Goal: Answer question/provide support

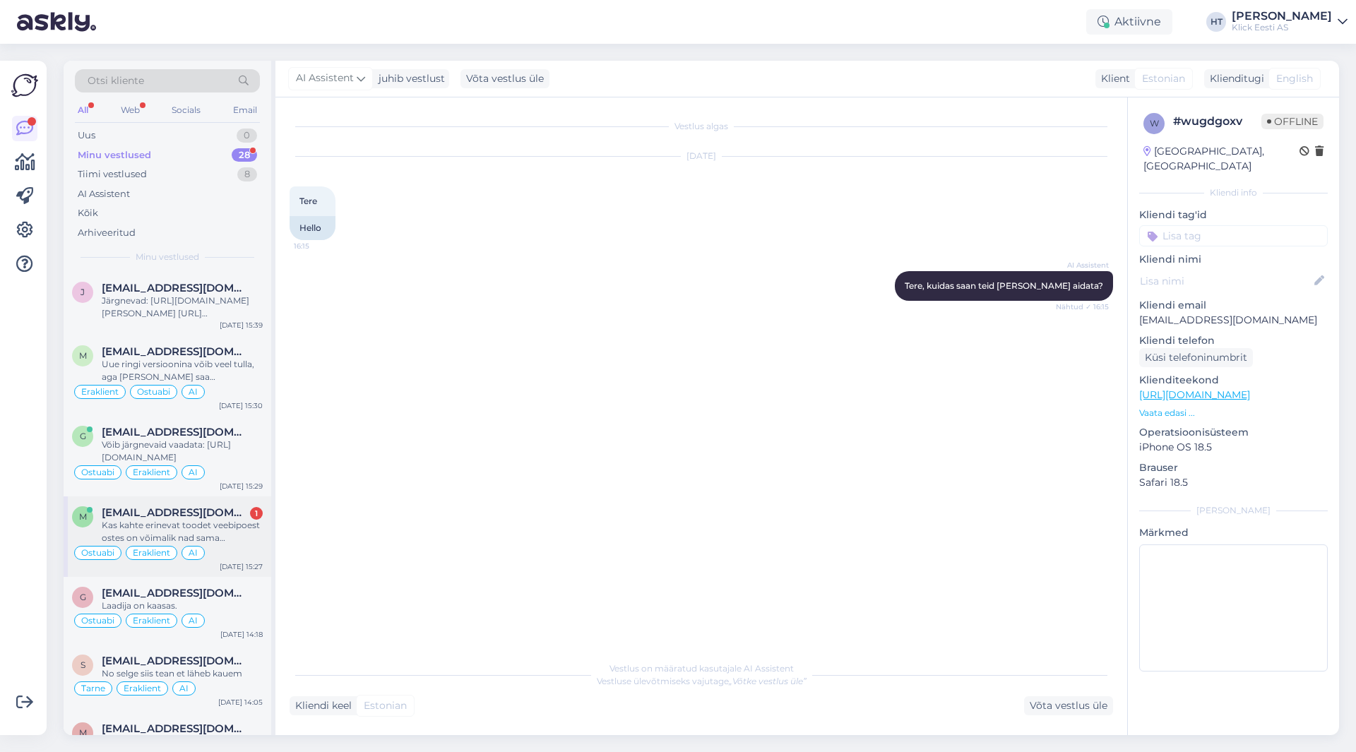
click at [204, 517] on span "[EMAIL_ADDRESS][DOMAIN_NAME]" at bounding box center [175, 513] width 147 height 13
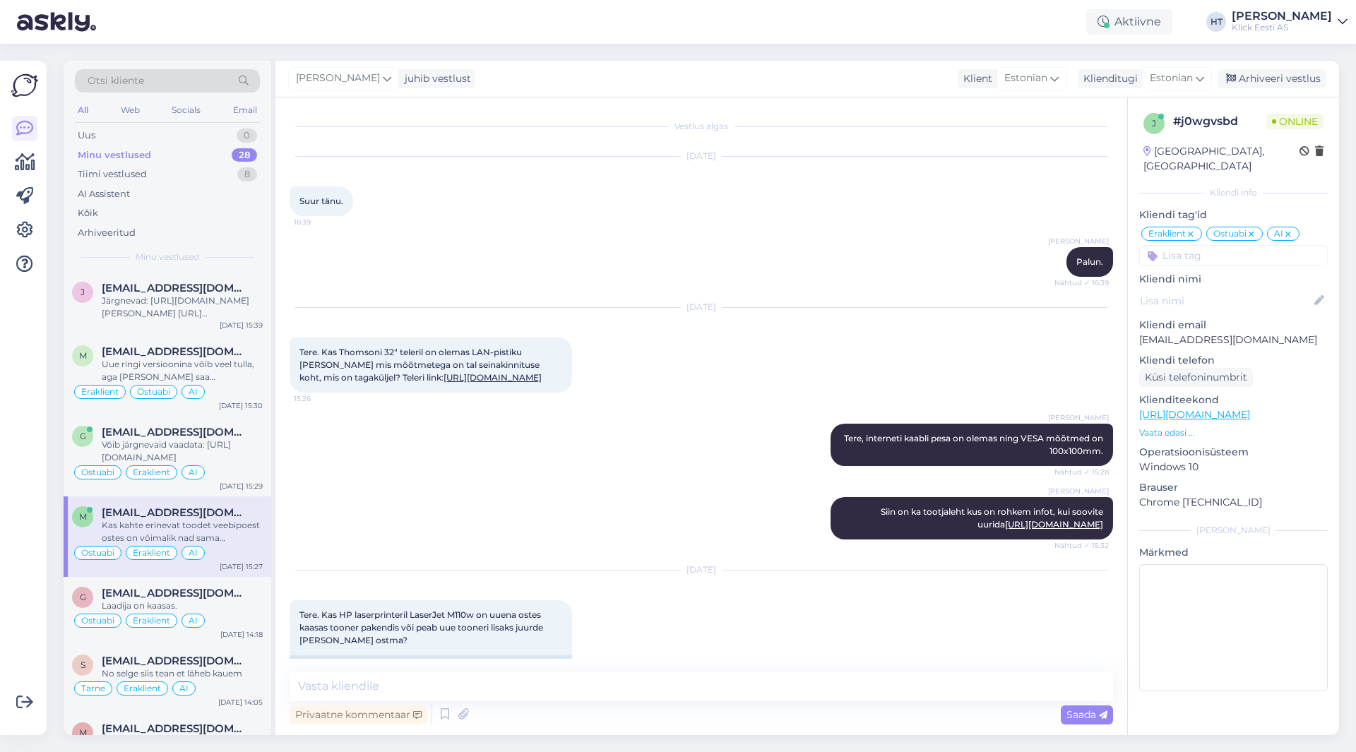
scroll to position [8896, 0]
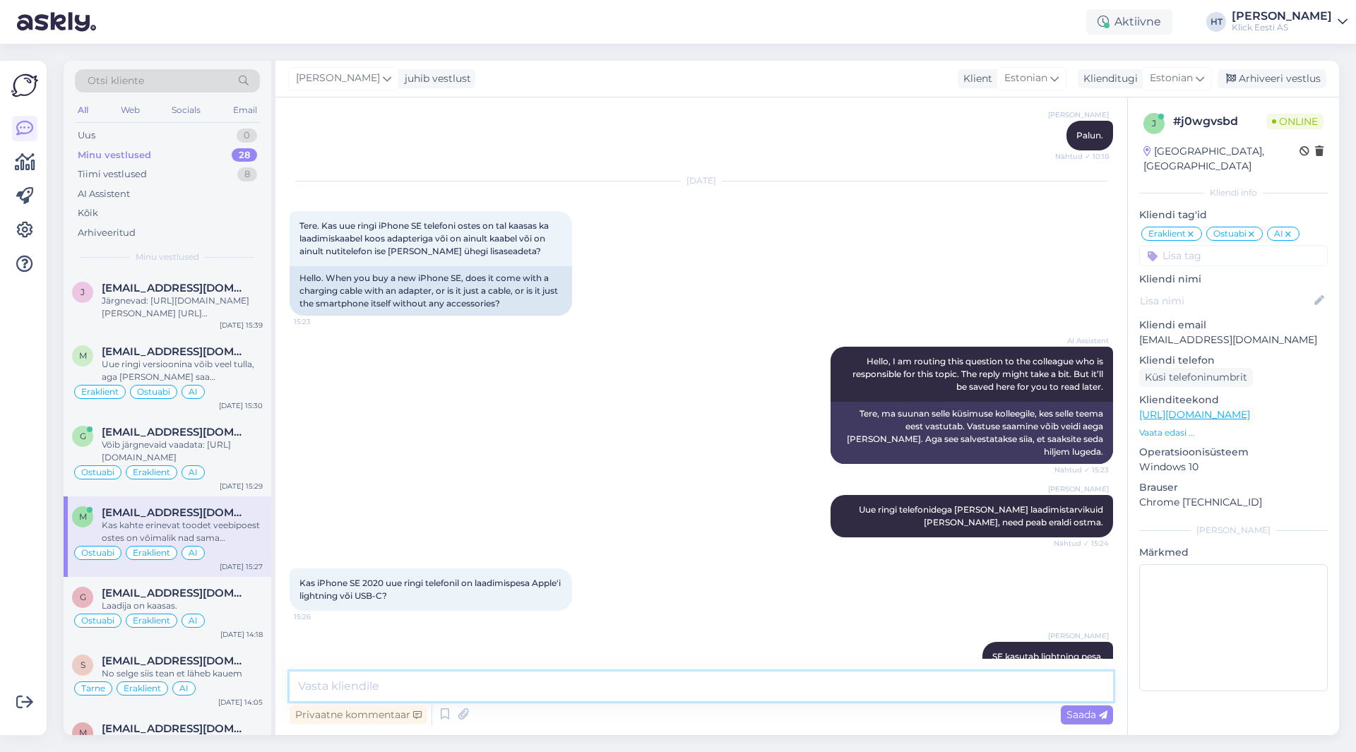
click at [608, 680] on textarea at bounding box center [702, 687] width 824 height 30
drag, startPoint x: 377, startPoint y: 685, endPoint x: 417, endPoint y: 687, distance: 39.6
click at [417, 687] on textarea "Kui mõlemad seaded asuvad samas kaupluses, siis pannakse ühe saadetisena [PERSO…" at bounding box center [702, 687] width 824 height 30
type textarea "Kui mõlemad tooted asuvad samas kaupluses, siis pannakse ühe saadetisena [PERSO…"
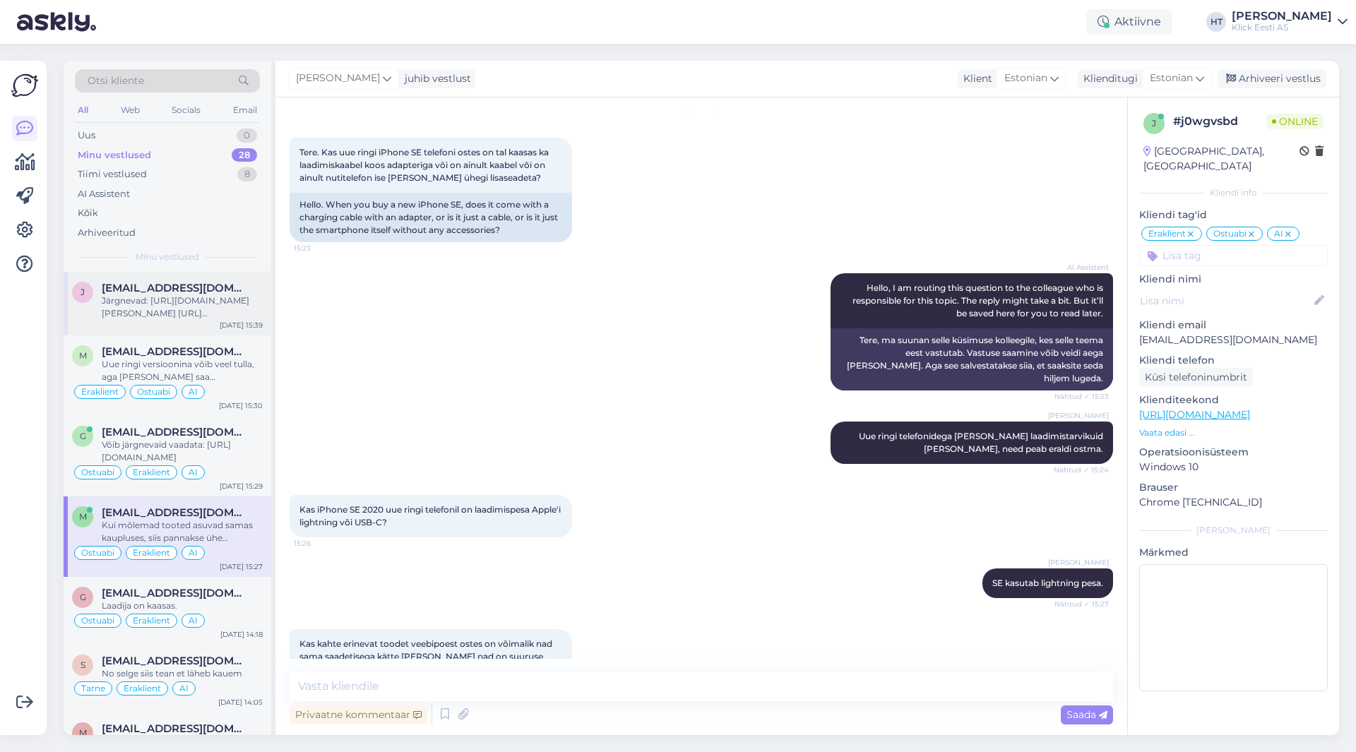
click at [186, 325] on div "j [EMAIL_ADDRESS][DOMAIN_NAME] Järgnevad: [URL][DOMAIN_NAME][PERSON_NAME] [URL]…" at bounding box center [168, 304] width 208 height 64
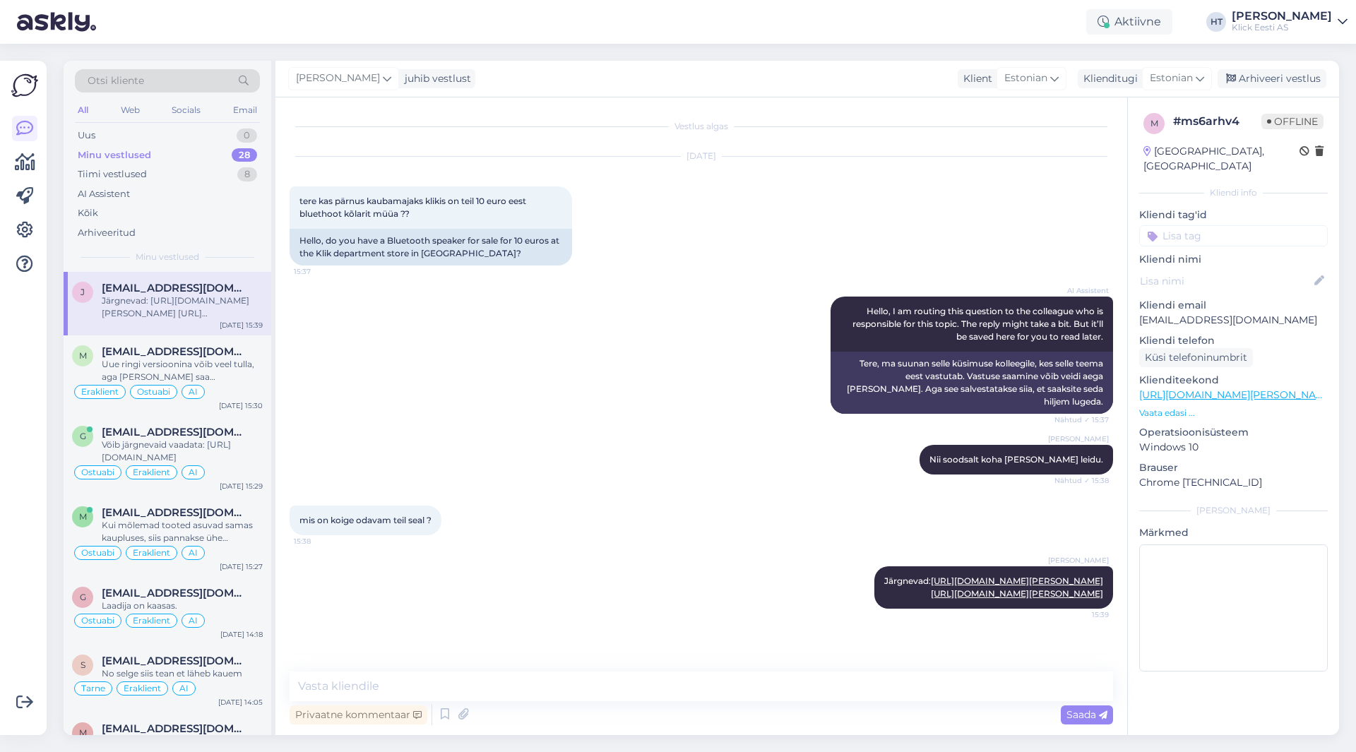
scroll to position [0, 0]
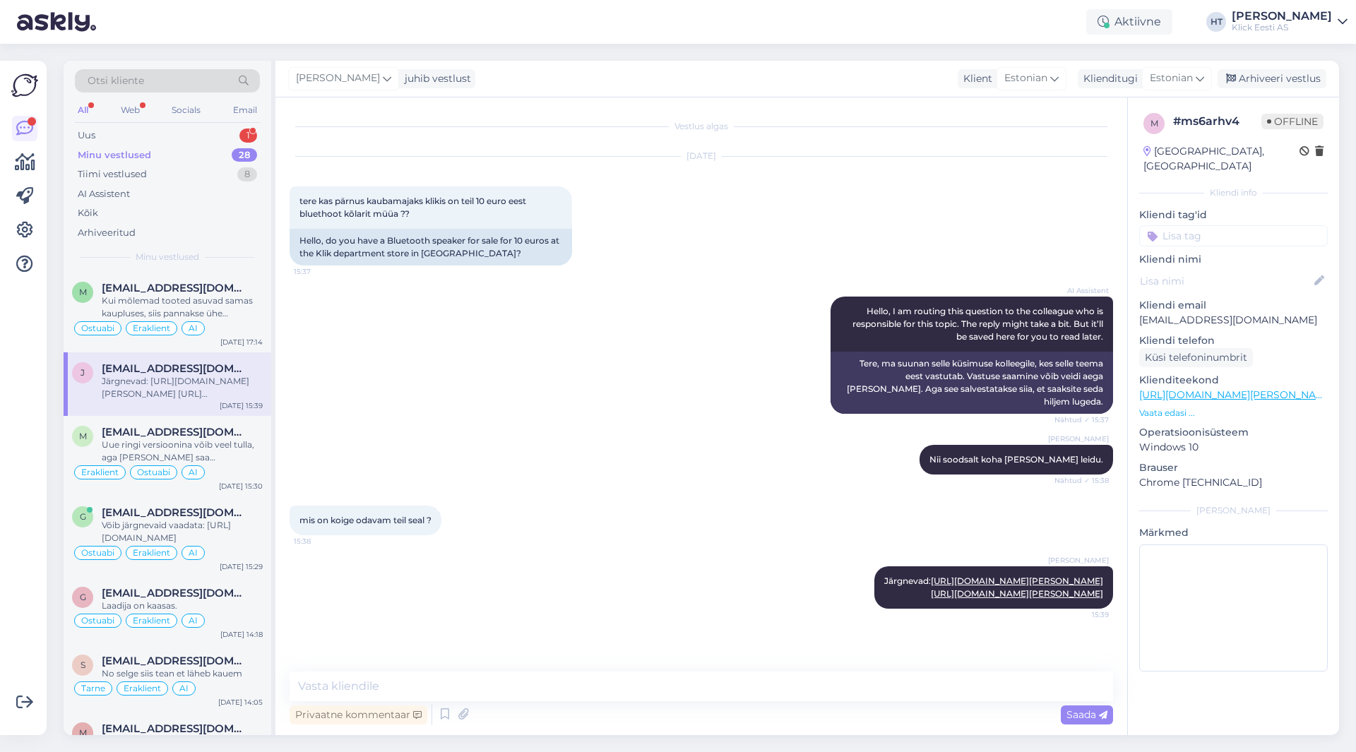
click at [4, 428] on div "Võimalused Veendu, et Askly loob sulle väärtust. Sulge Ühenda FB ja IG sõnumid …" at bounding box center [23, 398] width 47 height 675
click at [210, 131] on div "Uus 1" at bounding box center [167, 136] width 185 height 20
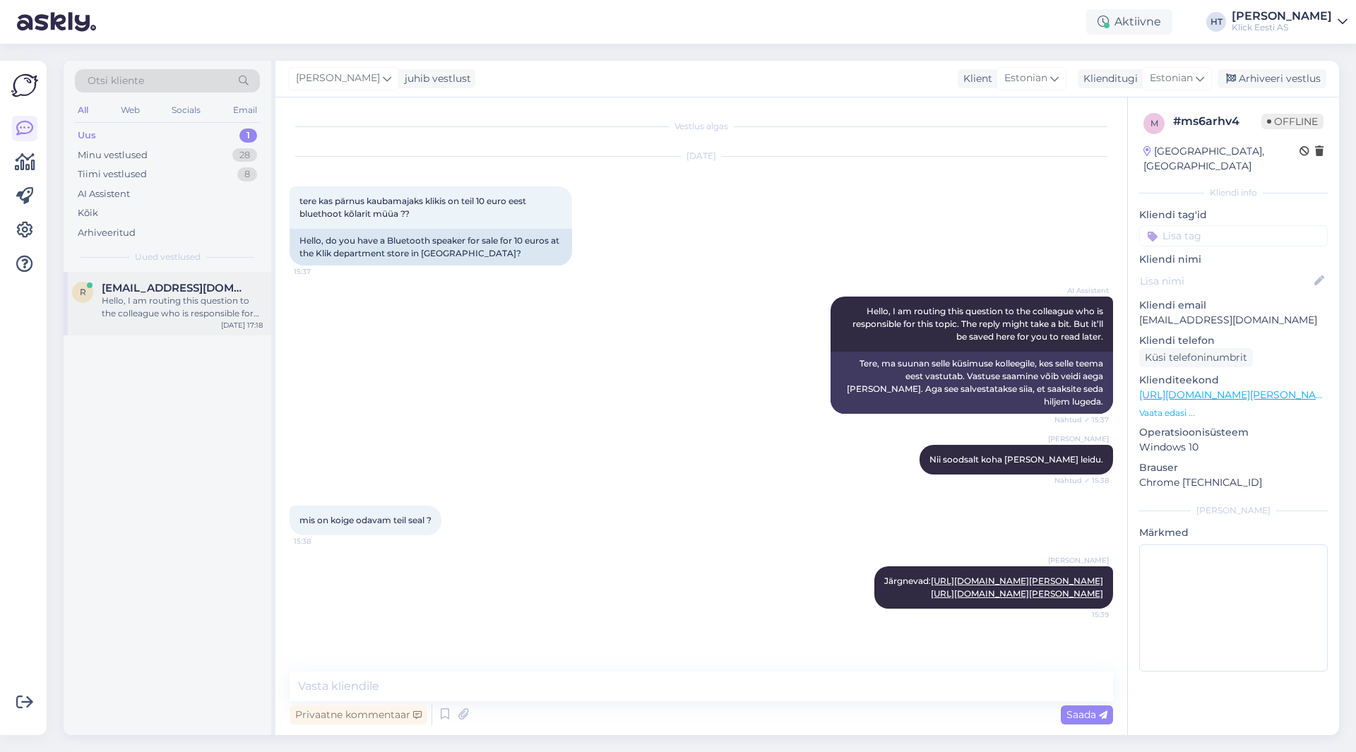
click at [200, 281] on div "r [EMAIL_ADDRESS][DOMAIN_NAME] Hello, I am routing this question to the colleag…" at bounding box center [168, 304] width 208 height 64
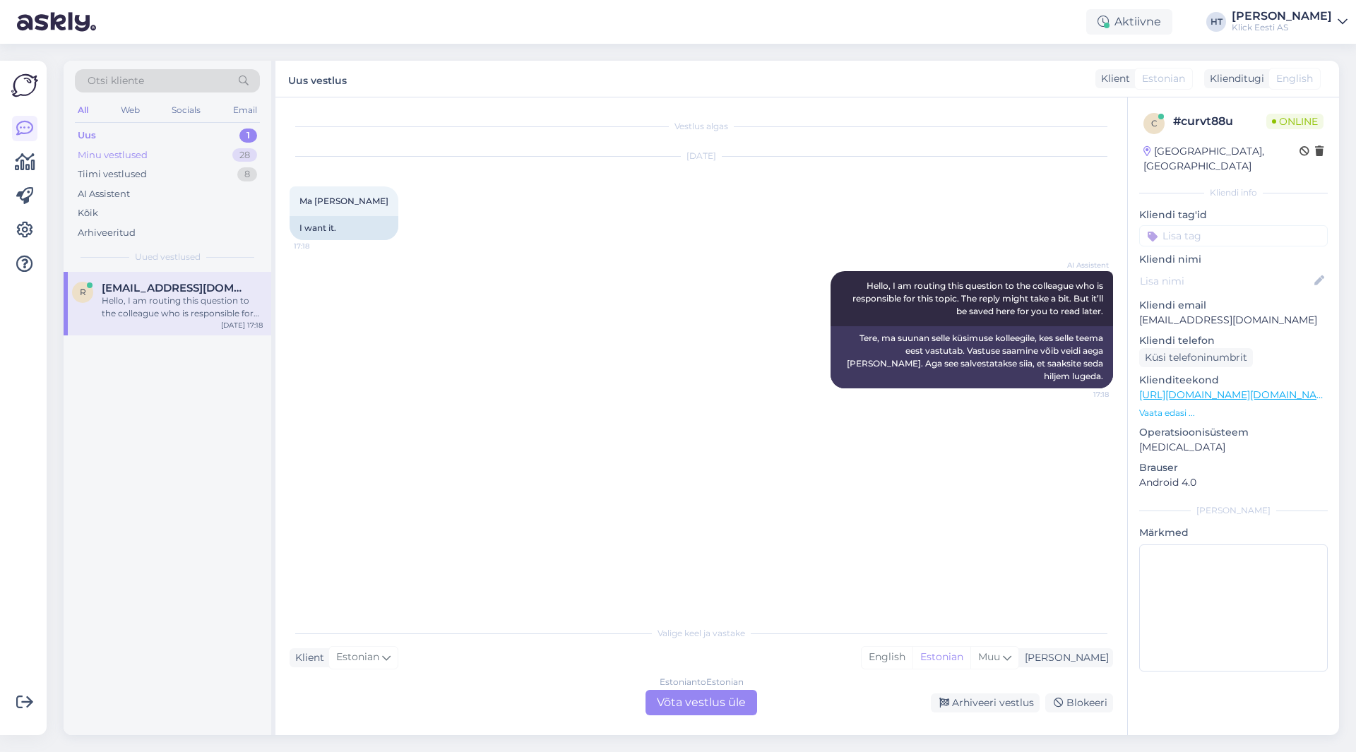
click at [225, 162] on div "Minu vestlused 28" at bounding box center [167, 156] width 185 height 20
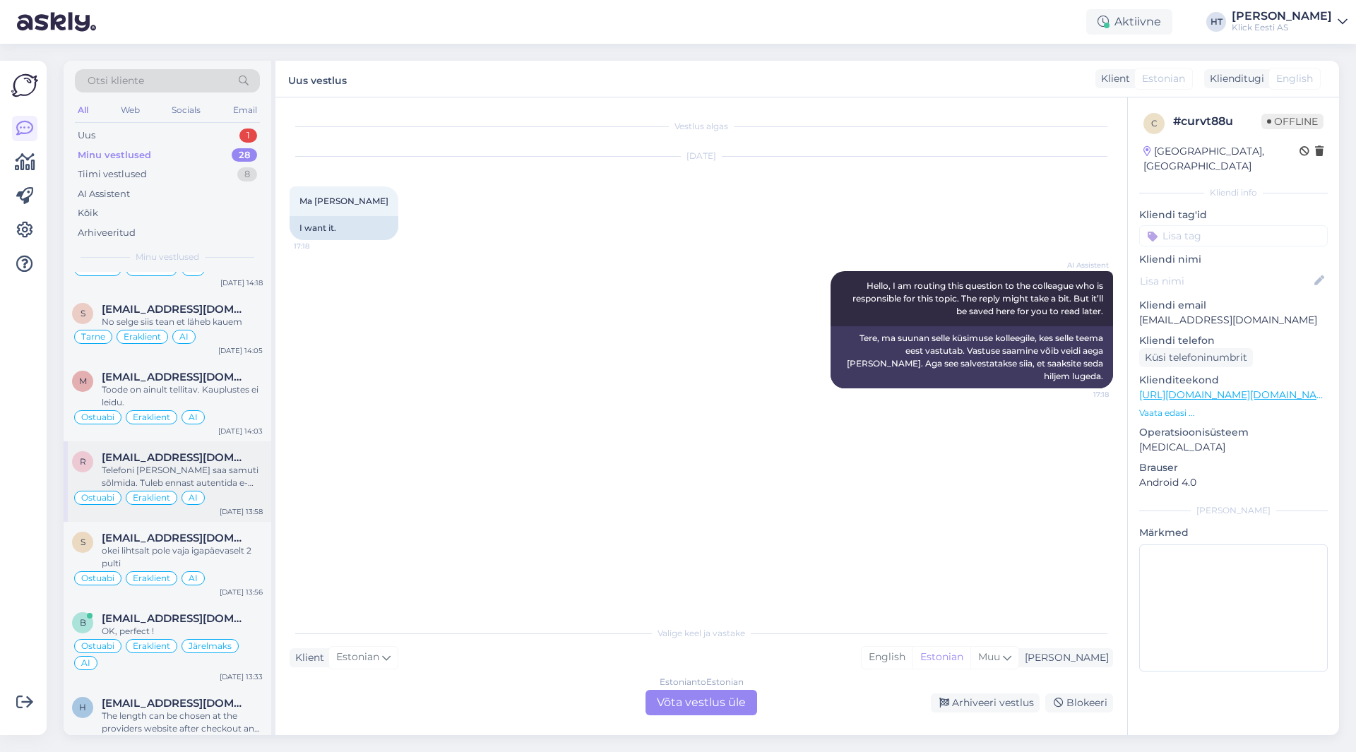
scroll to position [353, 0]
click at [208, 463] on div "Telefoni [PERSON_NAME] saa samuti sõlmida. Tuleb ennast autentida e-[PERSON_NAM…" at bounding box center [182, 475] width 161 height 25
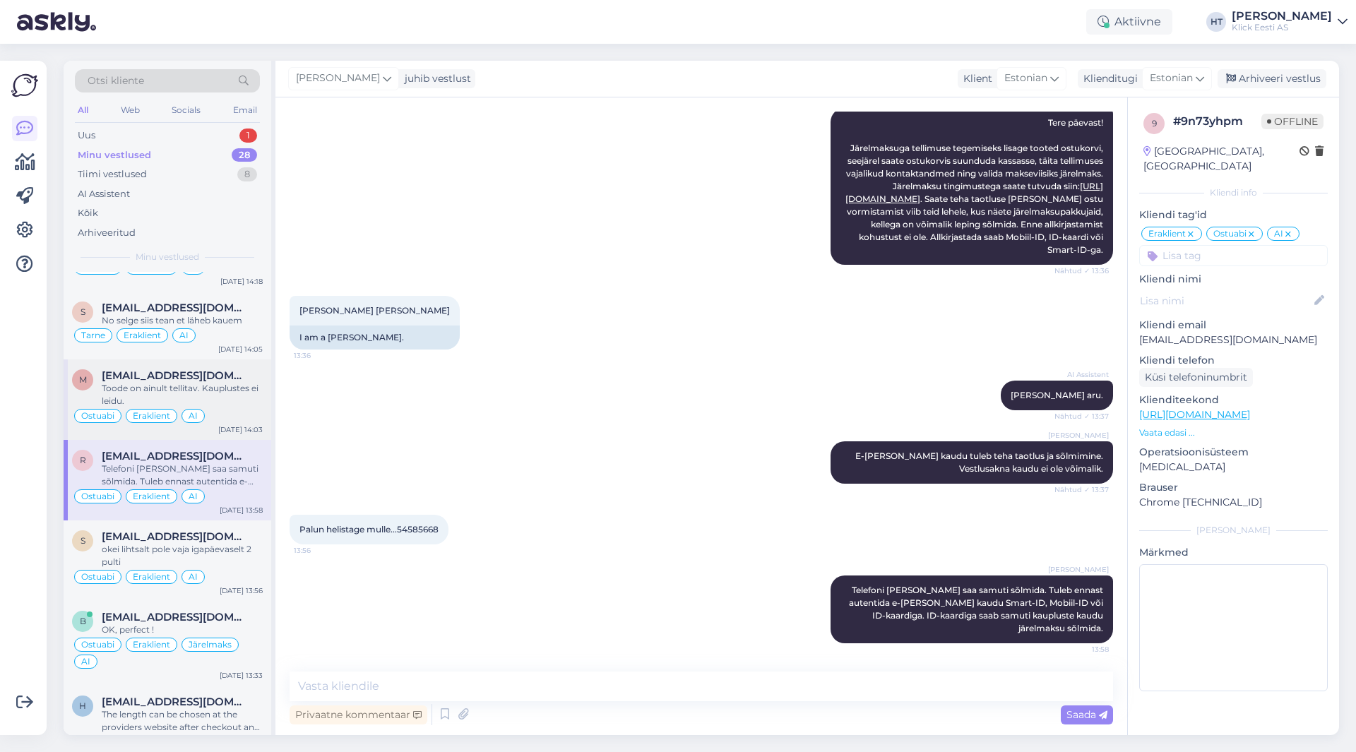
scroll to position [0, 0]
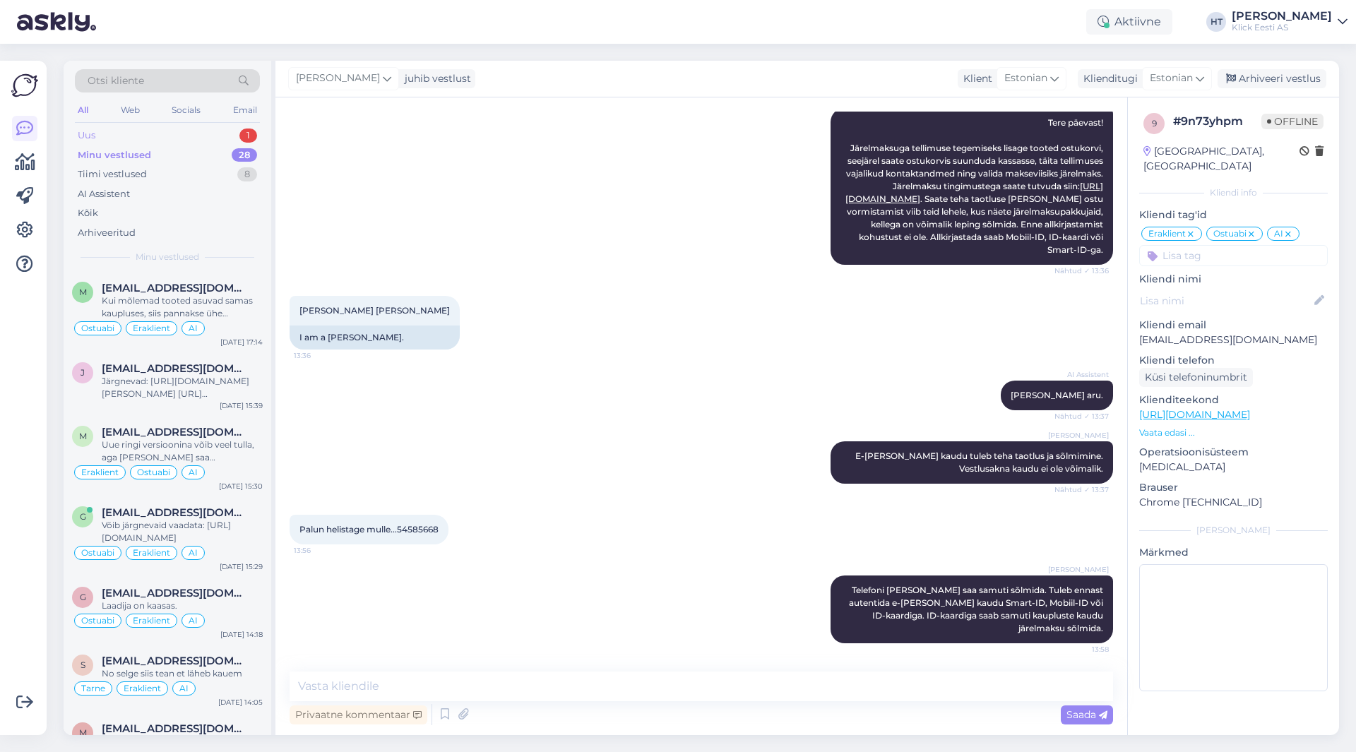
click at [226, 139] on div "Uus 1" at bounding box center [167, 136] width 185 height 20
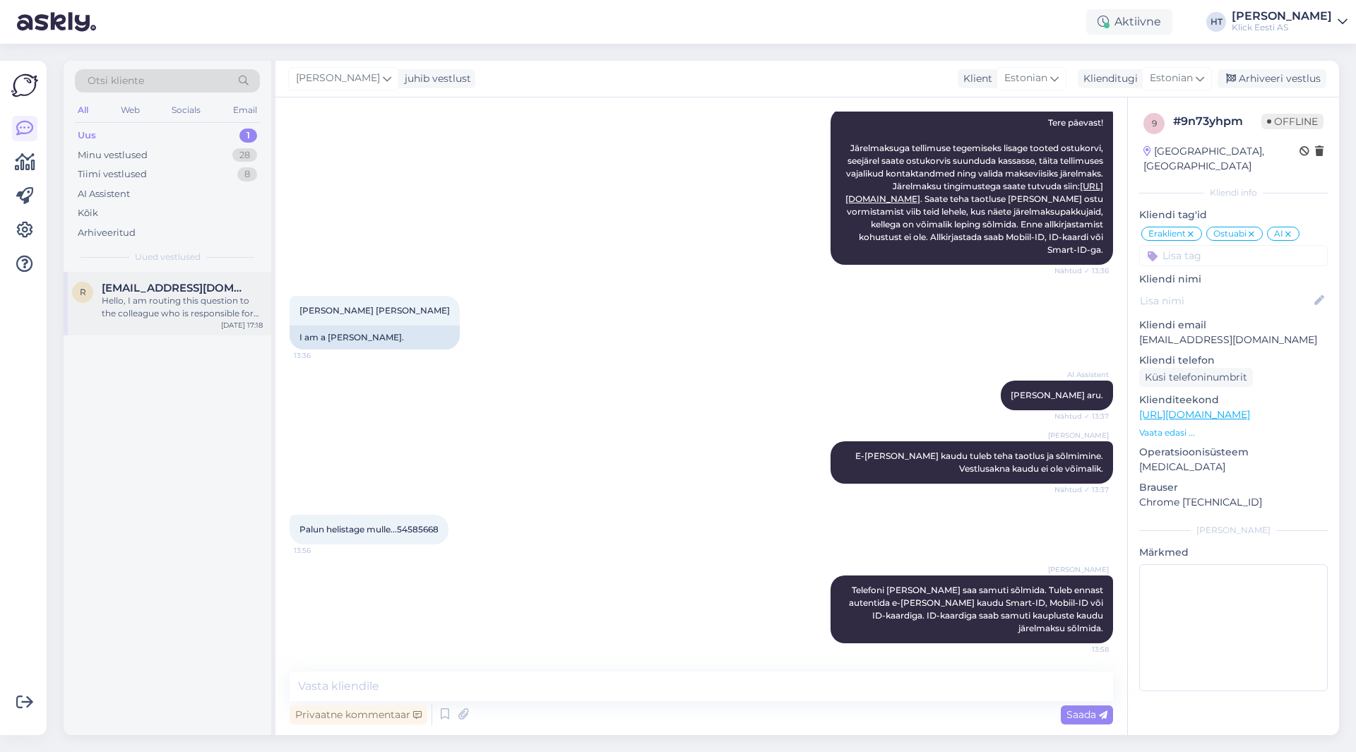
click at [178, 302] on div "Hello, I am routing this question to the colleague who is responsible for this …" at bounding box center [182, 307] width 161 height 25
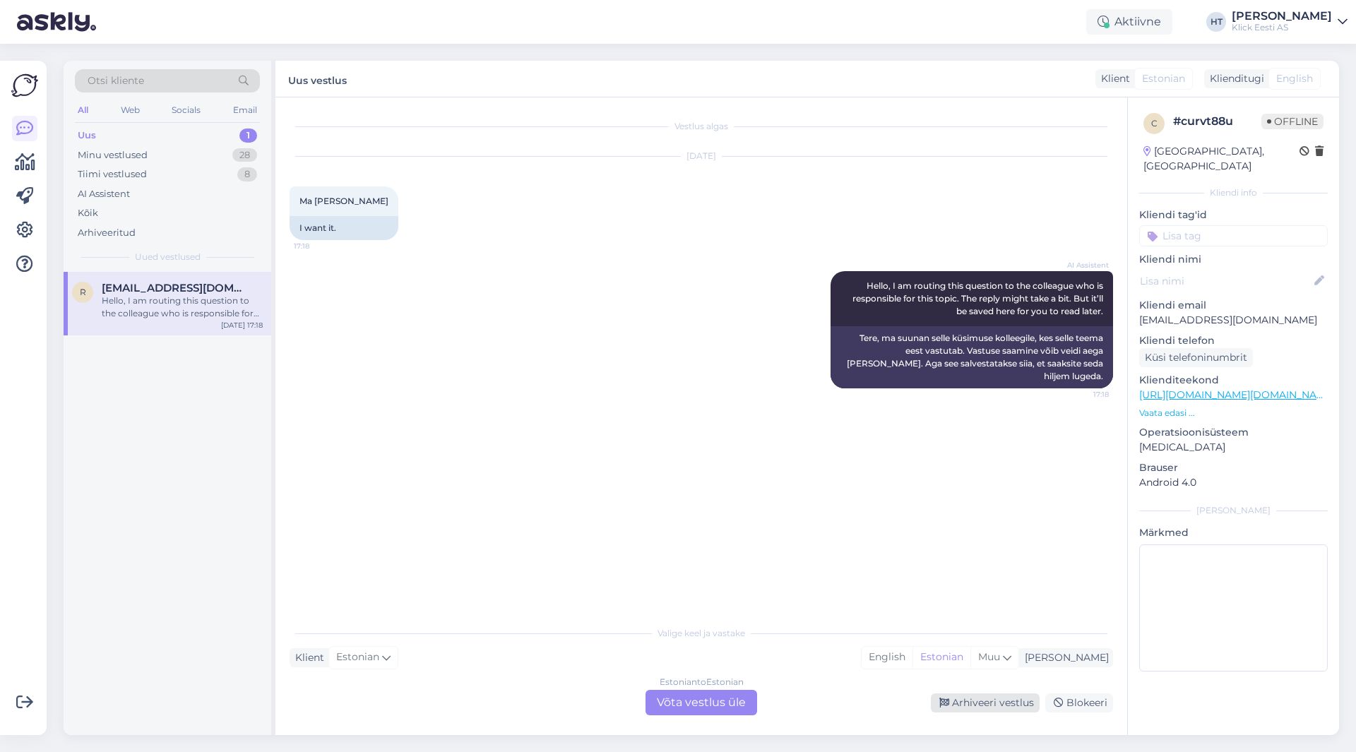
click at [984, 697] on div "Arhiveeri vestlus" at bounding box center [985, 703] width 109 height 19
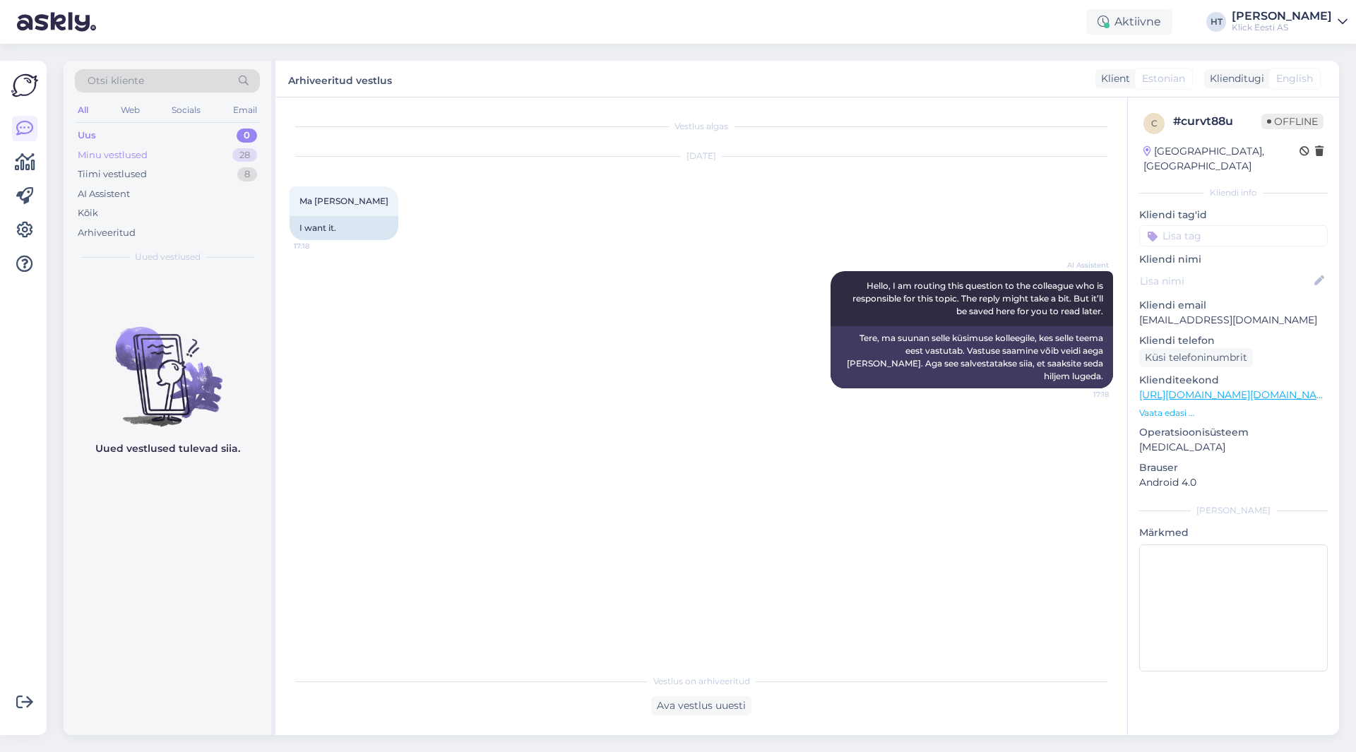
click at [191, 153] on div "Minu vestlused 28" at bounding box center [167, 156] width 185 height 20
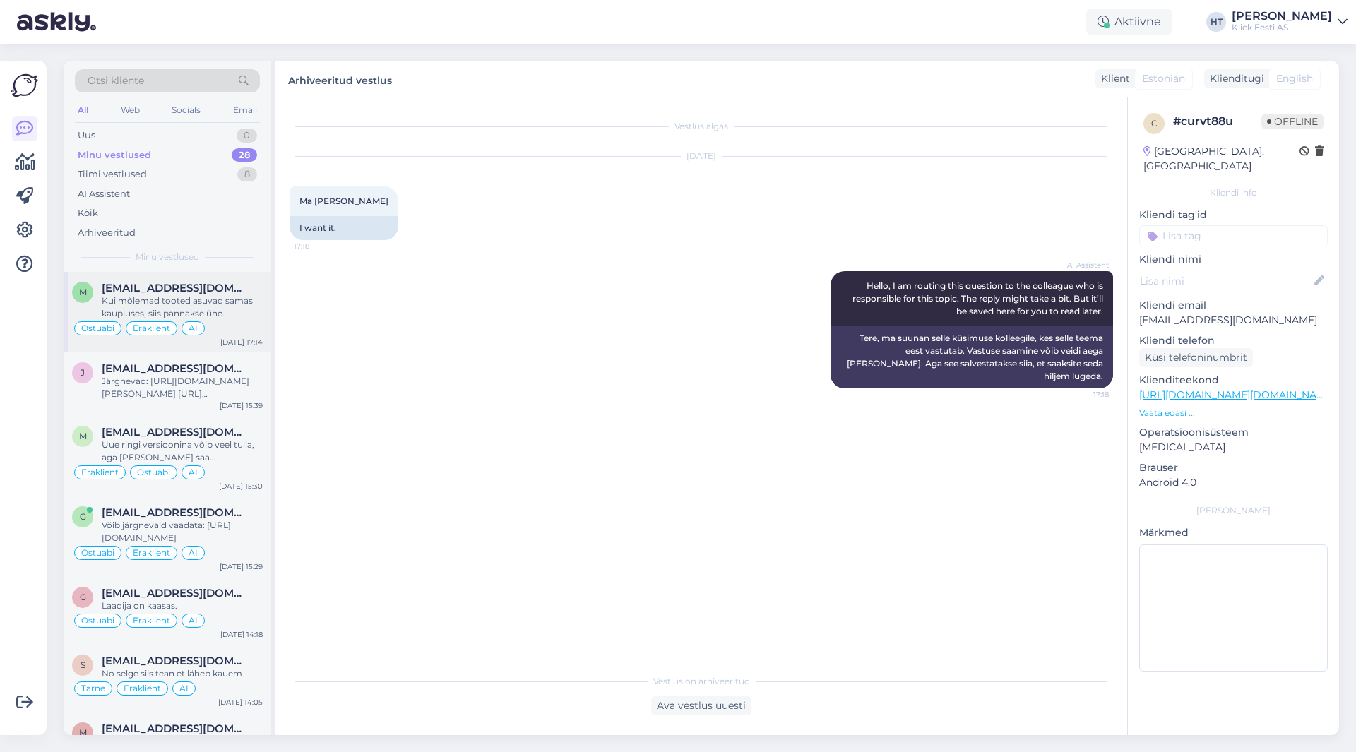
click at [200, 280] on div "m [EMAIL_ADDRESS][DOMAIN_NAME] Kui mõlemad tooted asuvad samas kaupluses, siis …" at bounding box center [168, 312] width 208 height 81
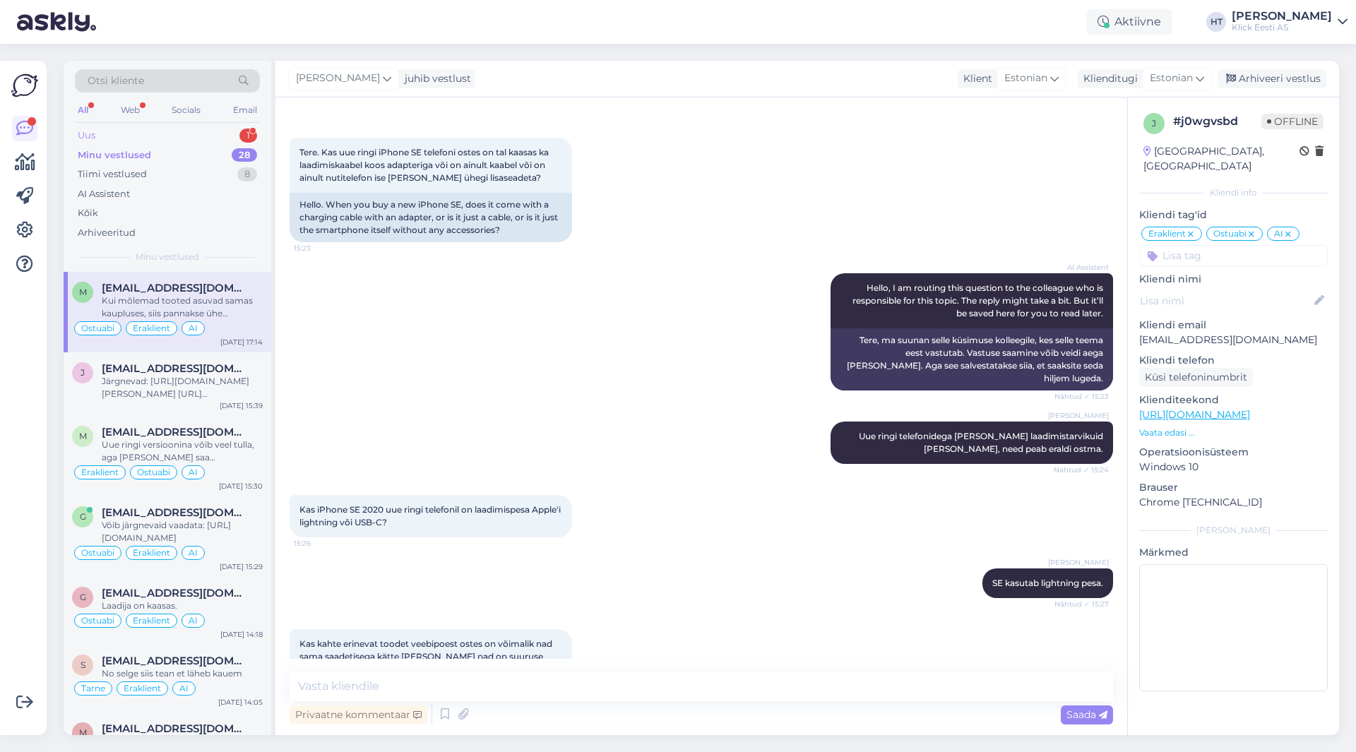
click at [236, 127] on div "Uus 1" at bounding box center [167, 136] width 185 height 20
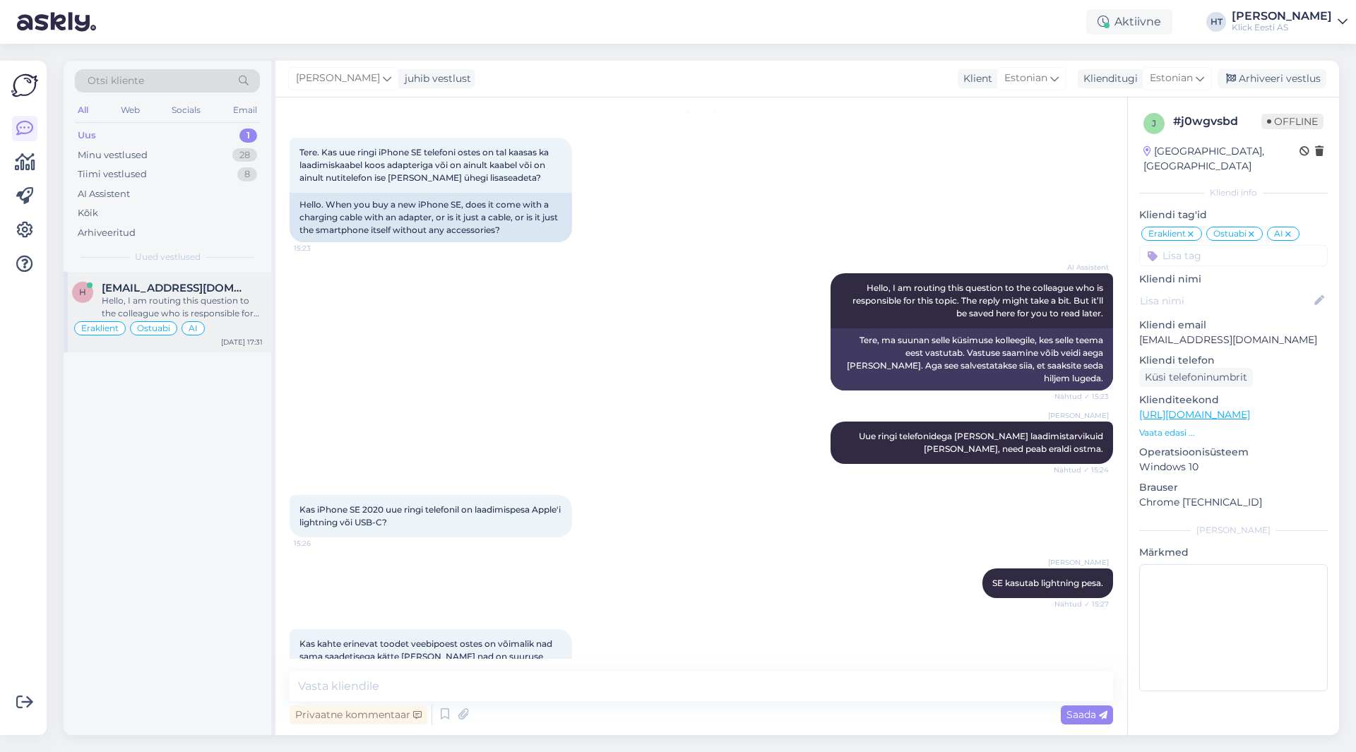
click at [231, 299] on div "Hello, I am routing this question to the colleague who is responsible for this …" at bounding box center [182, 307] width 161 height 25
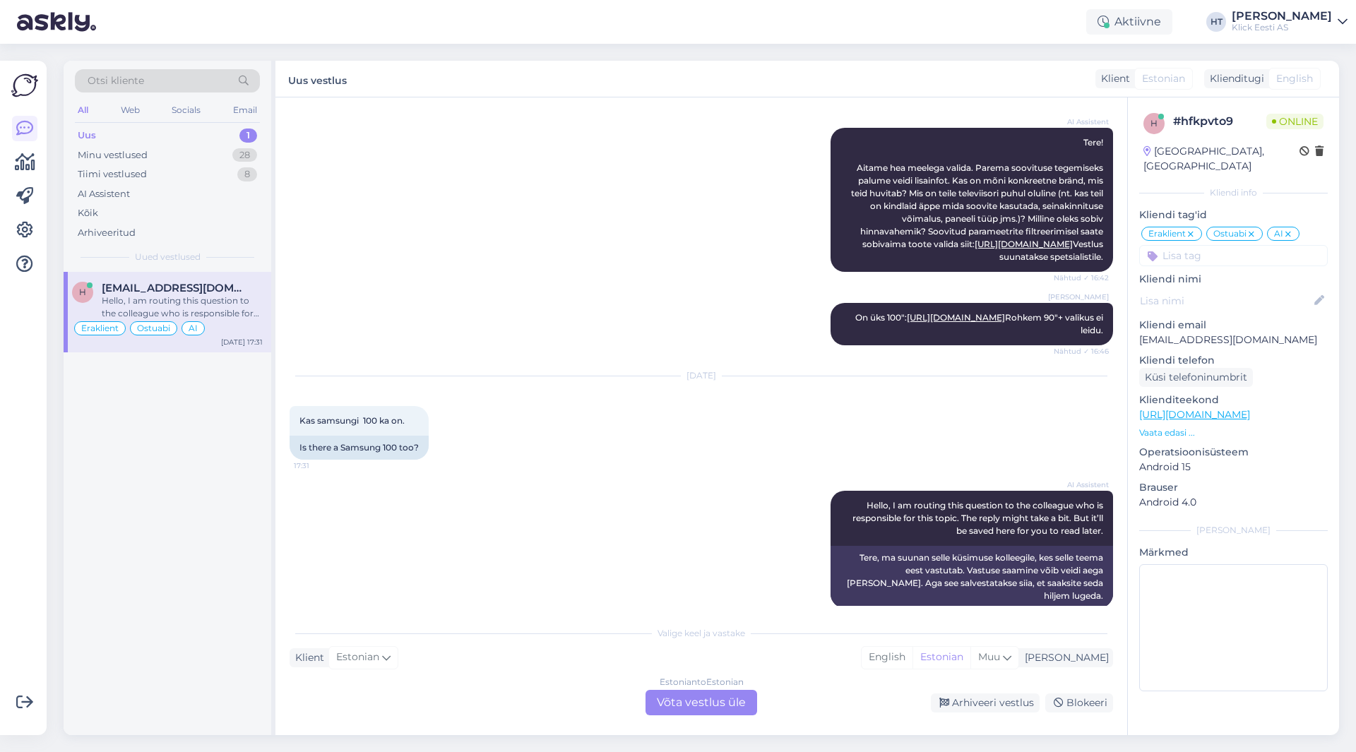
scroll to position [174, 0]
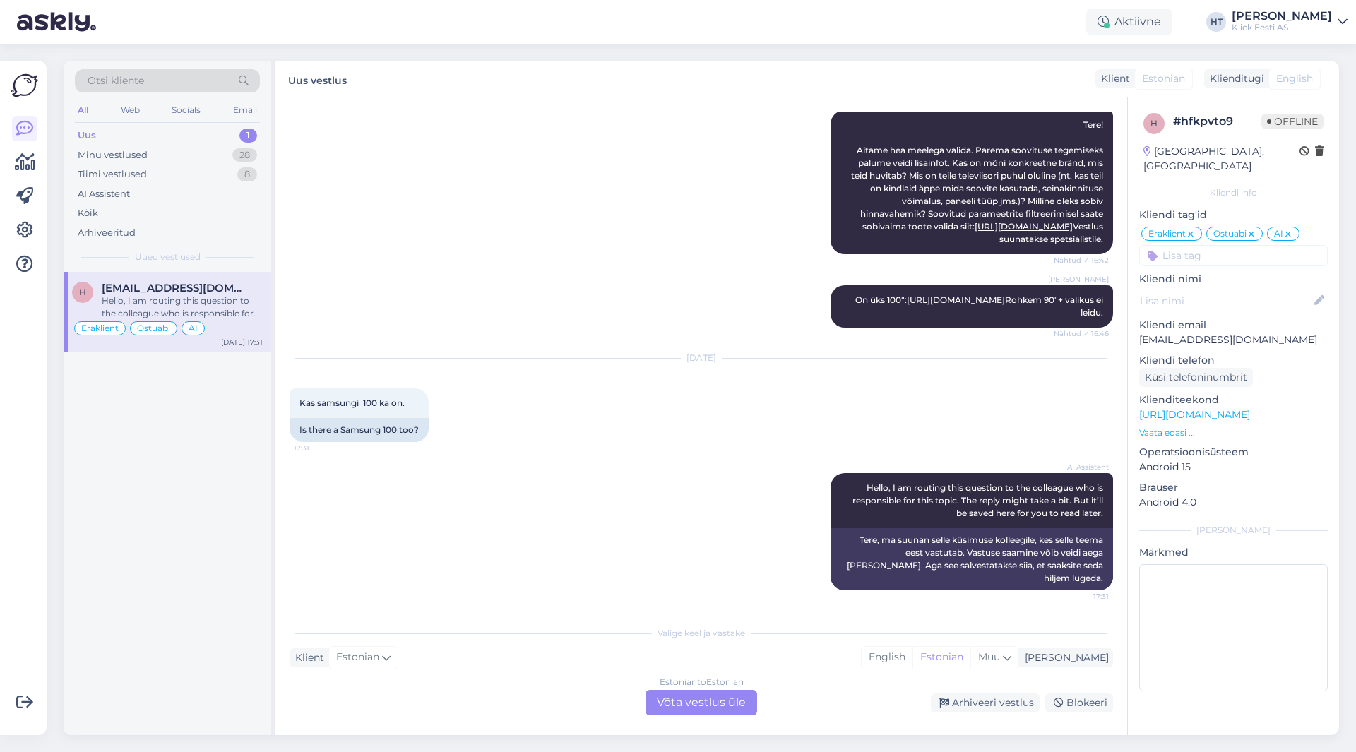
click at [687, 701] on div "Estonian to Estonian Võta vestlus üle" at bounding box center [702, 702] width 112 height 25
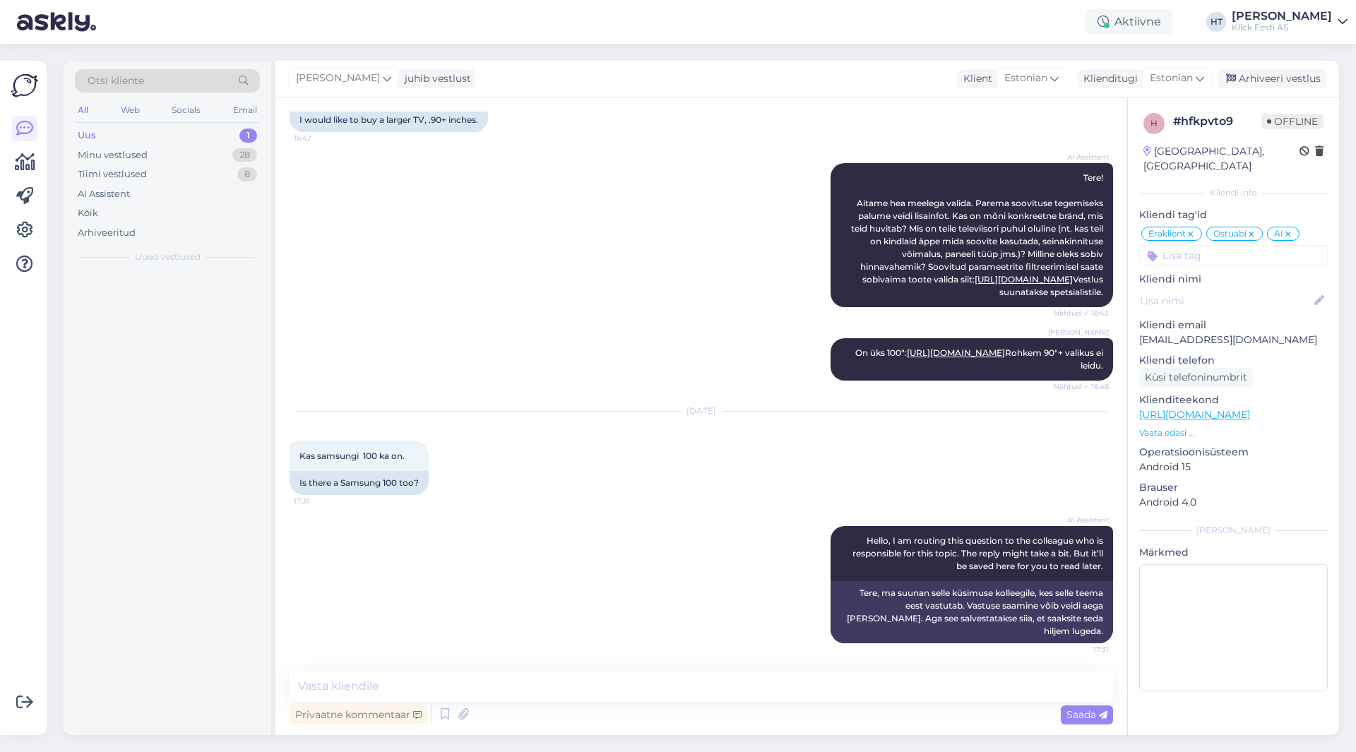
scroll to position [121, 0]
click at [682, 689] on textarea at bounding box center [702, 687] width 824 height 30
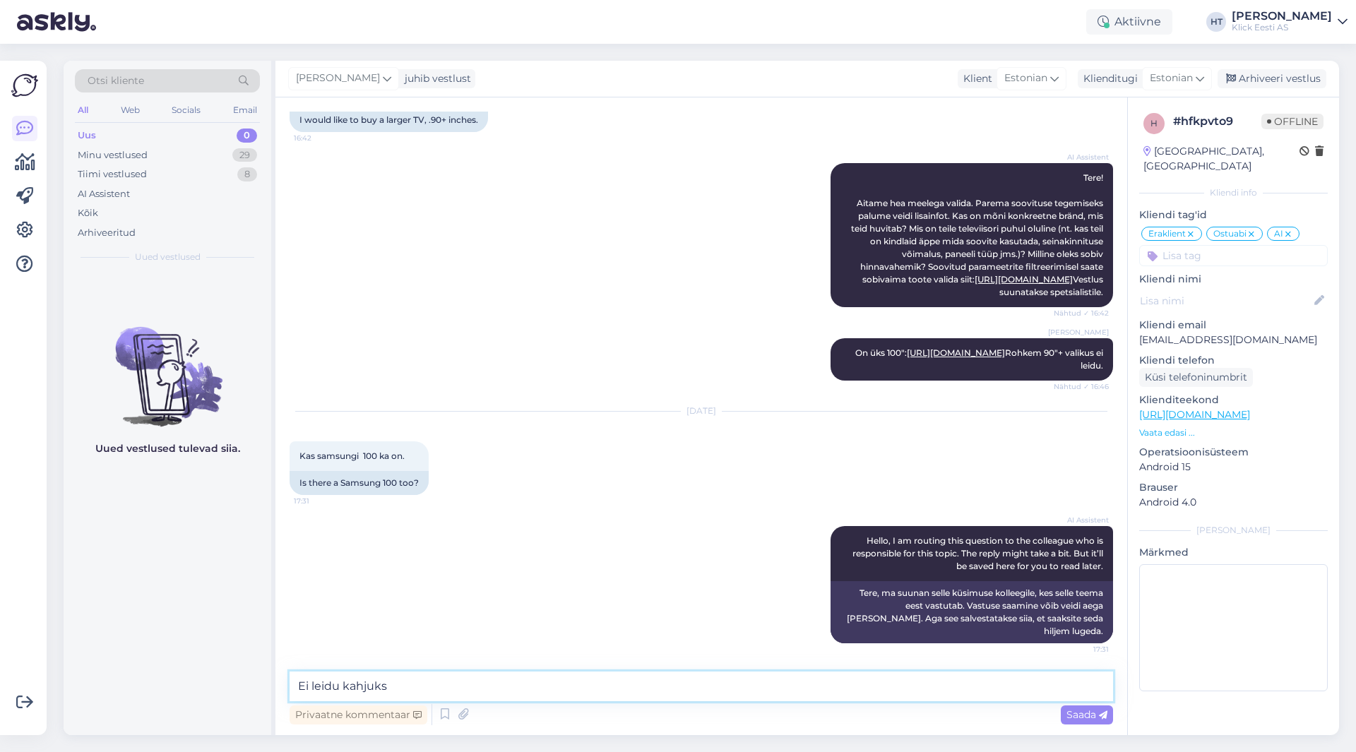
type textarea "Ei leidu kahjuks."
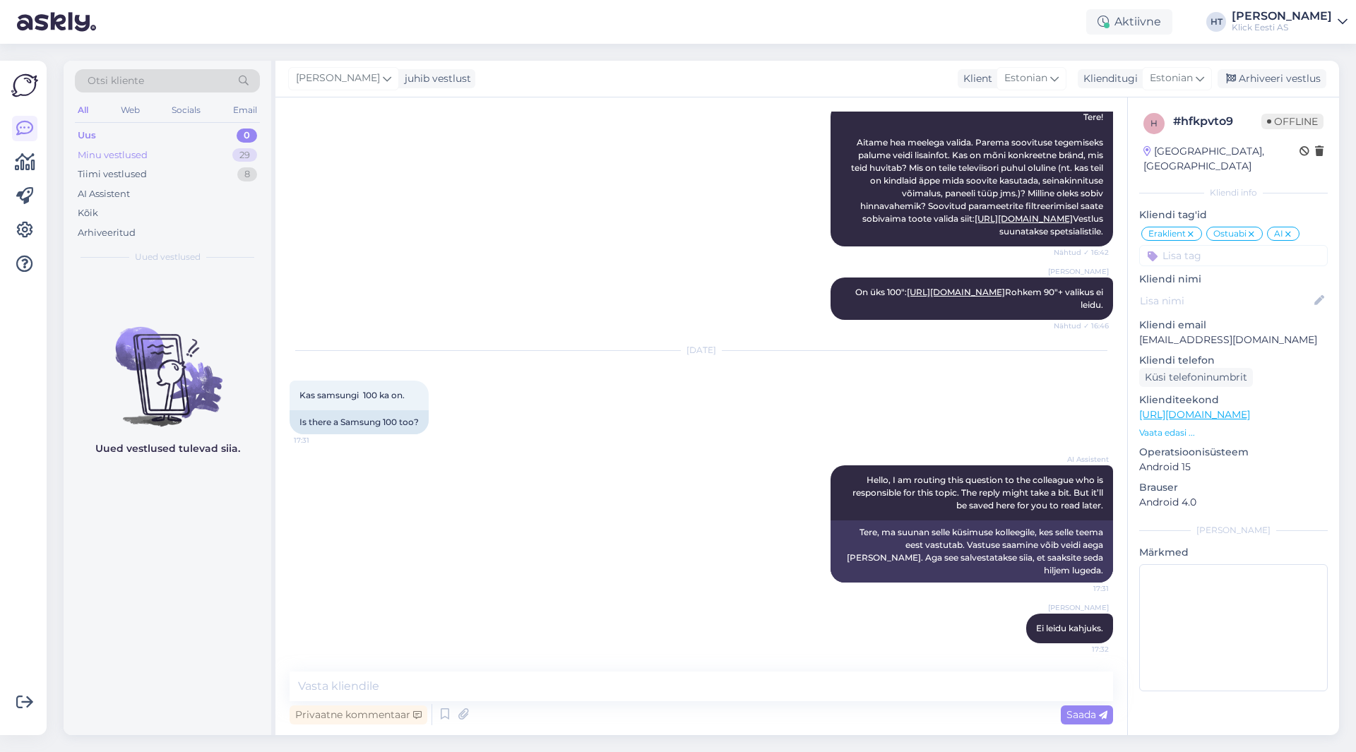
click at [230, 158] on div "Minu vestlused 29" at bounding box center [167, 156] width 185 height 20
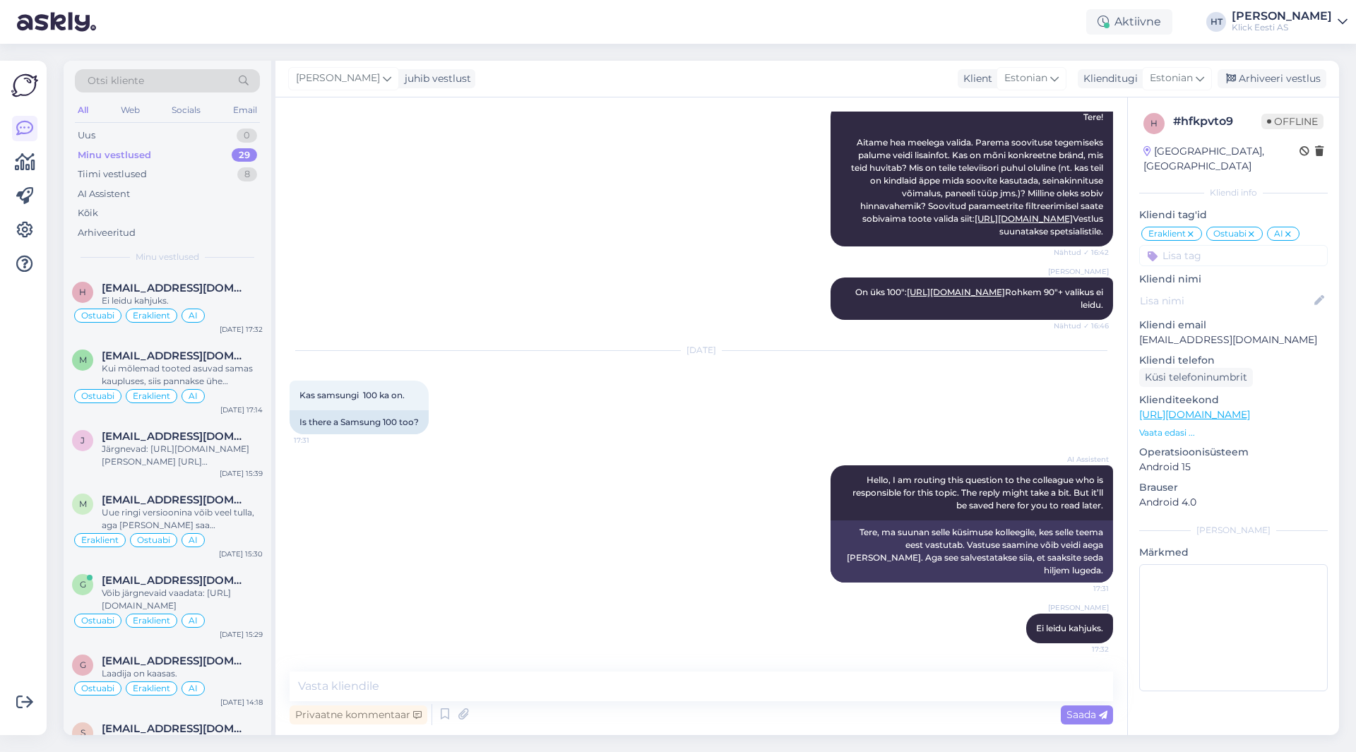
click at [646, 270] on div "[PERSON_NAME] On üks 100": [URL][DOMAIN_NAME] Rohkem 90"+ valikus ei leidu. Näh…" at bounding box center [702, 298] width 824 height 73
click at [136, 105] on div "Web" at bounding box center [130, 110] width 25 height 18
click at [163, 193] on div "AI Assistent" at bounding box center [167, 194] width 185 height 20
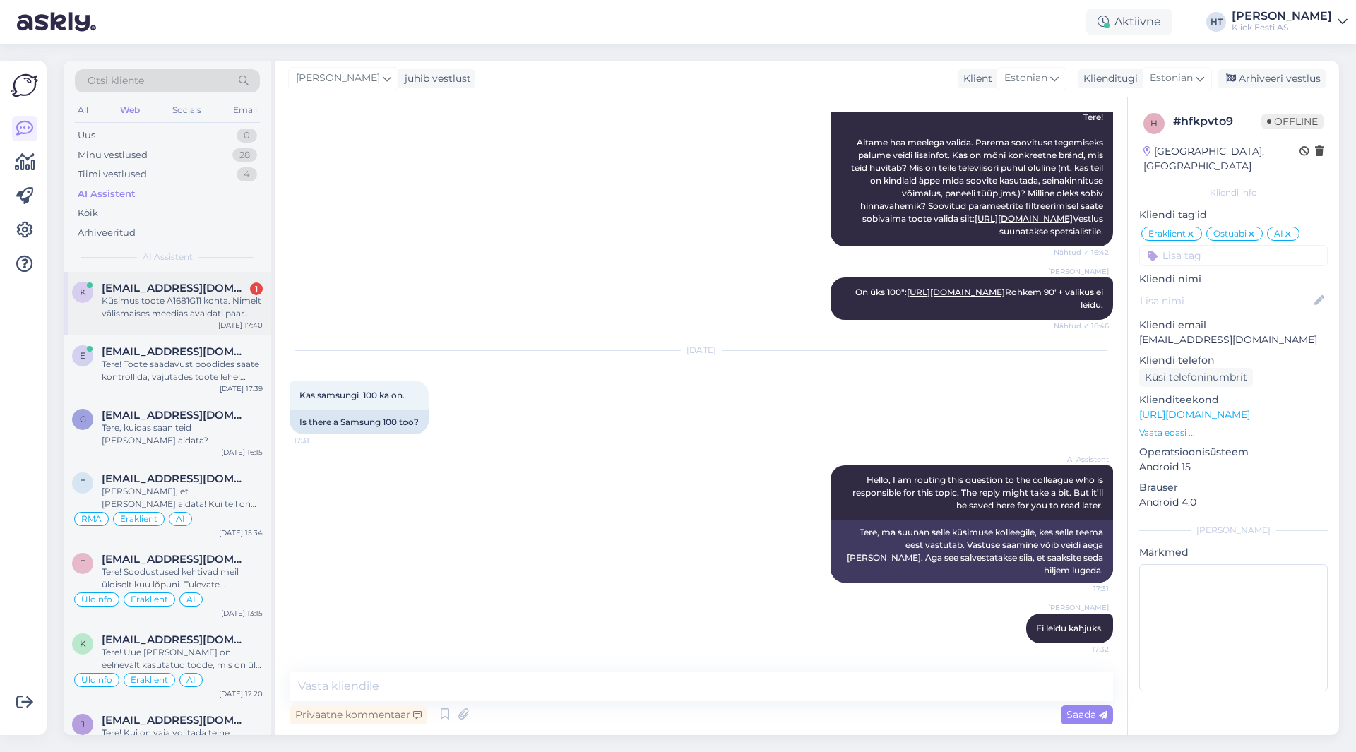
click at [214, 286] on span "[EMAIL_ADDRESS][DOMAIN_NAME]" at bounding box center [175, 288] width 147 height 13
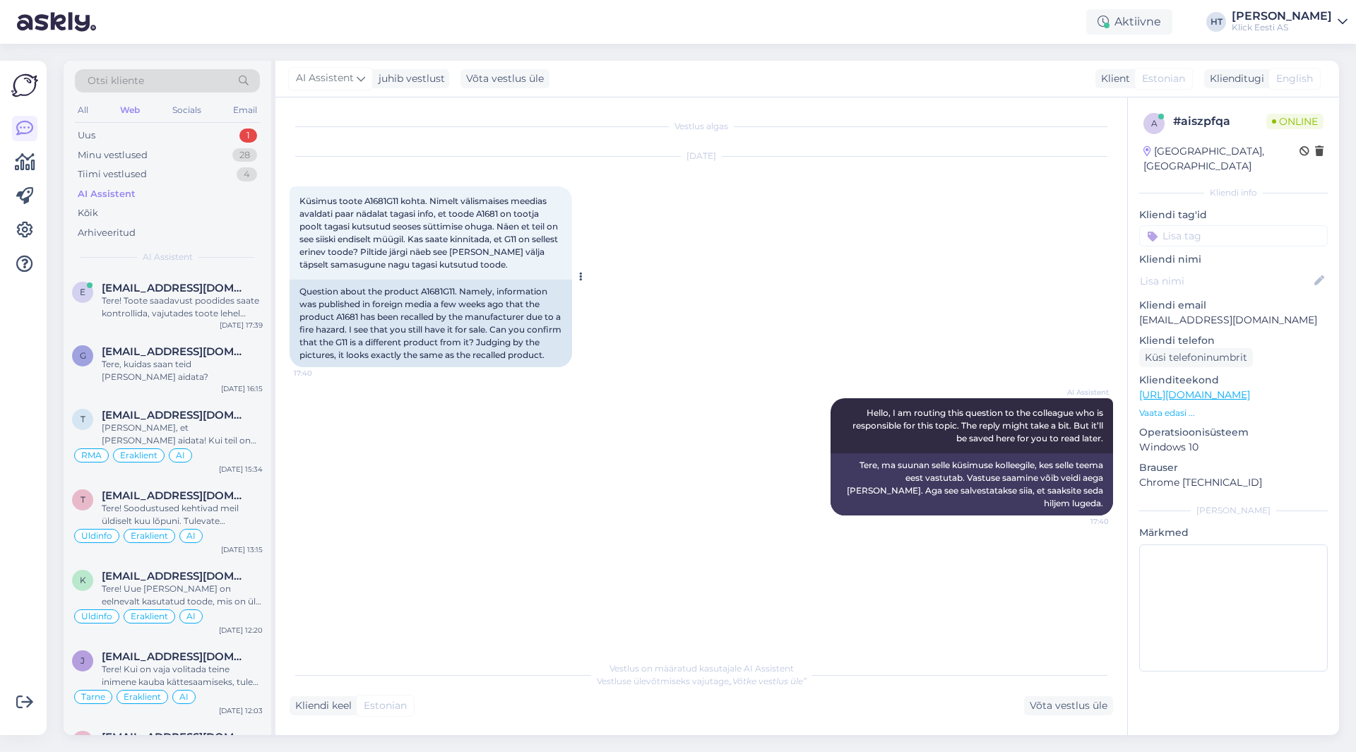
click at [372, 202] on span "Küsimus toote A1681G11 kohta. Nimelt välismaises meedias avaldati paar nädalat …" at bounding box center [430, 233] width 261 height 74
copy span "A1681G11"
click at [603, 466] on div "AI Assistent Hello, I am routing this question to the colleague who is responsi…" at bounding box center [702, 457] width 824 height 148
click at [229, 136] on div "Uus 1" at bounding box center [167, 136] width 185 height 20
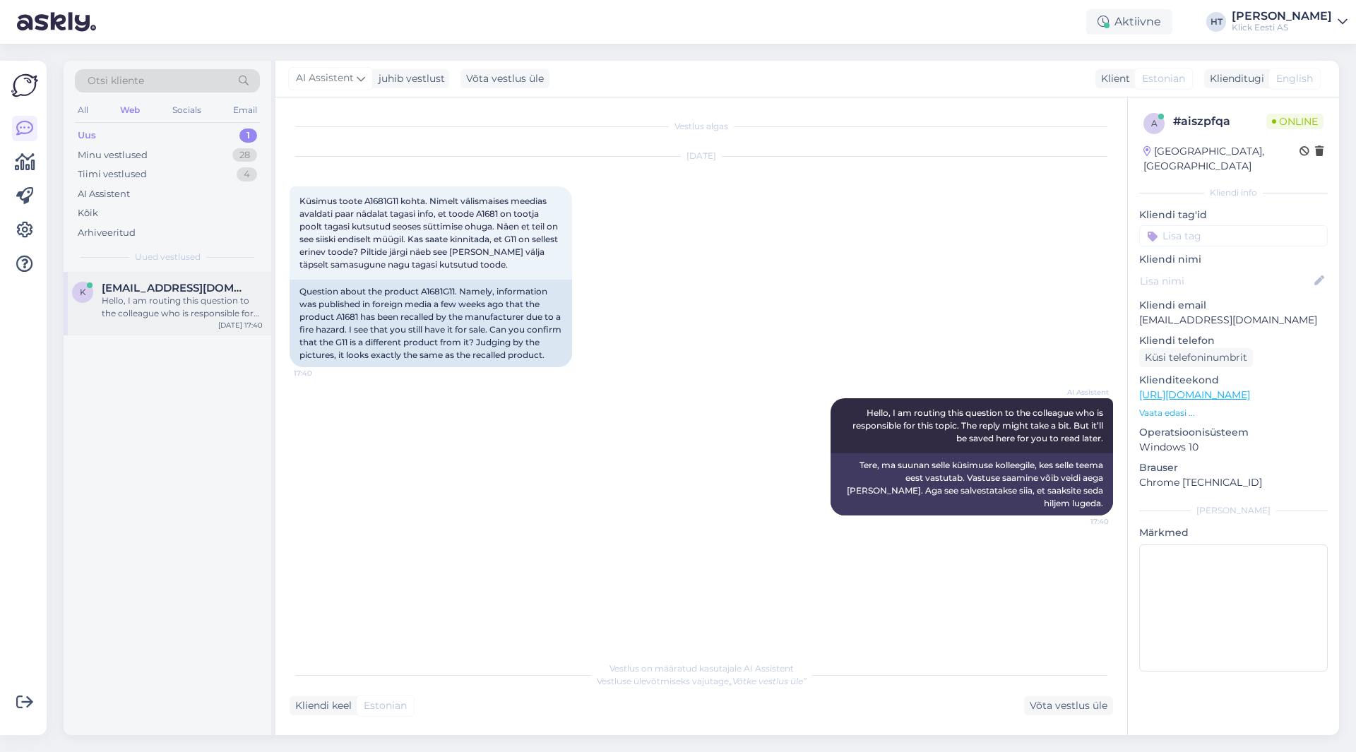
click at [192, 300] on div "Hello, I am routing this question to the colleague who is responsible for this …" at bounding box center [182, 307] width 161 height 25
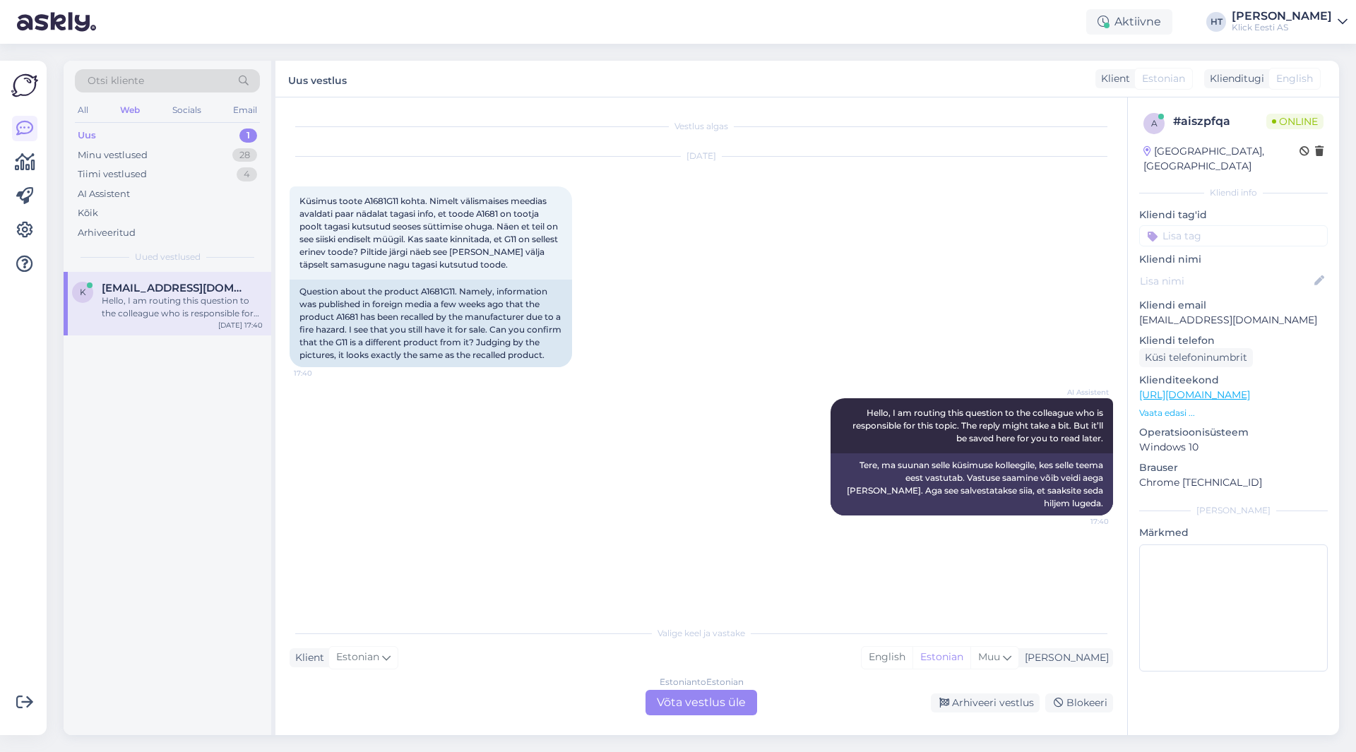
click at [692, 700] on div "Estonian to Estonian Võta vestlus üle" at bounding box center [702, 702] width 112 height 25
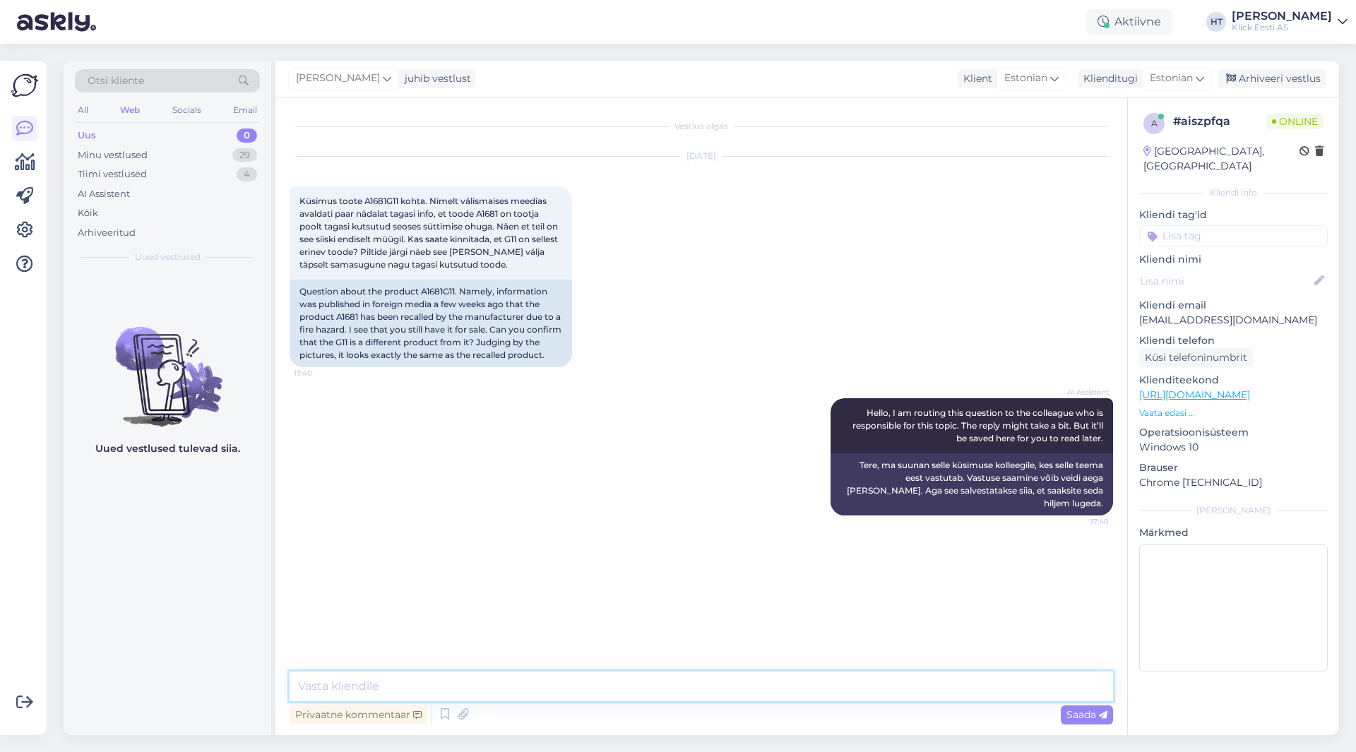
click at [669, 685] on textarea at bounding box center [702, 687] width 824 height 30
type textarea "S"
click at [703, 687] on textarea "Akupank mis praegu veebis üleval peaks olema hetkel remonti saadetus ja kuvab s…" at bounding box center [702, 687] width 824 height 30
click at [706, 686] on textarea "Akupank mis praegu veebis üleval peaks olema hetkel remonti saadetus ja kuvab s…" at bounding box center [702, 687] width 824 height 30
click at [882, 691] on textarea "Akupank mis praegu veebis üleval peaks olema hetkel remonti saadetud ja kuvab s…" at bounding box center [702, 687] width 824 height 30
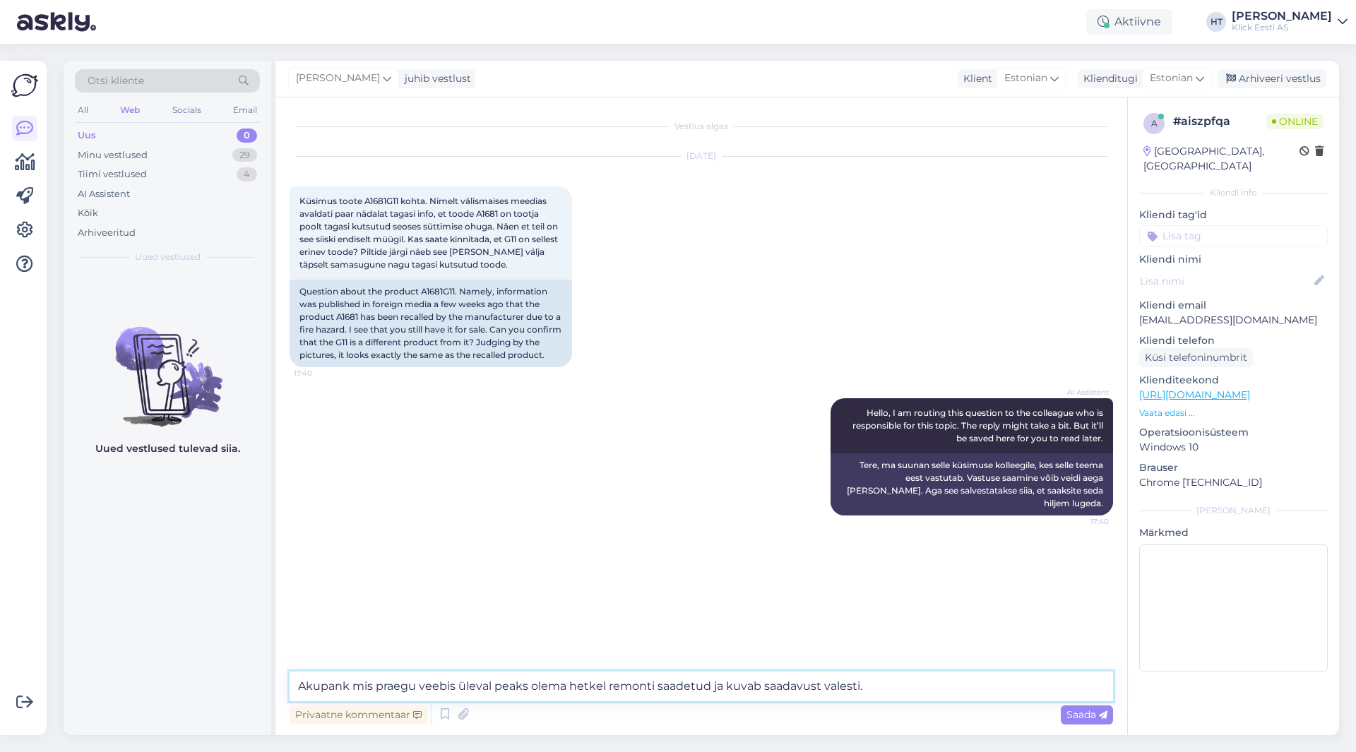
drag, startPoint x: 607, startPoint y: 686, endPoint x: 651, endPoint y: 680, distance: 44.9
click at [651, 680] on textarea "Akupank mis praegu veebis üleval peaks olema hetkel remonti saadetud ja kuvab s…" at bounding box center [702, 687] width 824 height 30
click at [733, 687] on textarea "Akupank mis praegu veebis üleval peaks olema hetkel hooldusesse saadetud ja kuv…" at bounding box center [702, 687] width 824 height 30
click at [1042, 689] on textarea "Akupank mis praegu veebis üleval peaks olema hetkel hooldusesse saadetud seoses…" at bounding box center [702, 687] width 824 height 30
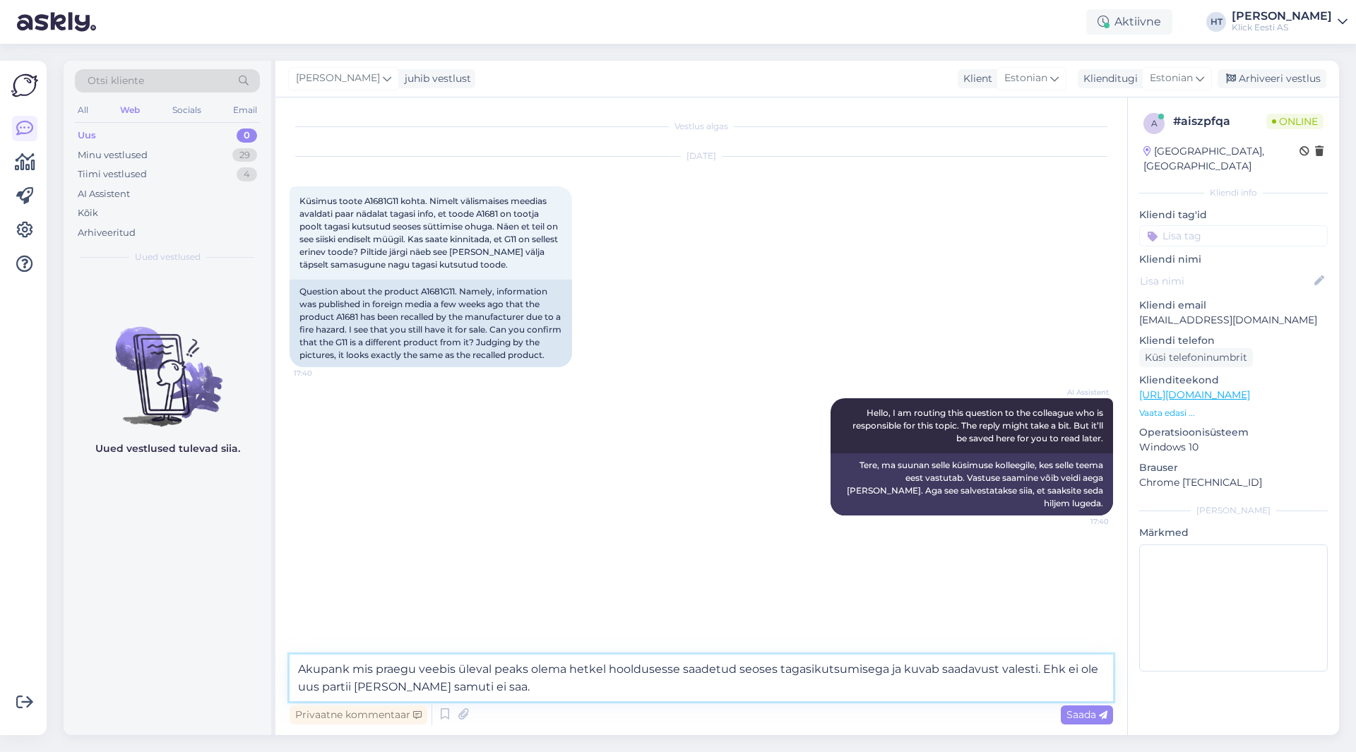
drag, startPoint x: 353, startPoint y: 685, endPoint x: 321, endPoint y: 685, distance: 31.1
click at [321, 685] on textarea "Akupank mis praegu veebis üleval peaks olema hetkel hooldusesse saadetud seoses…" at bounding box center [702, 678] width 824 height 47
type textarea "Akupank mis praegu veebis üleval peaks olema hetkel hooldusesse saadetud seoses…"
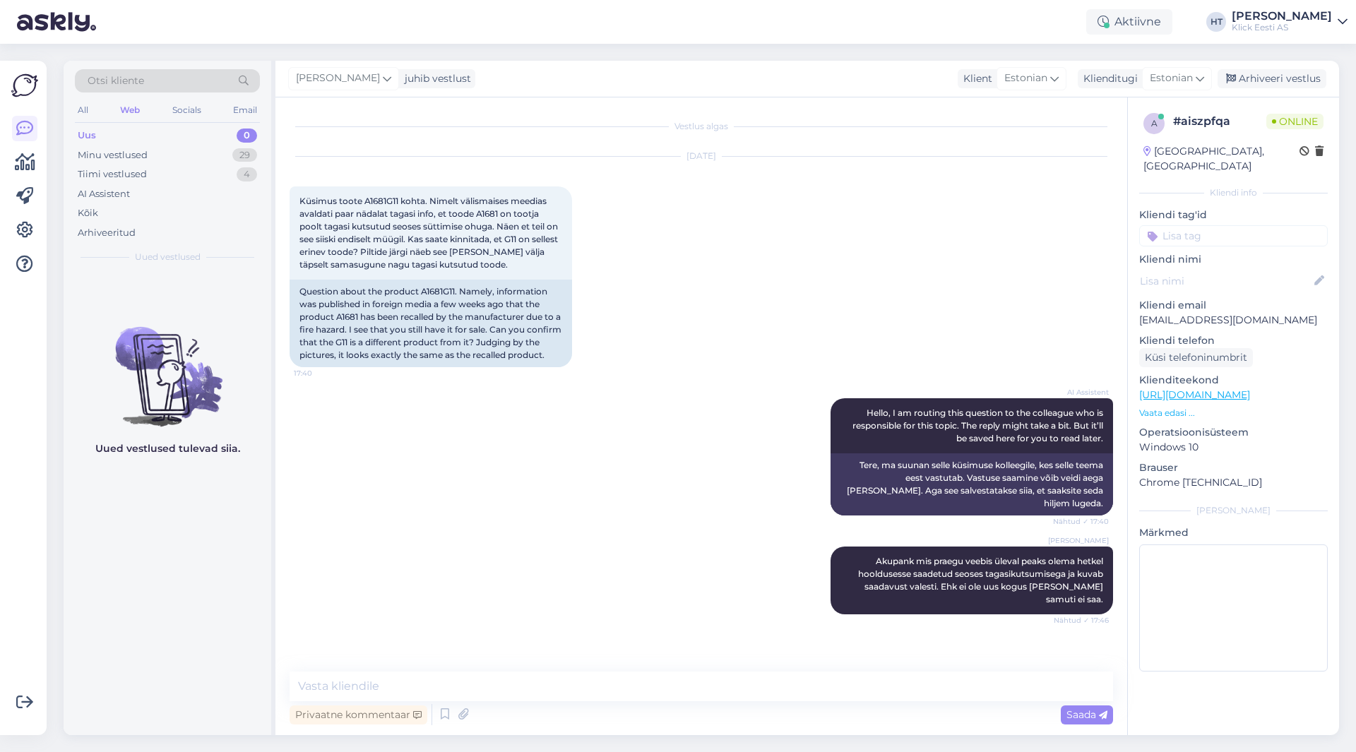
click at [790, 359] on div "[DATE] Küsimus toote A1681G11 kohta. Nimelt välismaises meedias avaldati paar n…" at bounding box center [702, 262] width 824 height 242
click at [181, 534] on div "Uued vestlused tulevad siia." at bounding box center [168, 503] width 208 height 463
click at [232, 523] on div "Uued vestlused tulevad siia." at bounding box center [168, 503] width 208 height 463
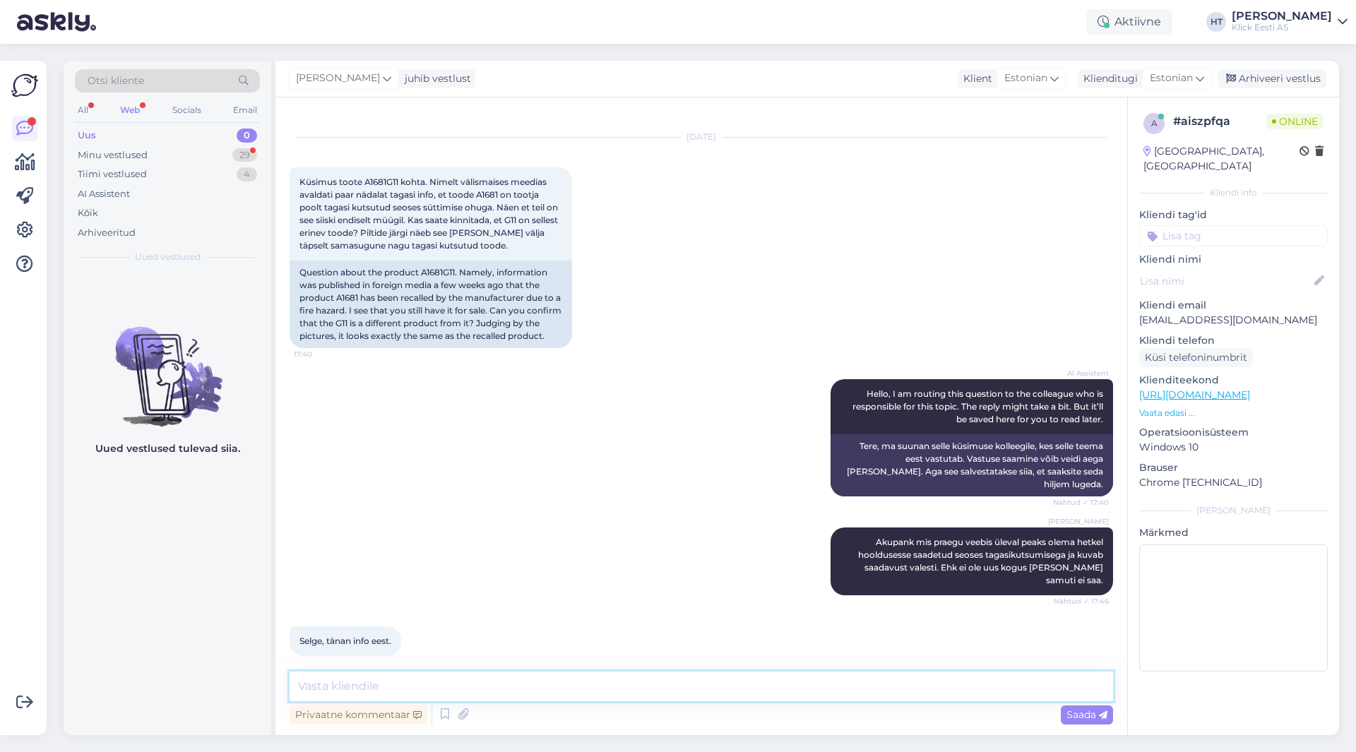
click at [482, 676] on textarea at bounding box center [702, 687] width 824 height 30
type textarea "Palun."
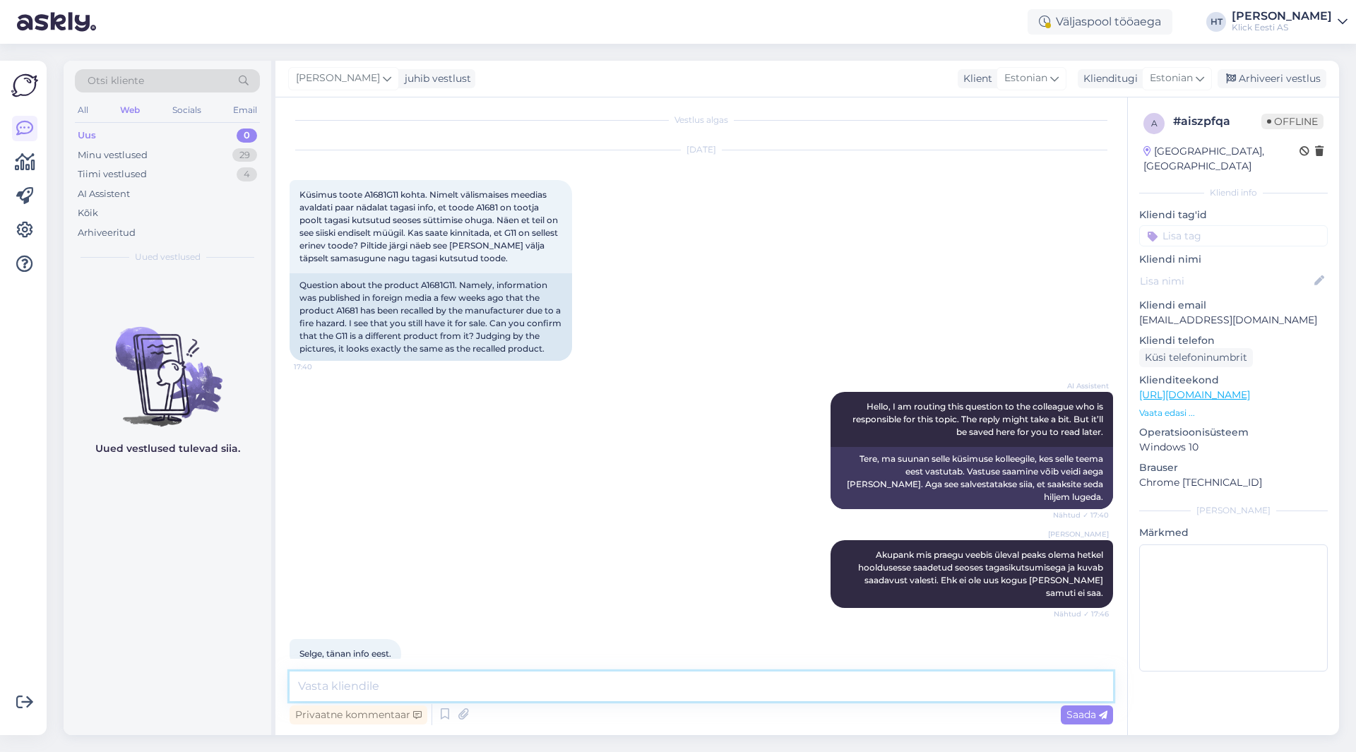
scroll to position [0, 0]
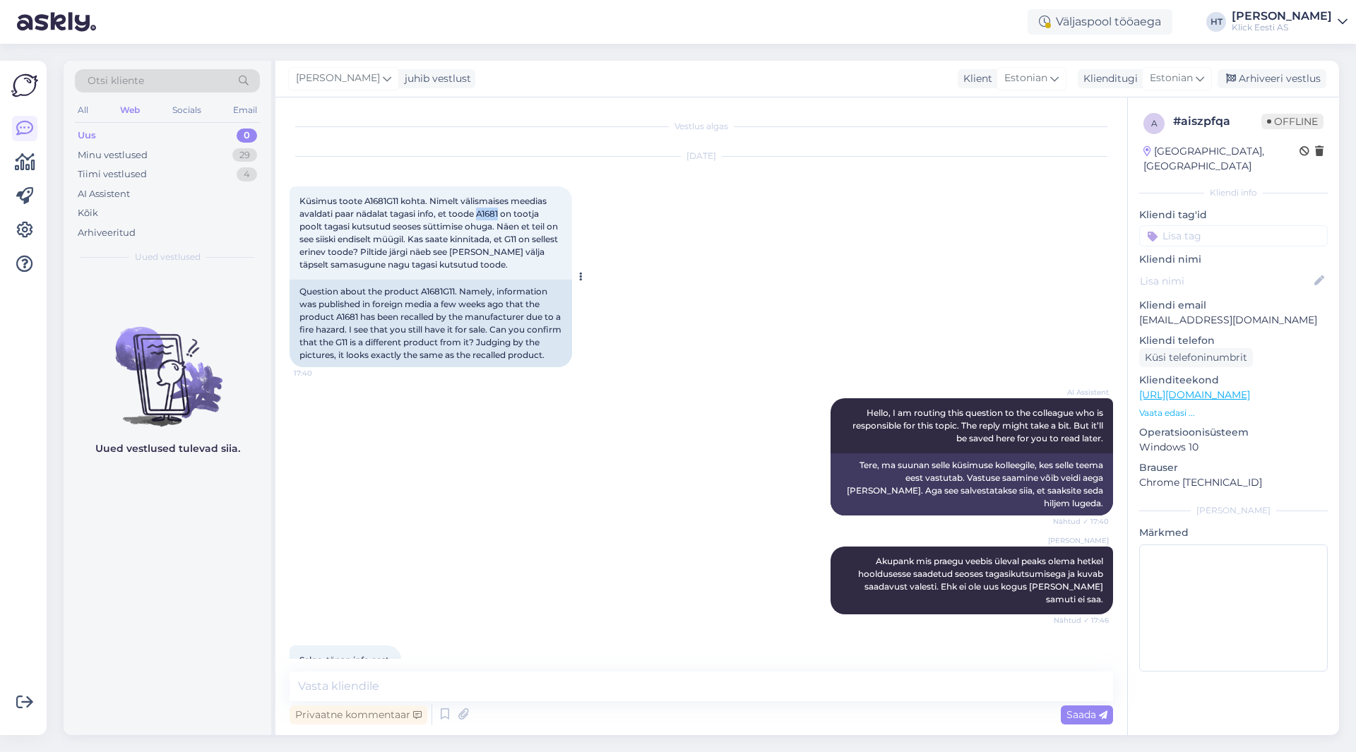
drag, startPoint x: 480, startPoint y: 213, endPoint x: 501, endPoint y: 213, distance: 20.5
click at [501, 213] on span "Küsimus toote A1681G11 kohta. Nimelt välismaises meedias avaldati paar nädalat …" at bounding box center [430, 233] width 261 height 74
click at [374, 200] on span "Küsimus toote A1681G11 kohta. Nimelt välismaises meedias avaldati paar nädalat …" at bounding box center [430, 233] width 261 height 74
drag, startPoint x: 365, startPoint y: 201, endPoint x: 400, endPoint y: 201, distance: 34.6
click at [400, 201] on span "Küsimus toote A1681G11 kohta. Nimelt välismaises meedias avaldati paar nädalat …" at bounding box center [430, 233] width 261 height 74
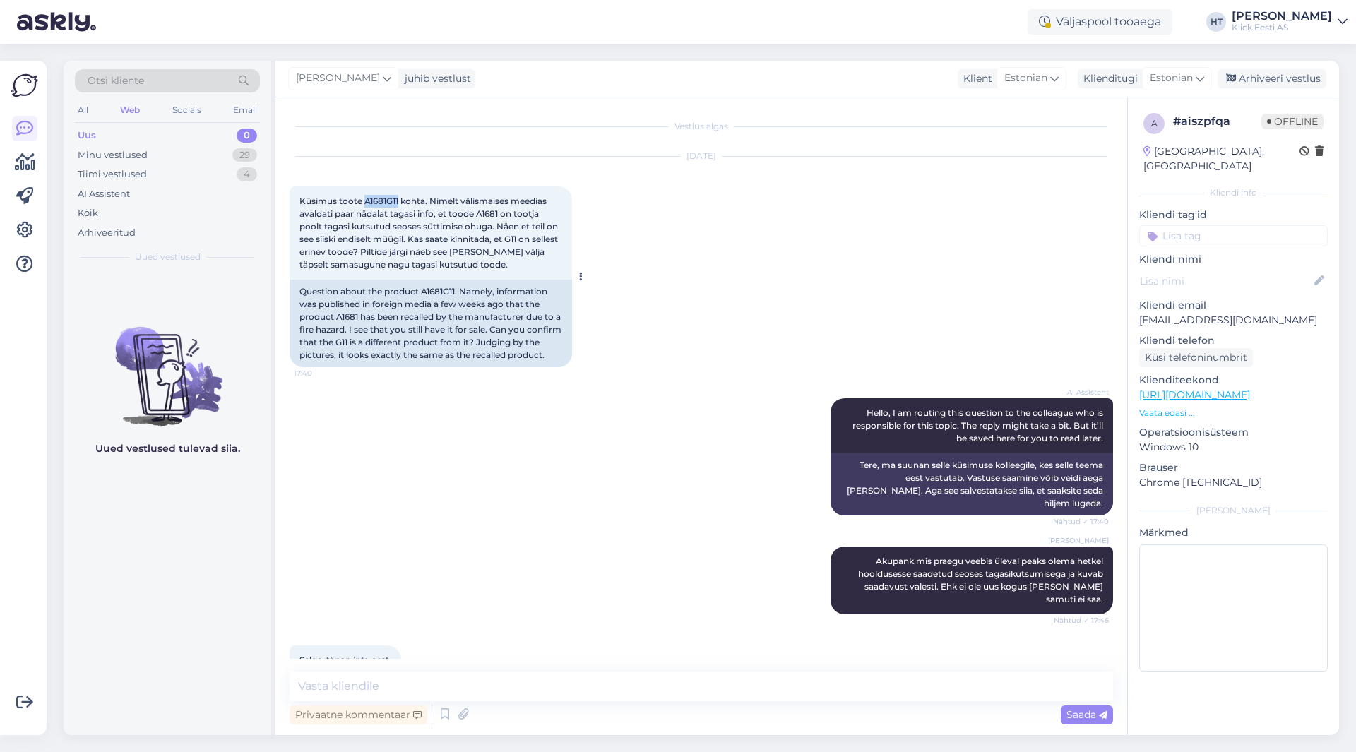
copy span "A1681G11"
click at [1176, 407] on p "Vaata edasi ..." at bounding box center [1233, 413] width 189 height 13
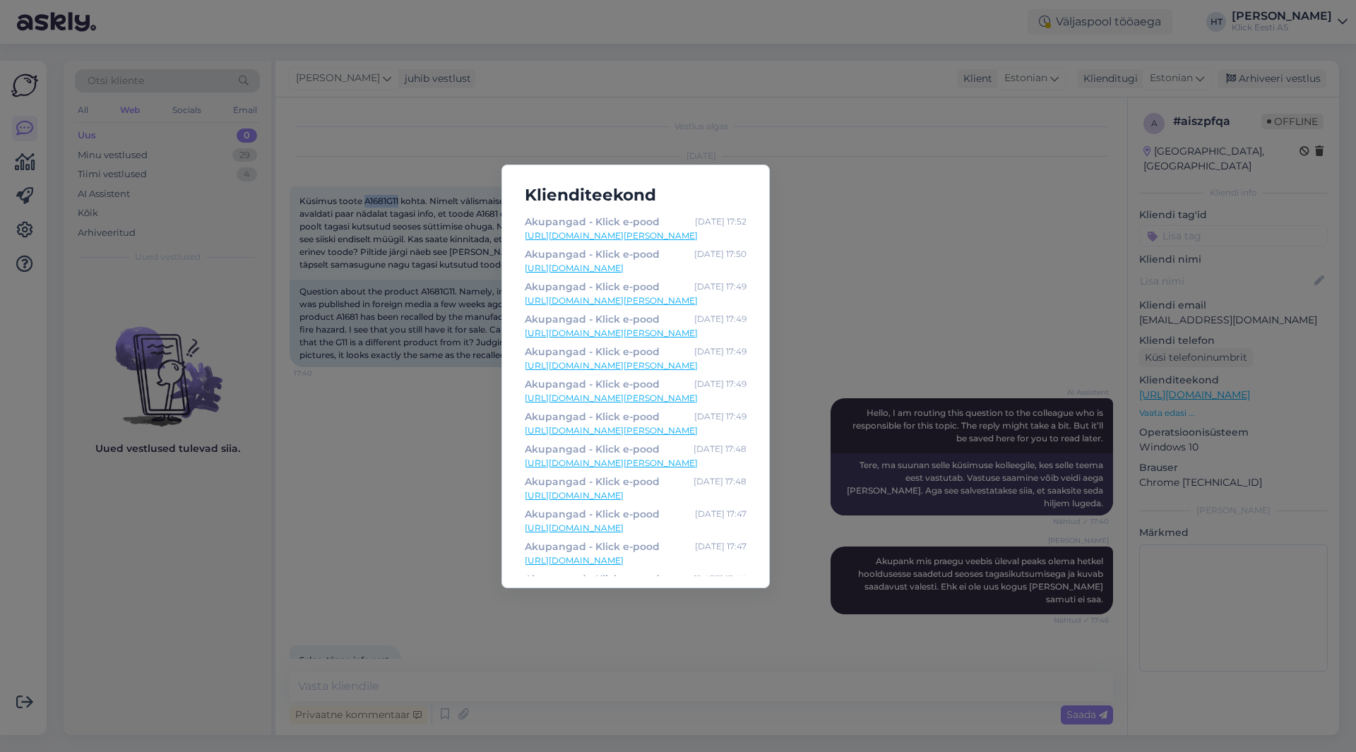
scroll to position [125, 0]
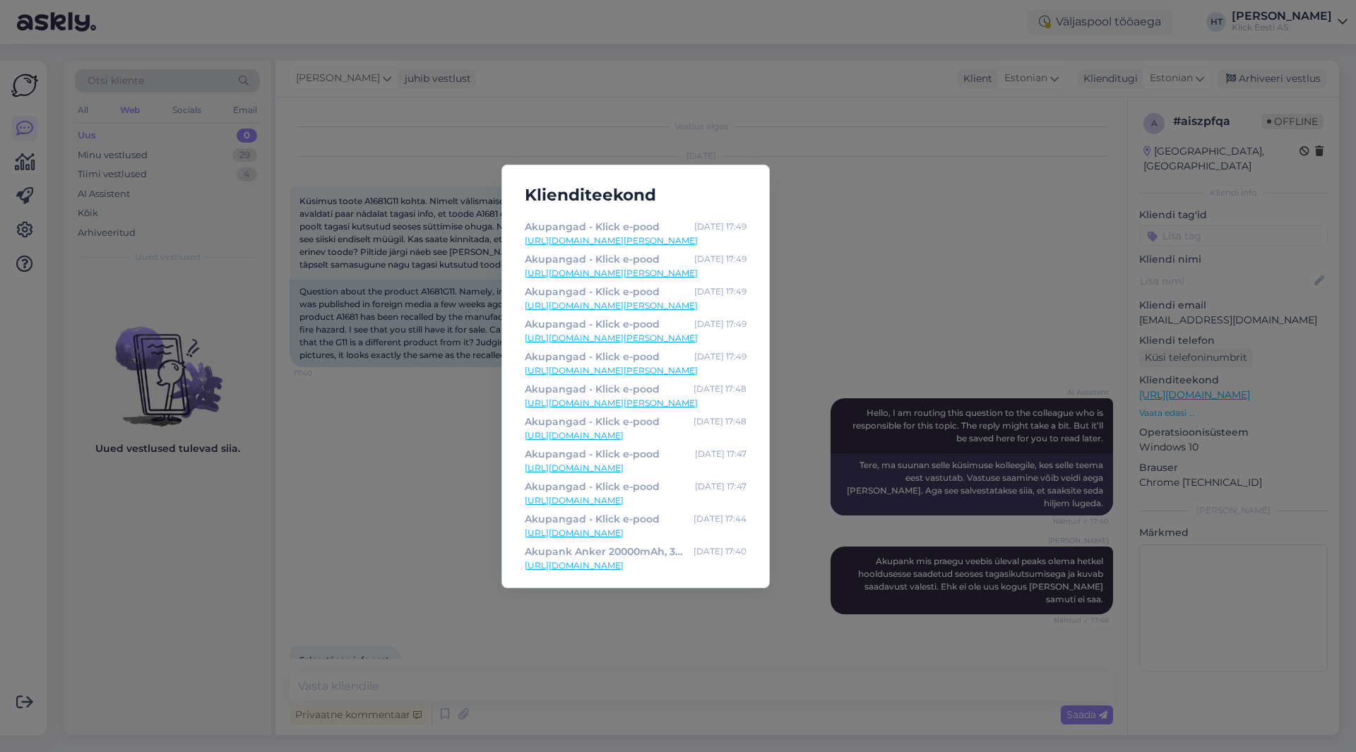
click at [356, 441] on div "Klienditeekond Akupangad - Klick e-pood [DATE] 17:54 [URL][DOMAIN_NAME] Akupang…" at bounding box center [678, 376] width 1356 height 752
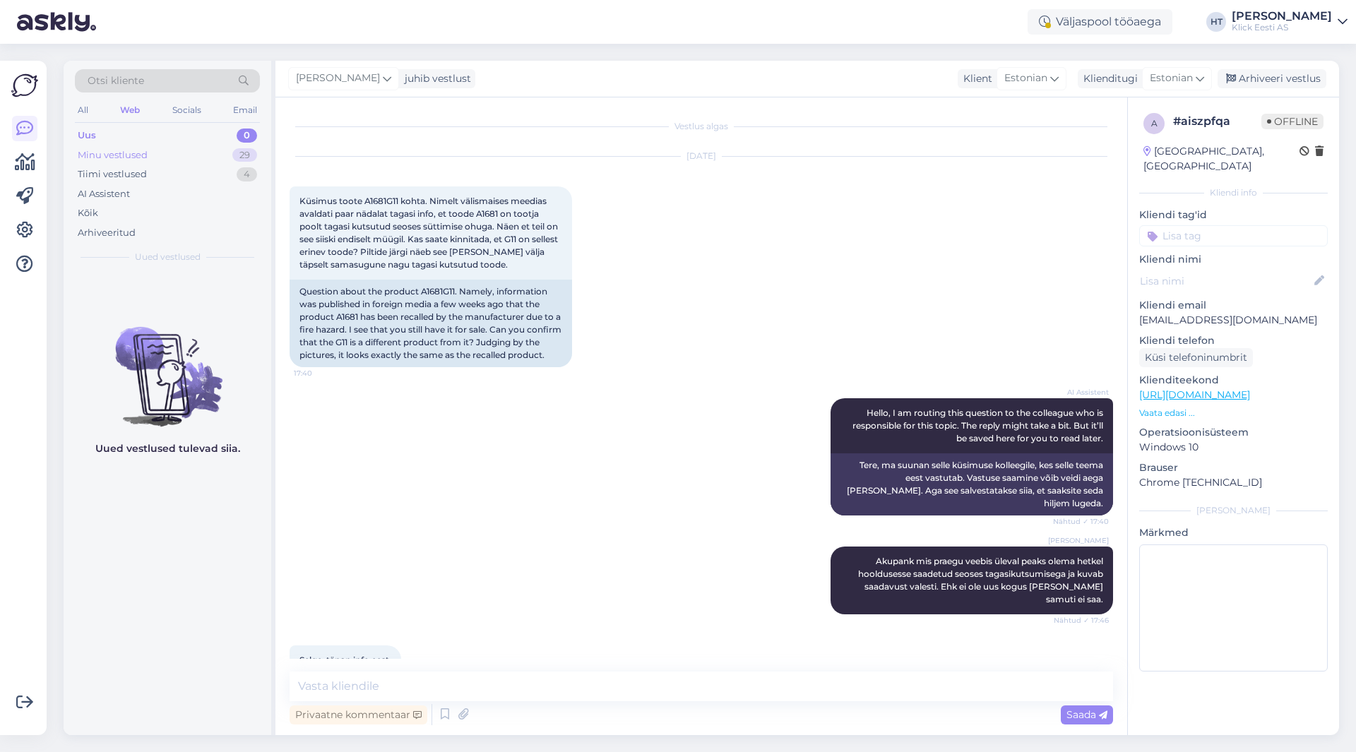
click at [216, 159] on div "Minu vestlused 29" at bounding box center [167, 156] width 185 height 20
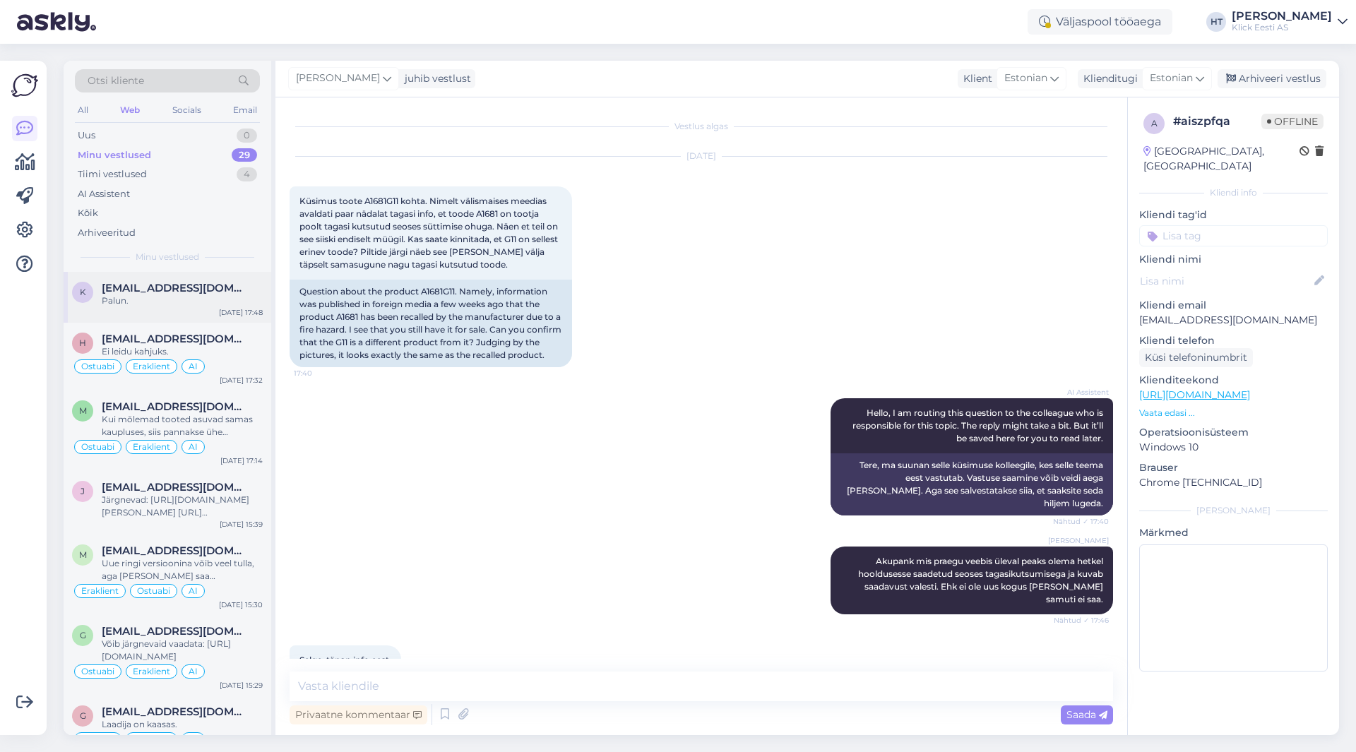
click at [220, 302] on div "Palun." at bounding box center [182, 301] width 161 height 13
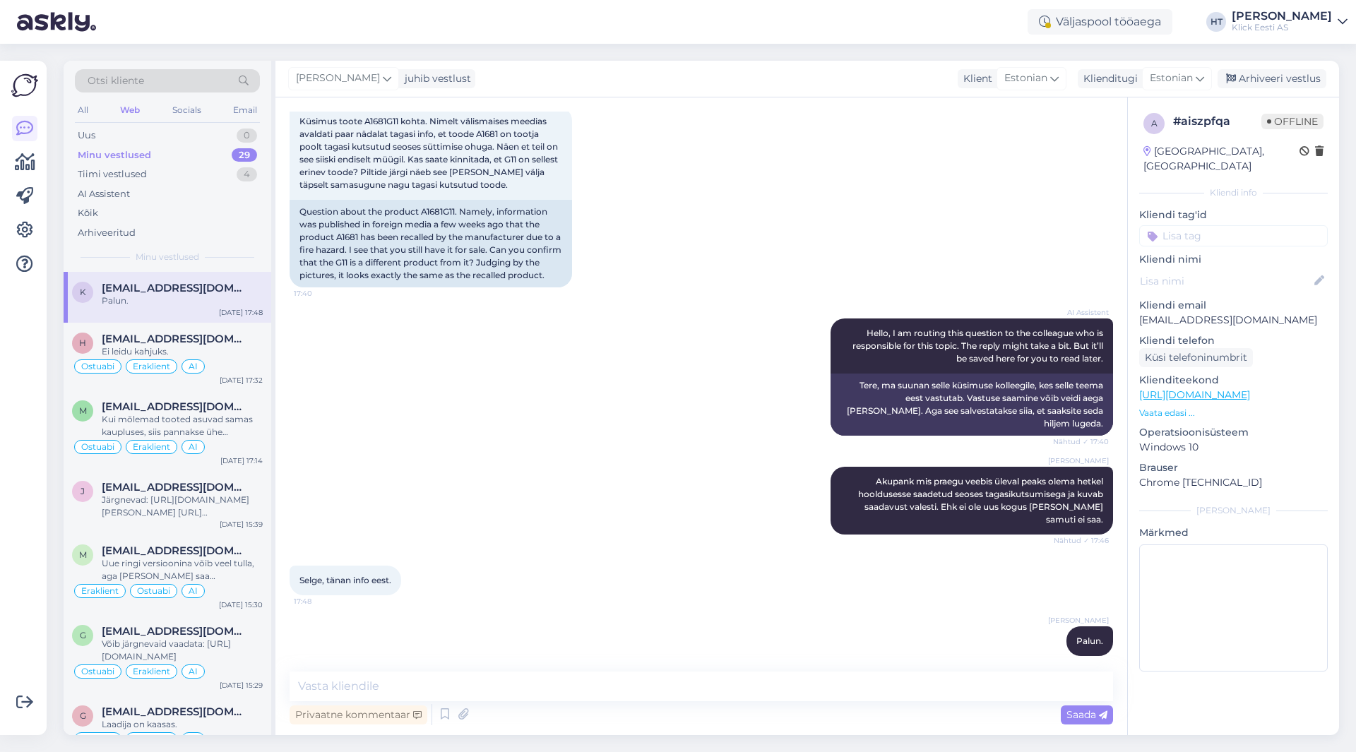
click at [1207, 225] on input at bounding box center [1233, 235] width 189 height 21
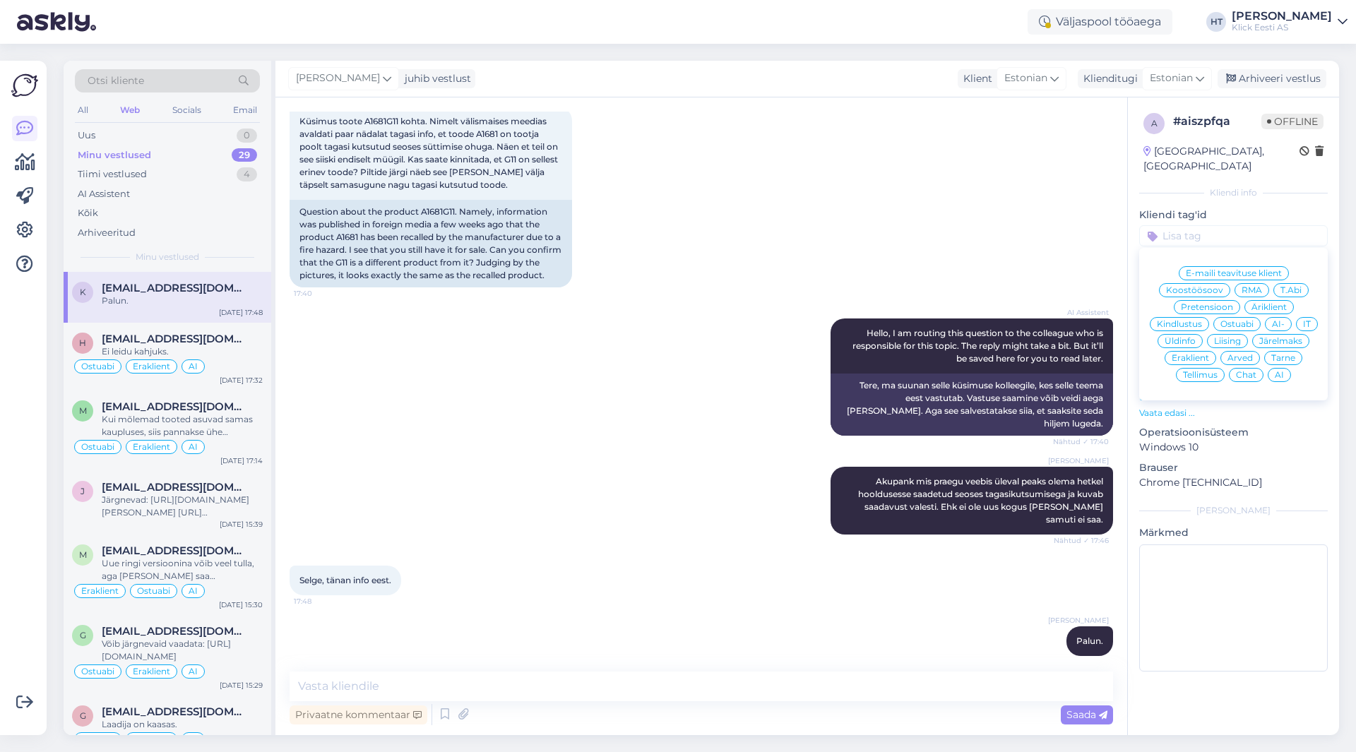
click at [1192, 337] on span "Üldinfo" at bounding box center [1180, 341] width 31 height 8
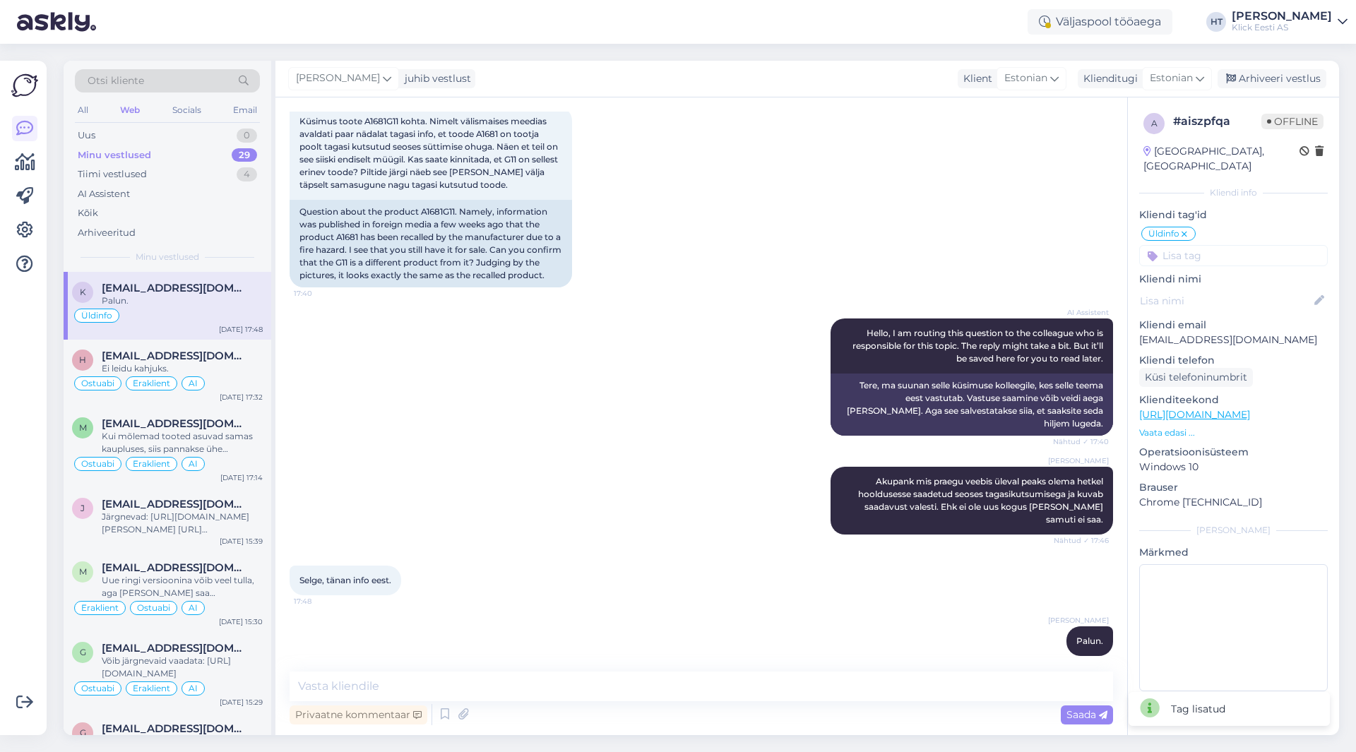
click at [1216, 245] on input at bounding box center [1233, 255] width 189 height 21
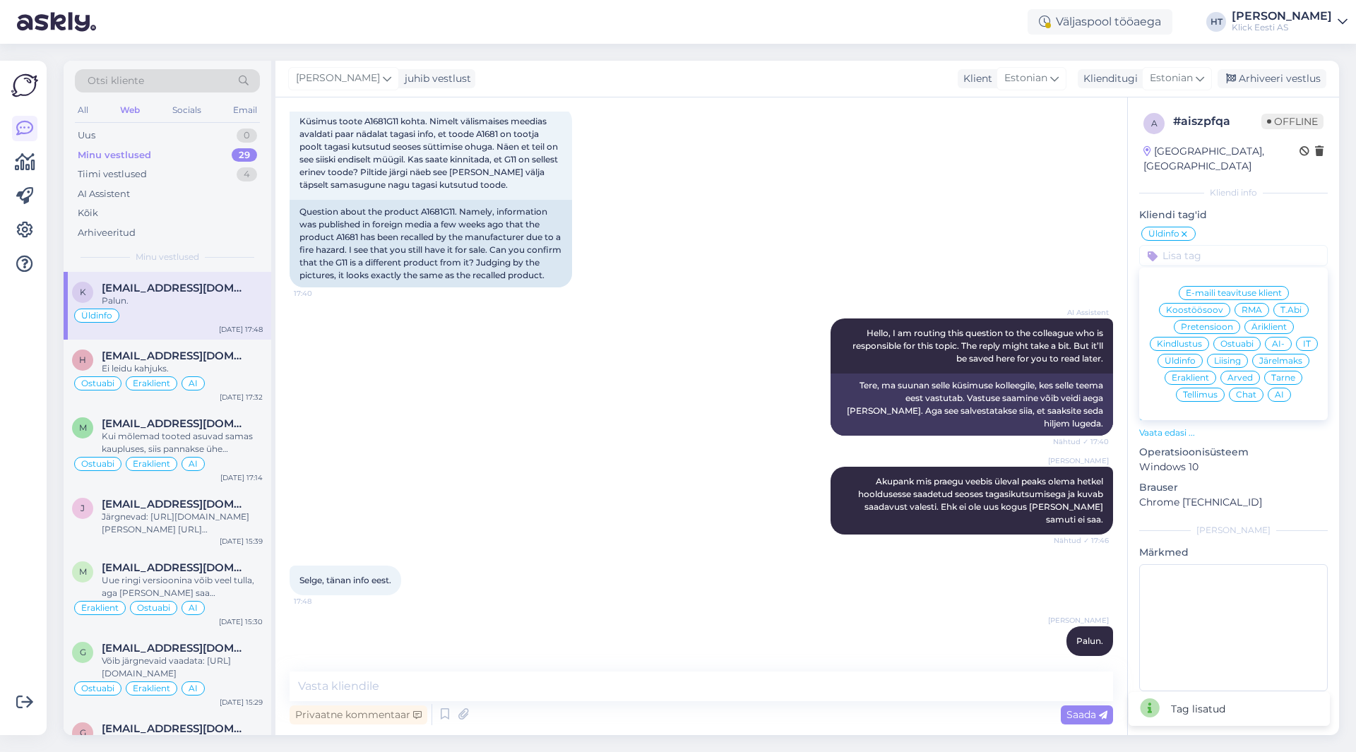
click at [1236, 340] on span "Ostuabi" at bounding box center [1237, 344] width 33 height 8
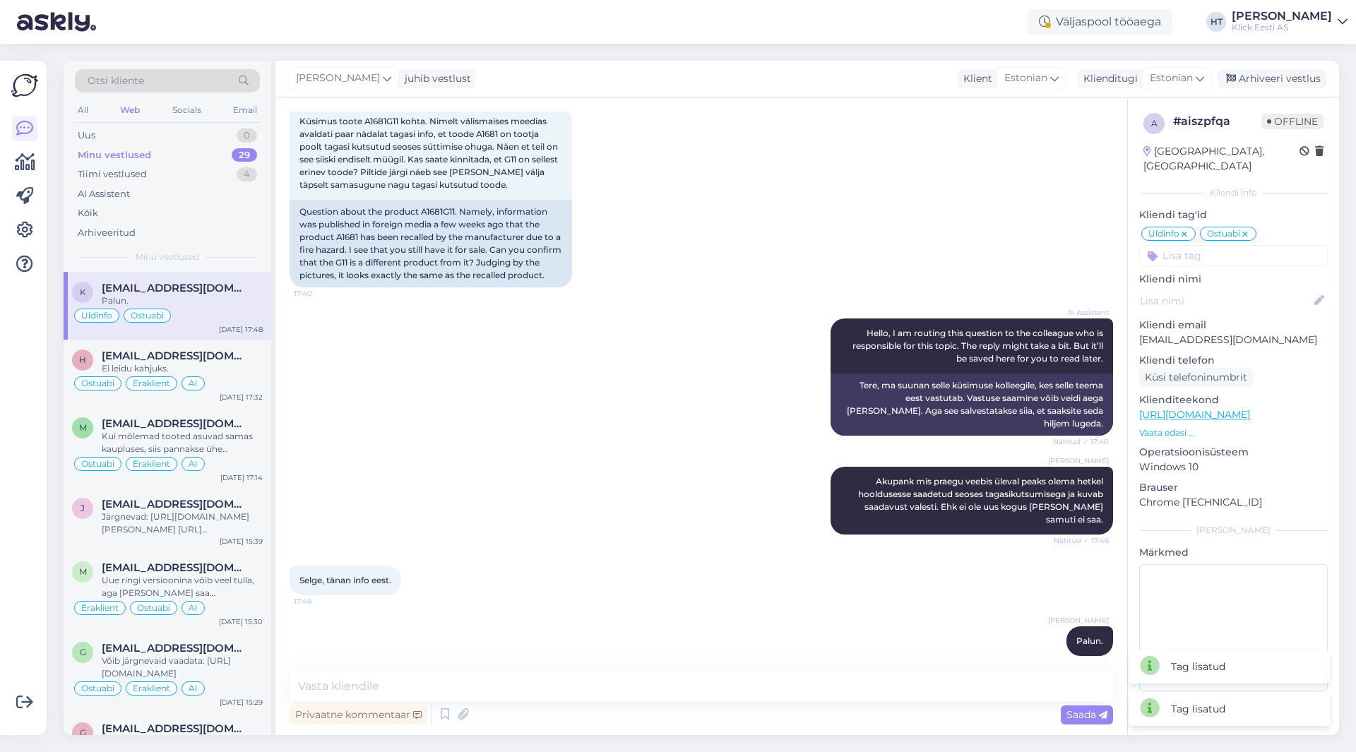
click at [1226, 245] on input at bounding box center [1233, 255] width 189 height 21
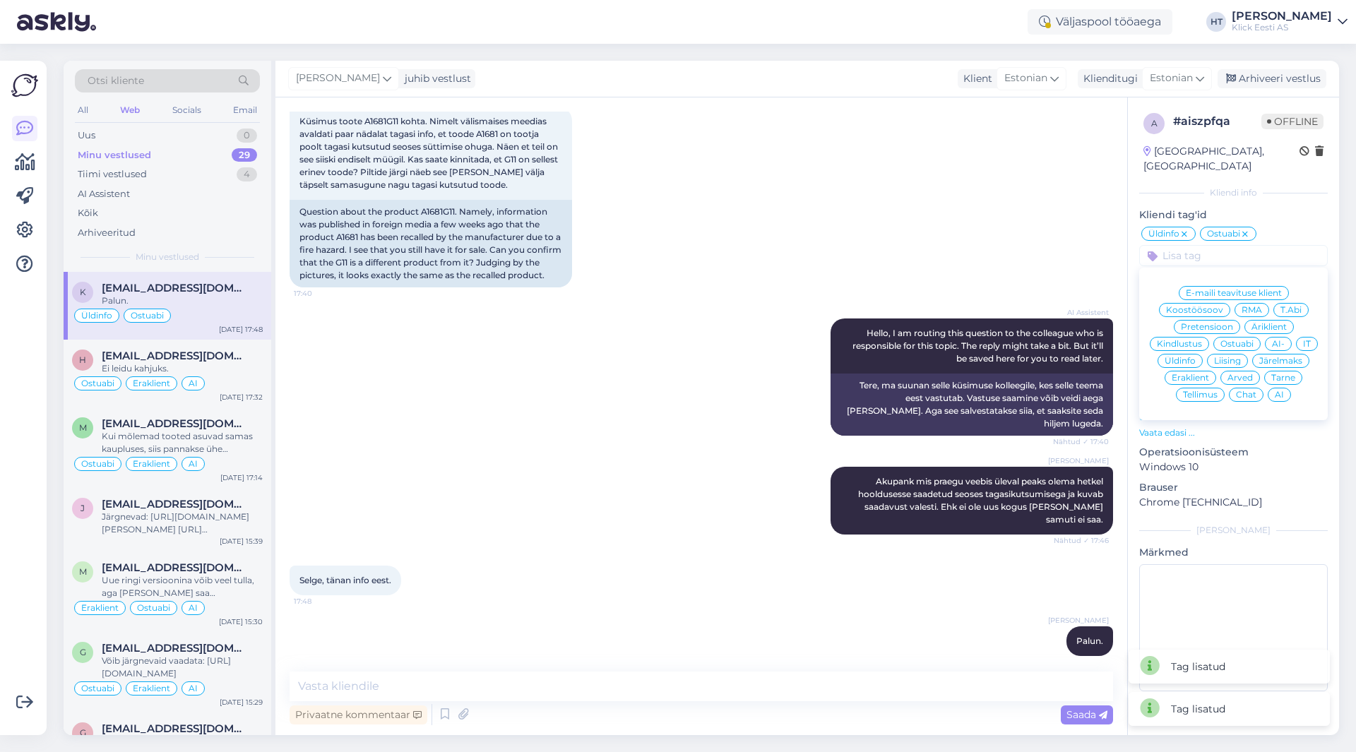
click at [1196, 374] on span "Eraklient" at bounding box center [1190, 378] width 37 height 8
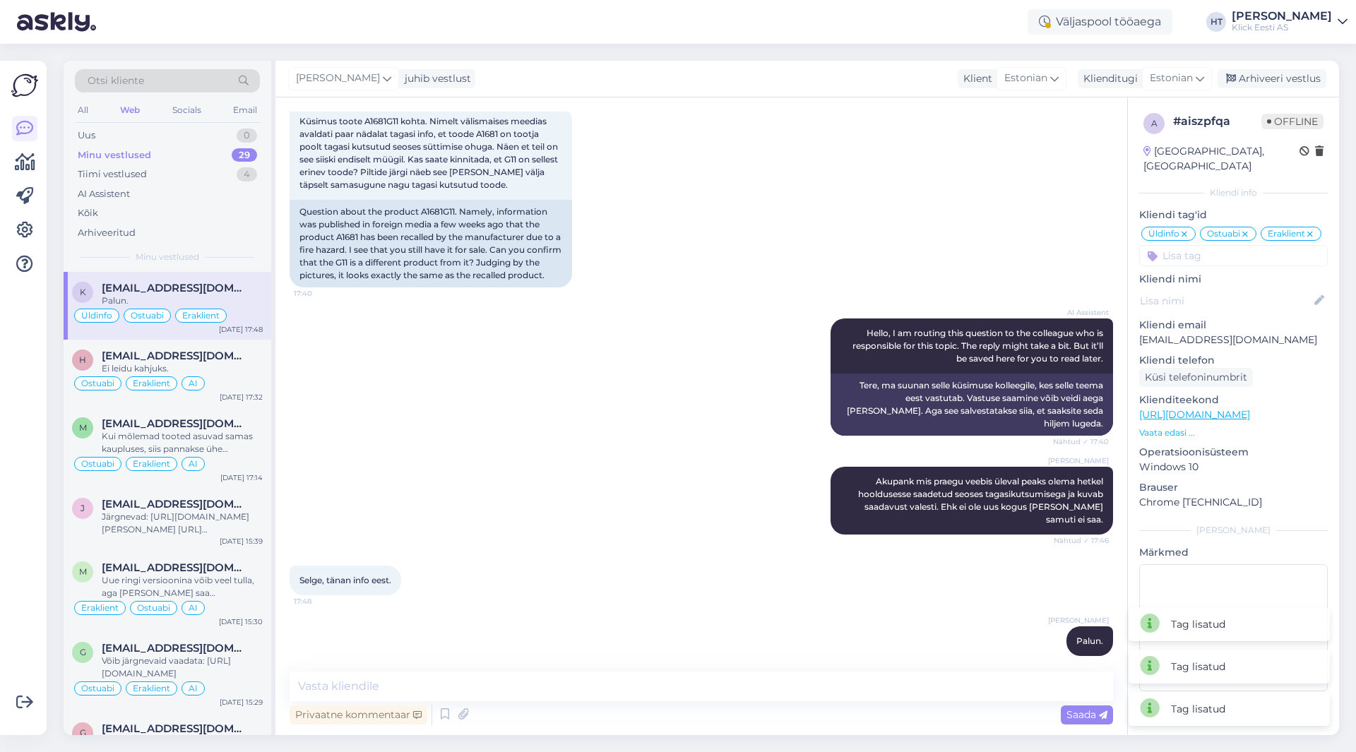
click at [1214, 248] on input at bounding box center [1233, 255] width 189 height 21
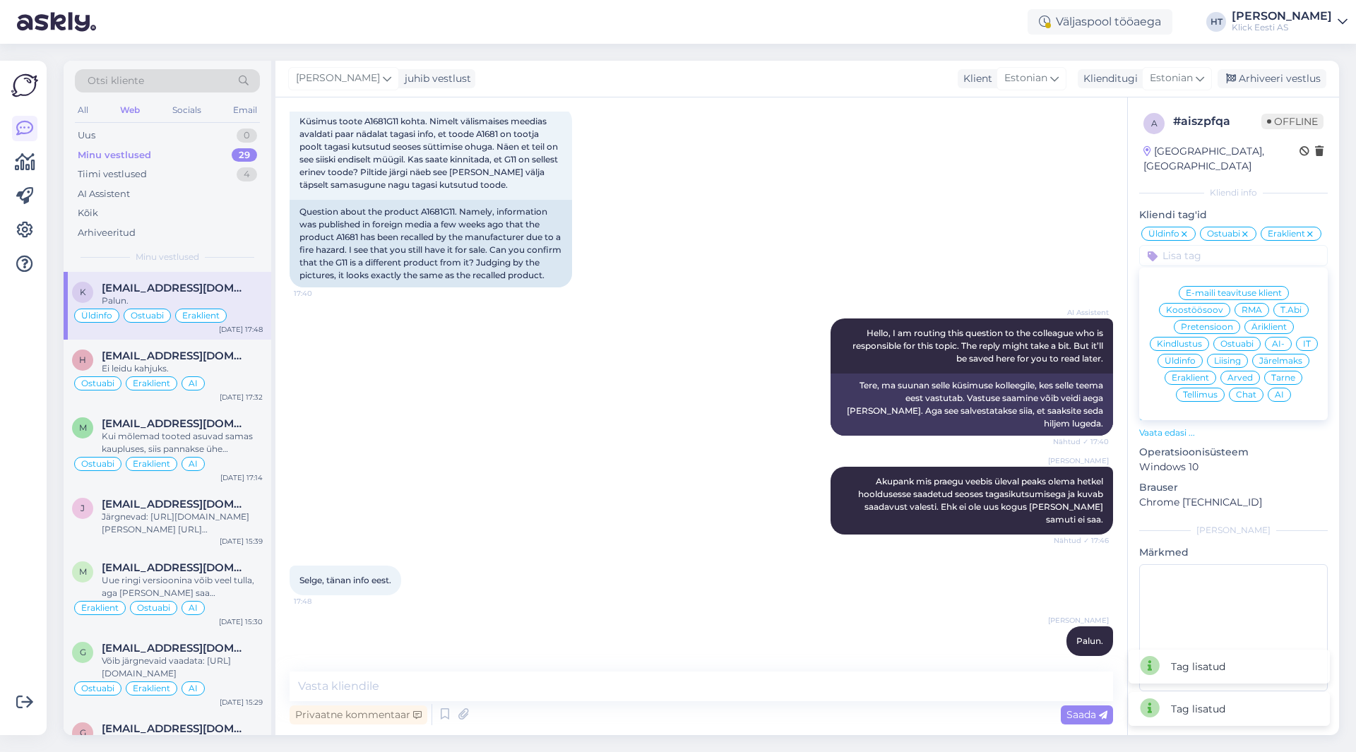
click at [1280, 391] on span "AI" at bounding box center [1279, 395] width 9 height 8
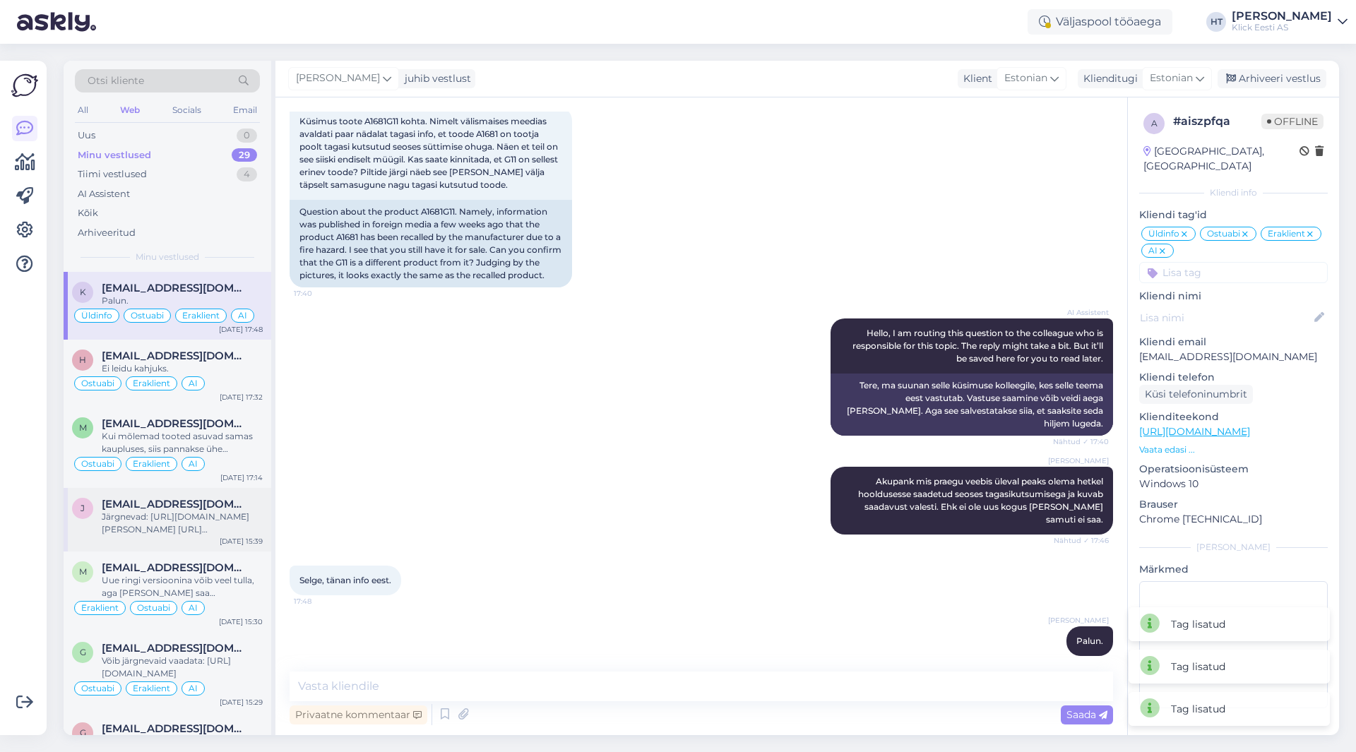
click at [220, 504] on span "[EMAIL_ADDRESS][DOMAIN_NAME]" at bounding box center [175, 504] width 147 height 13
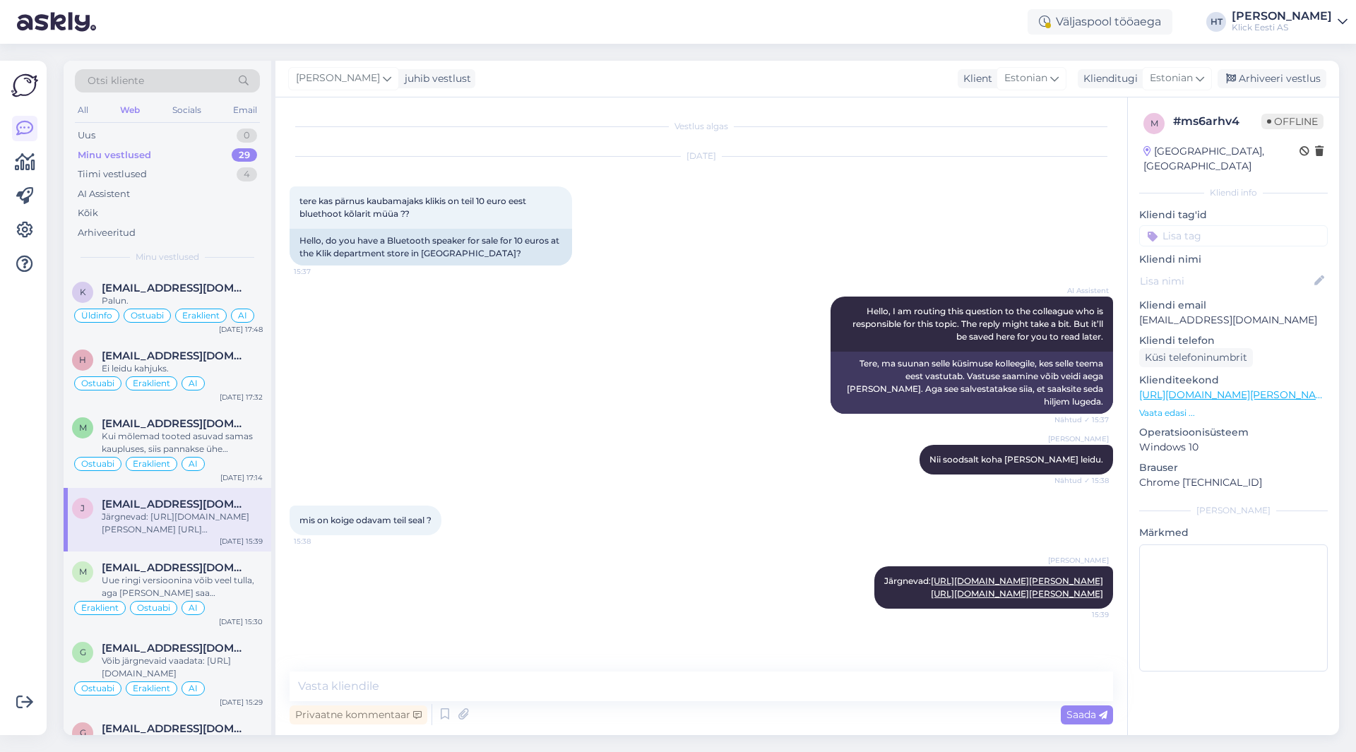
click at [1197, 225] on input at bounding box center [1233, 235] width 189 height 21
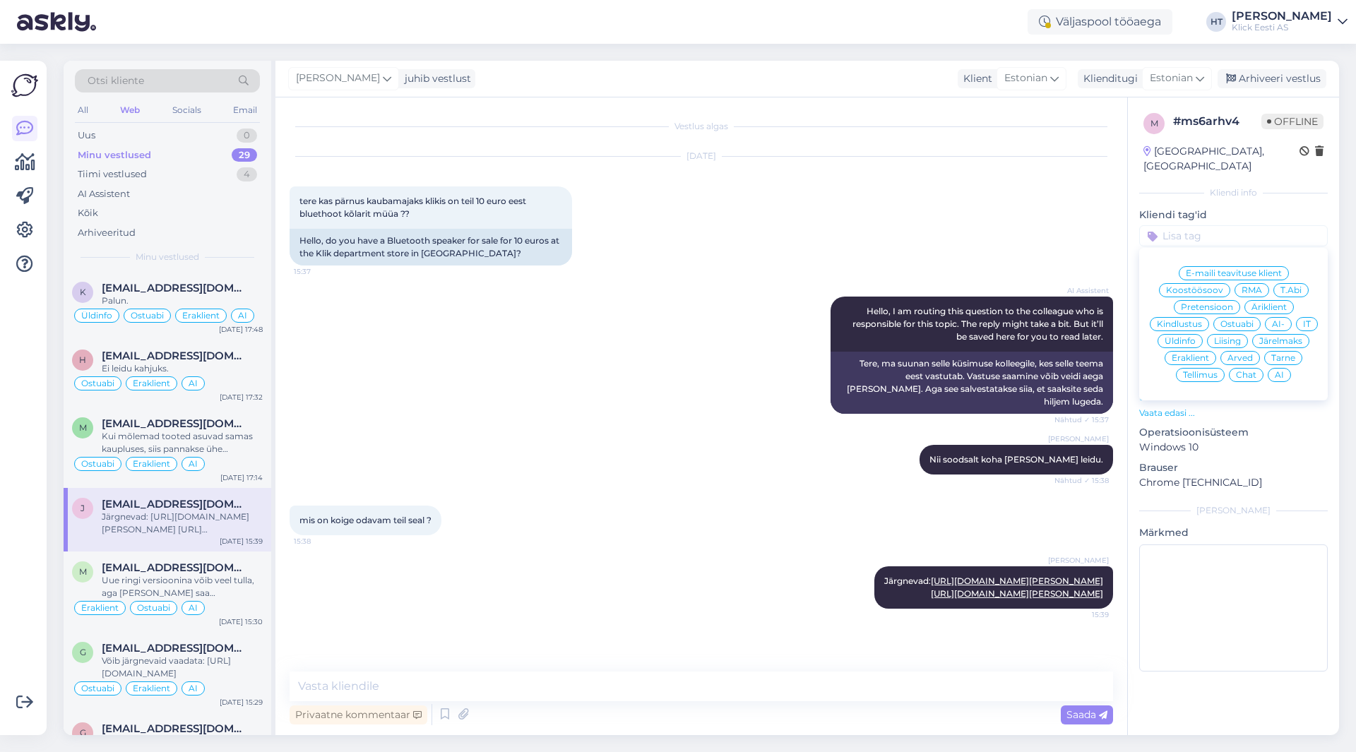
click at [1240, 320] on span "Ostuabi" at bounding box center [1237, 324] width 33 height 8
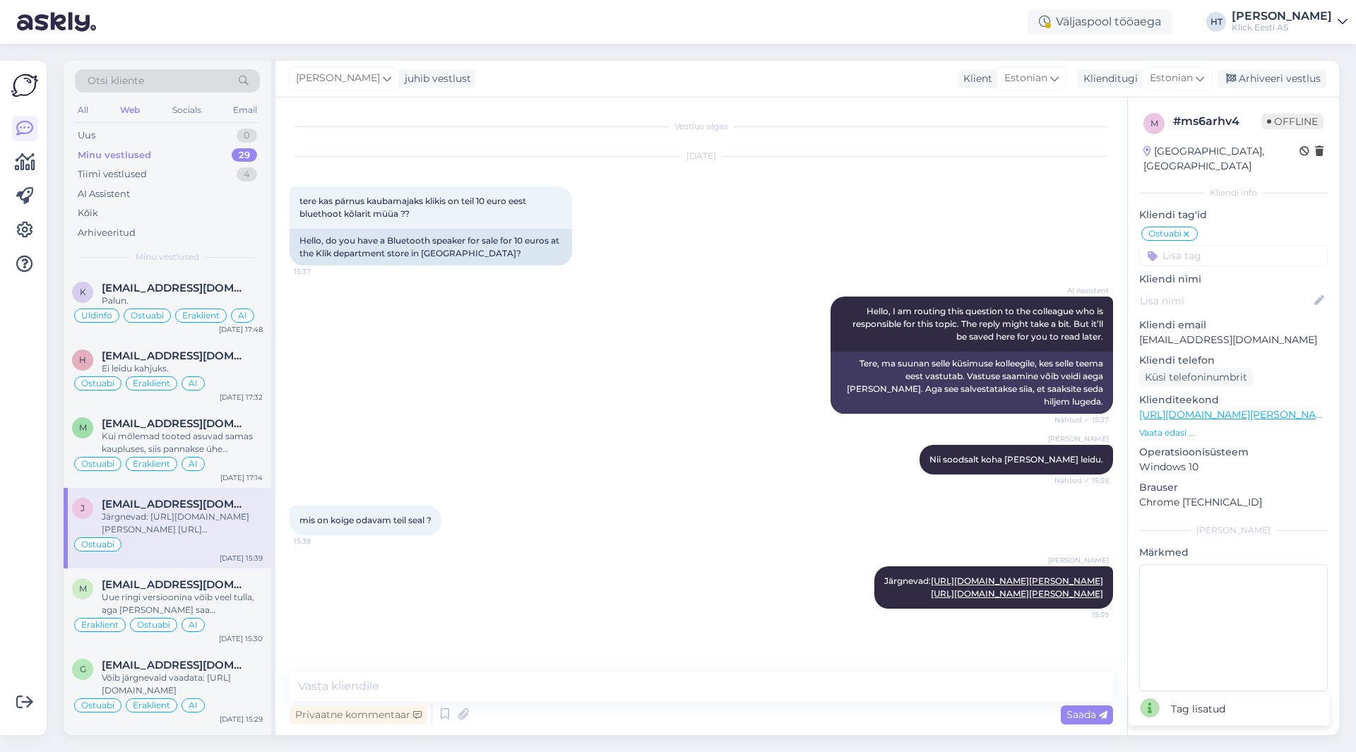
click at [1225, 249] on input at bounding box center [1233, 255] width 189 height 21
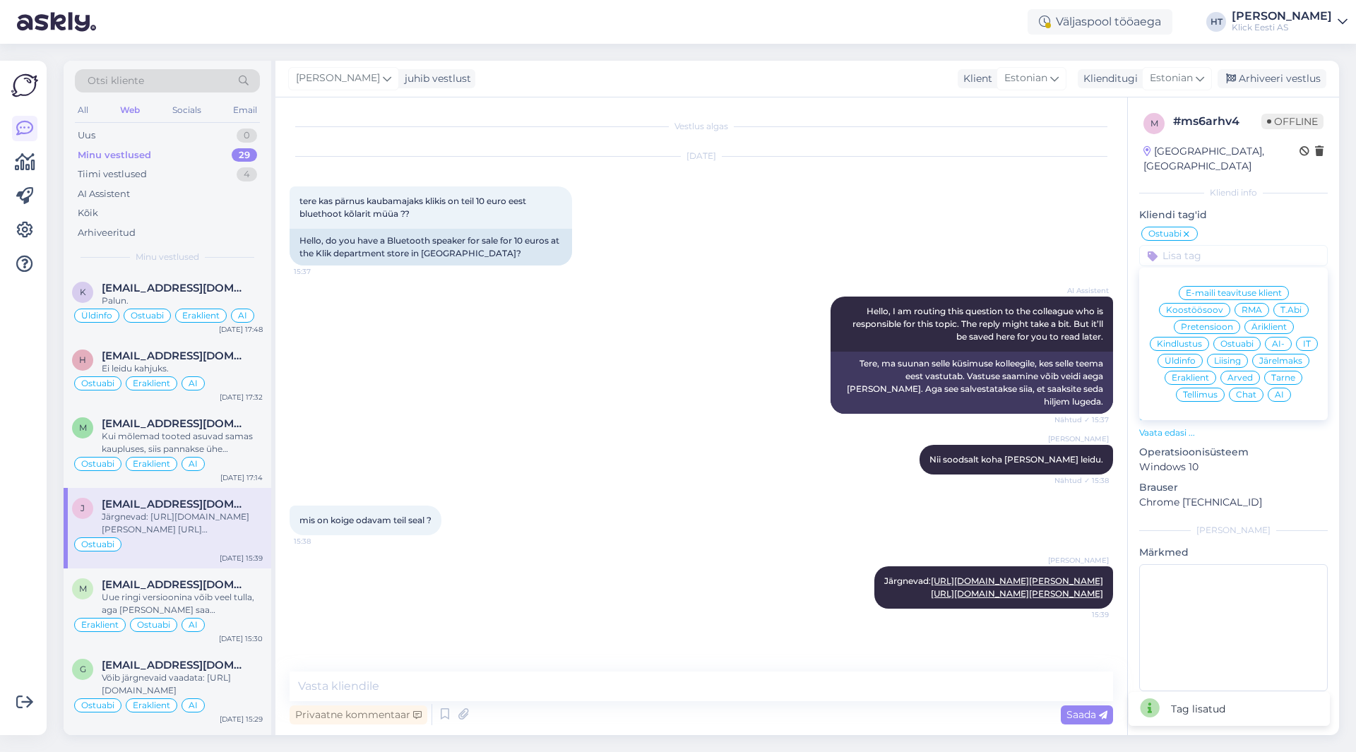
click at [1192, 374] on span "Eraklient" at bounding box center [1190, 378] width 37 height 8
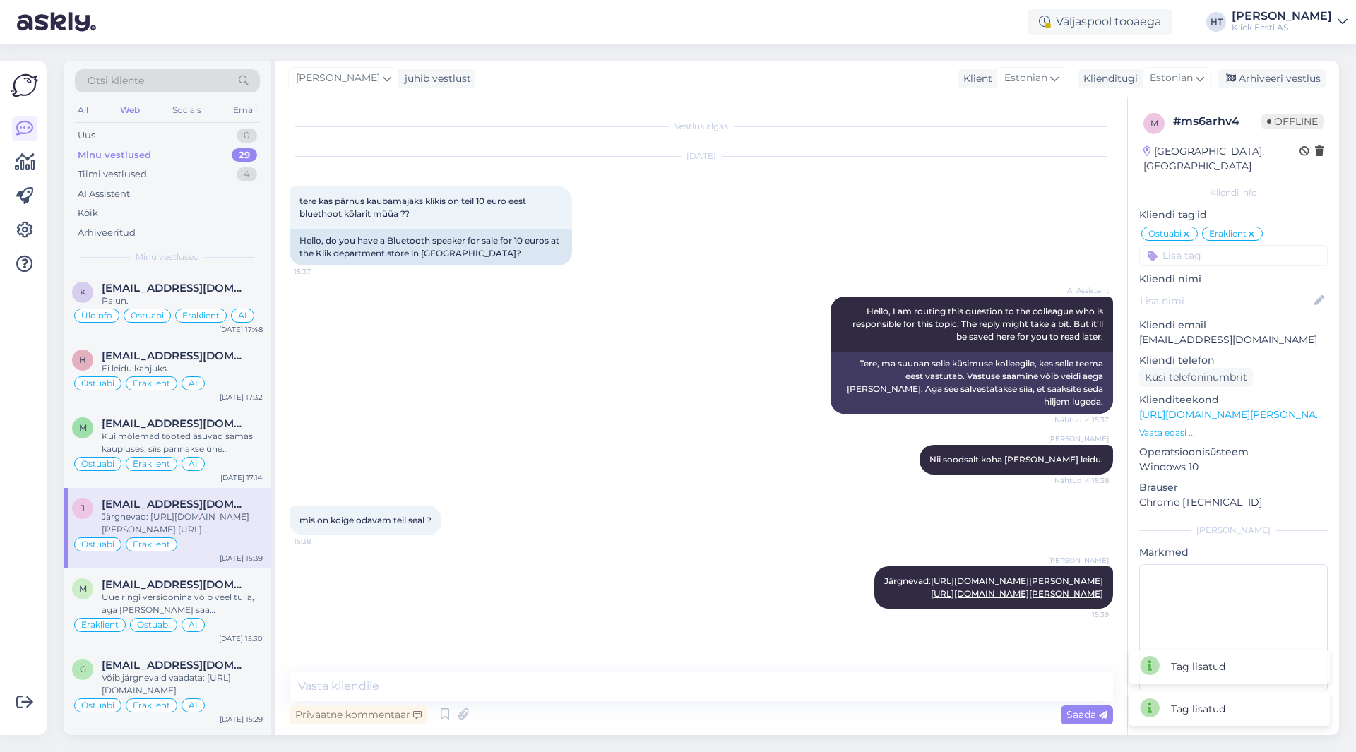
click at [1219, 245] on input at bounding box center [1233, 255] width 189 height 21
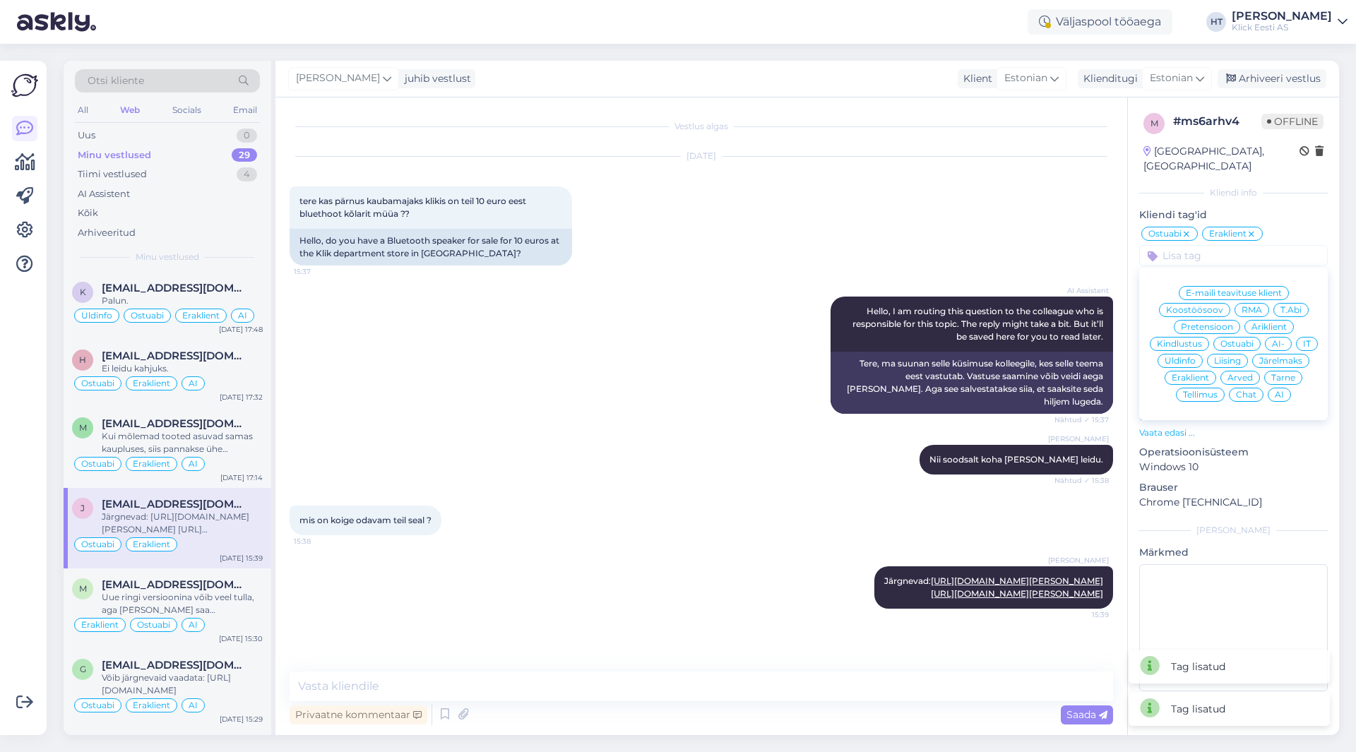
click at [1285, 388] on div "AI" at bounding box center [1279, 395] width 23 height 14
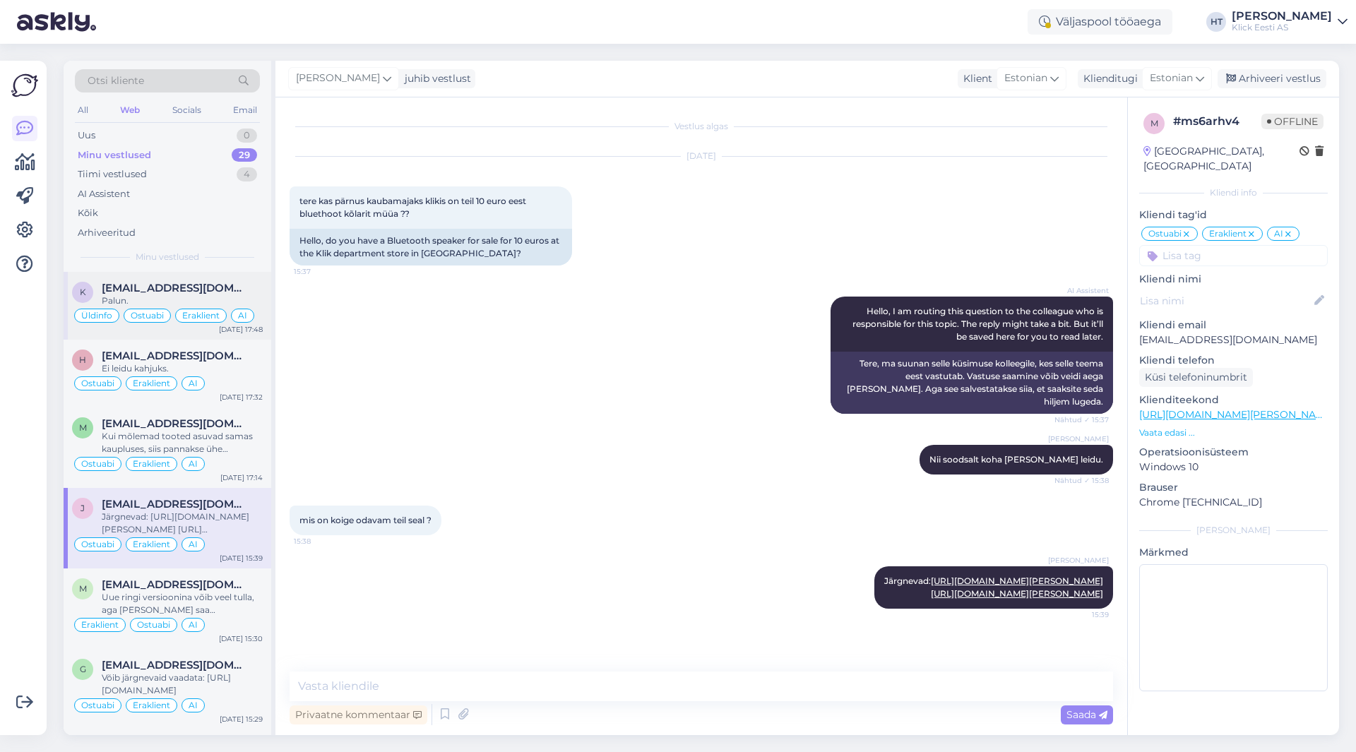
click at [201, 273] on div "k [EMAIL_ADDRESS][DOMAIN_NAME] Palun. Üldinfo Ostuabi Eraklient AI [DATE] 17:48" at bounding box center [168, 306] width 208 height 68
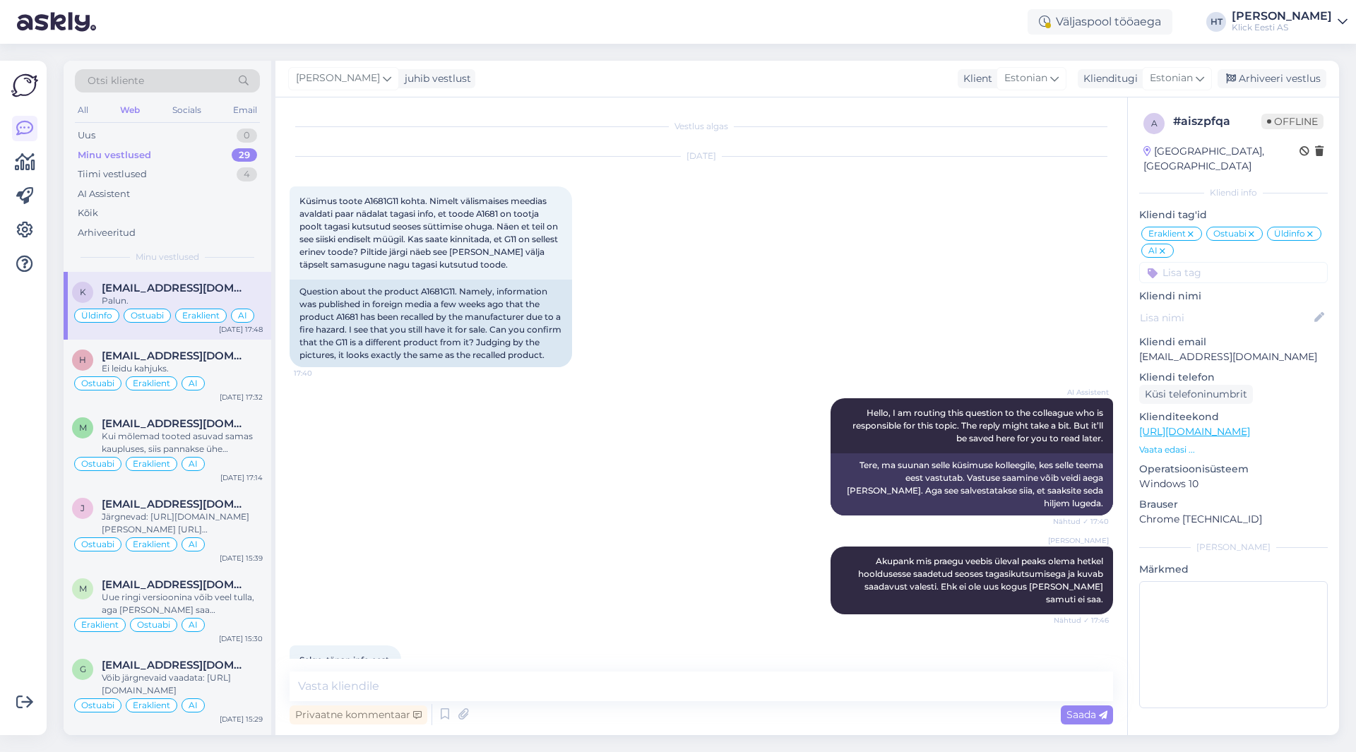
scroll to position [80, 0]
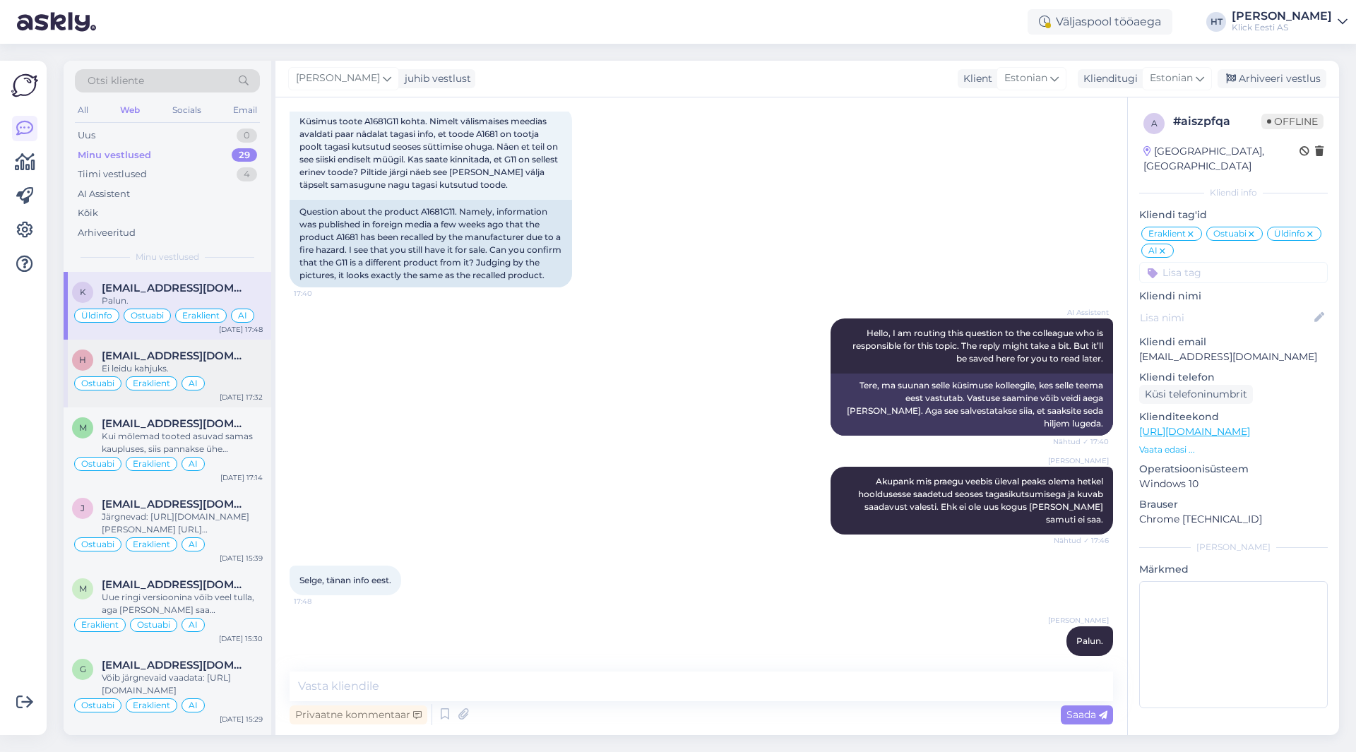
click at [158, 360] on span "[EMAIL_ADDRESS][DOMAIN_NAME]" at bounding box center [175, 356] width 147 height 13
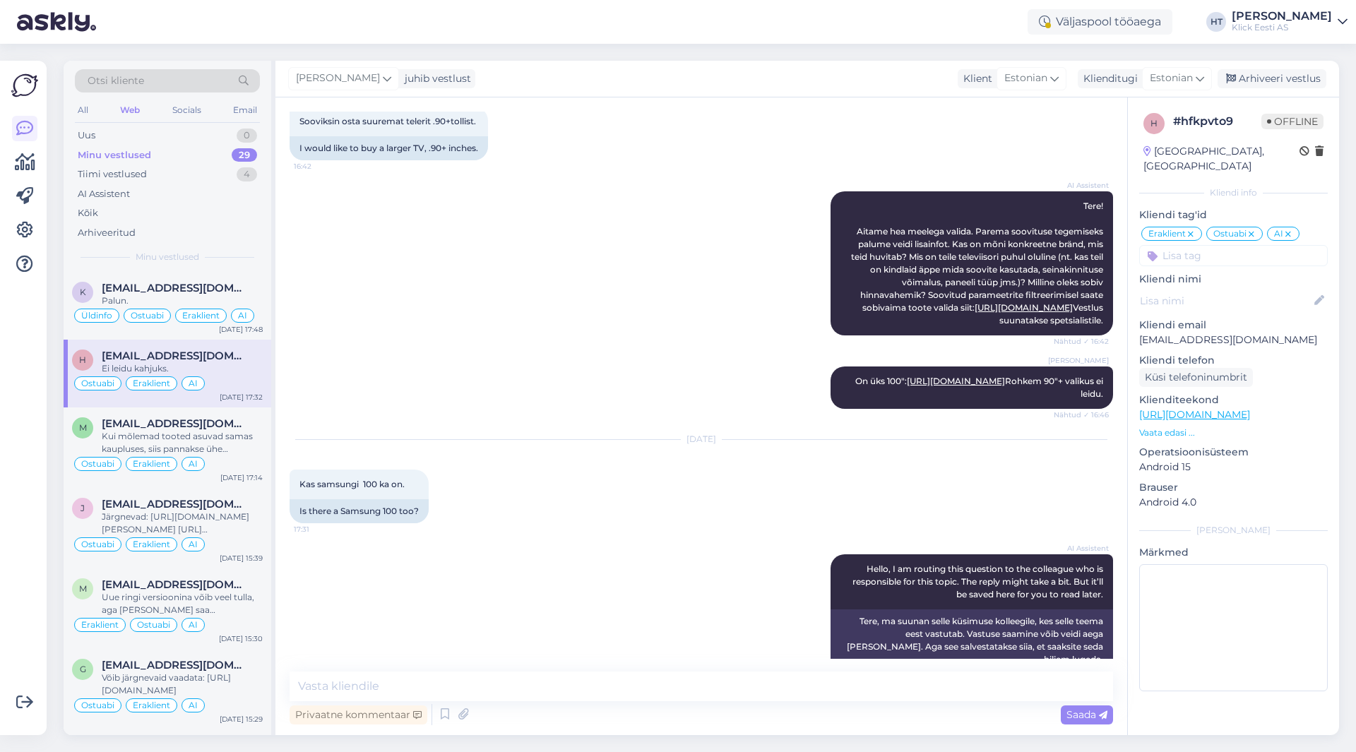
scroll to position [182, 0]
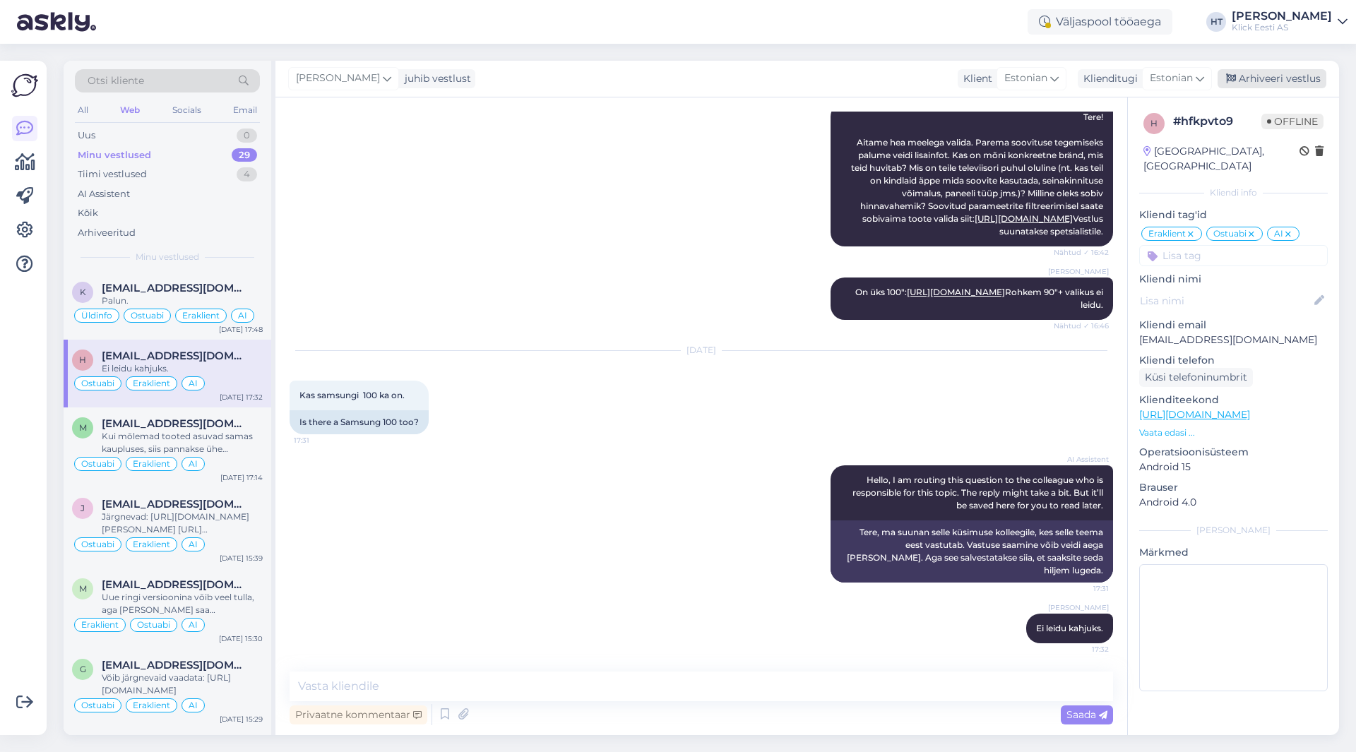
click at [1266, 78] on div "Arhiveeri vestlus" at bounding box center [1272, 78] width 109 height 19
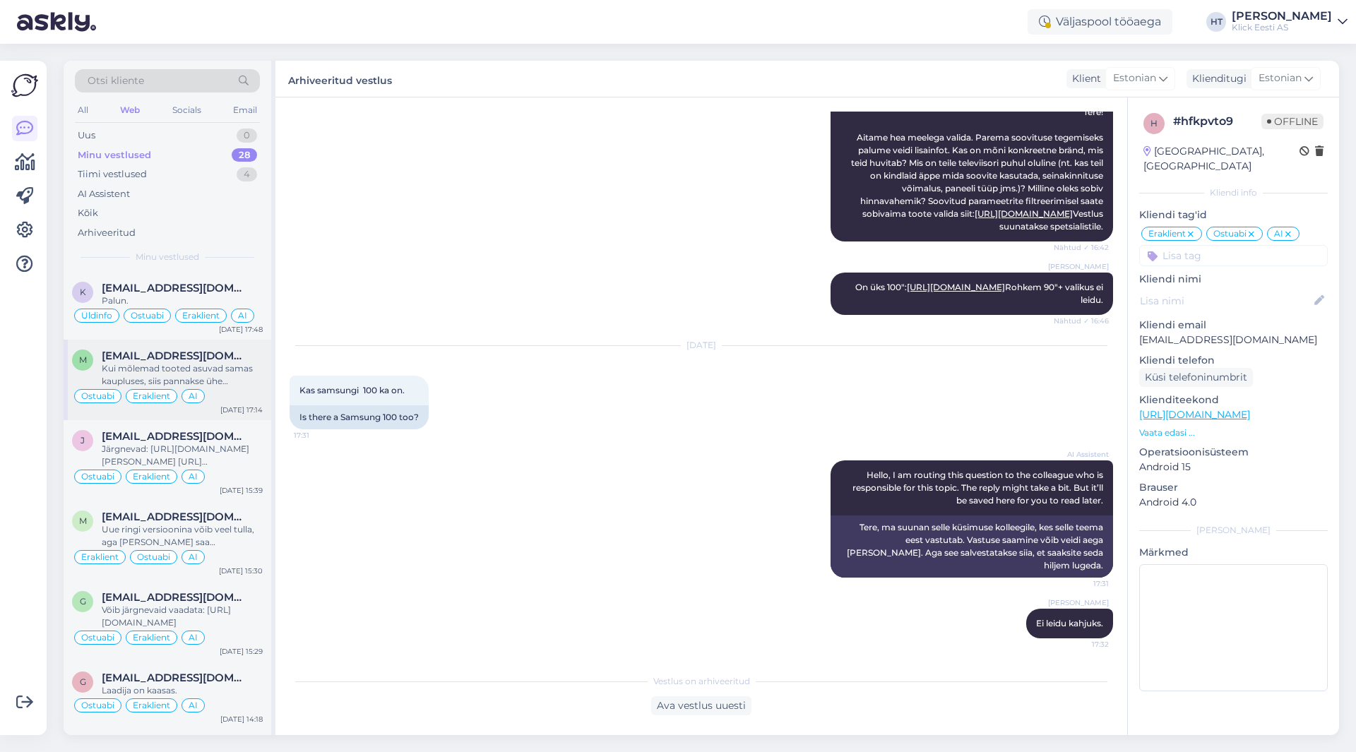
click at [220, 361] on span "[EMAIL_ADDRESS][DOMAIN_NAME]" at bounding box center [175, 356] width 147 height 13
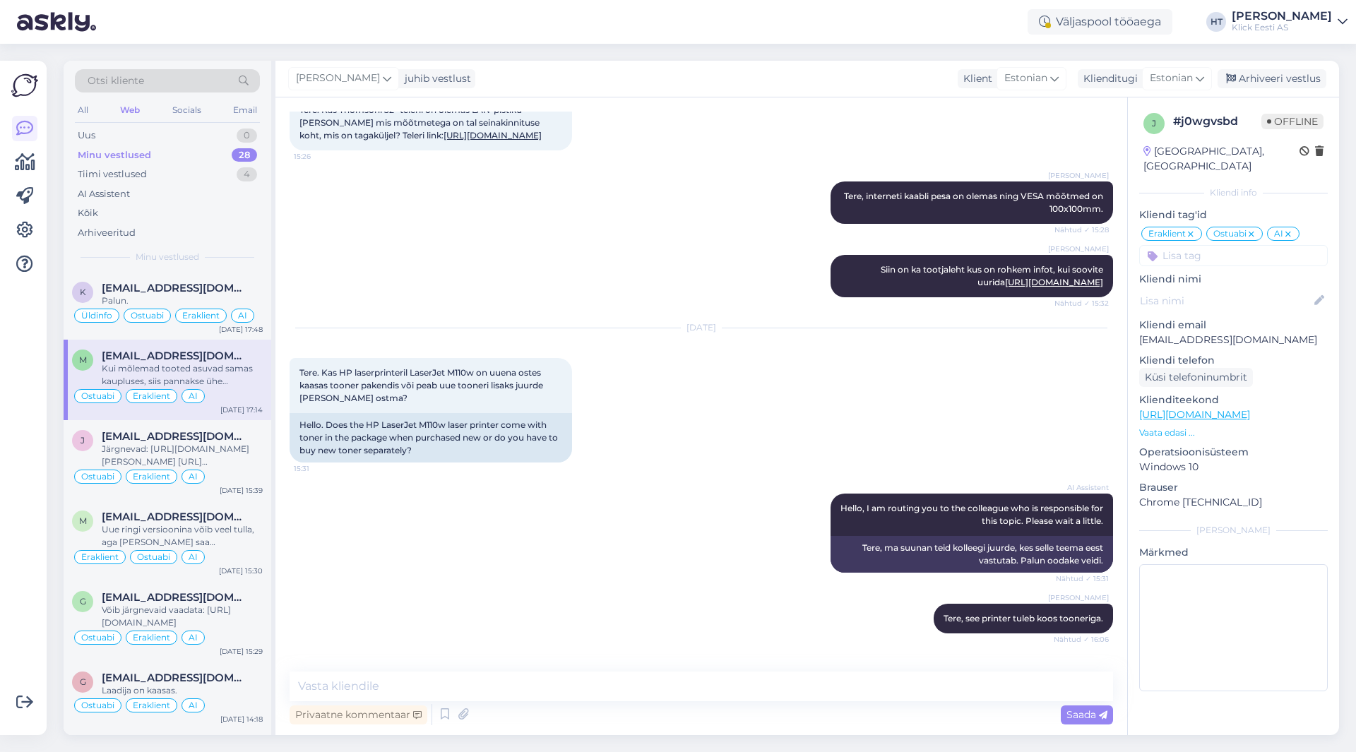
scroll to position [8909, 0]
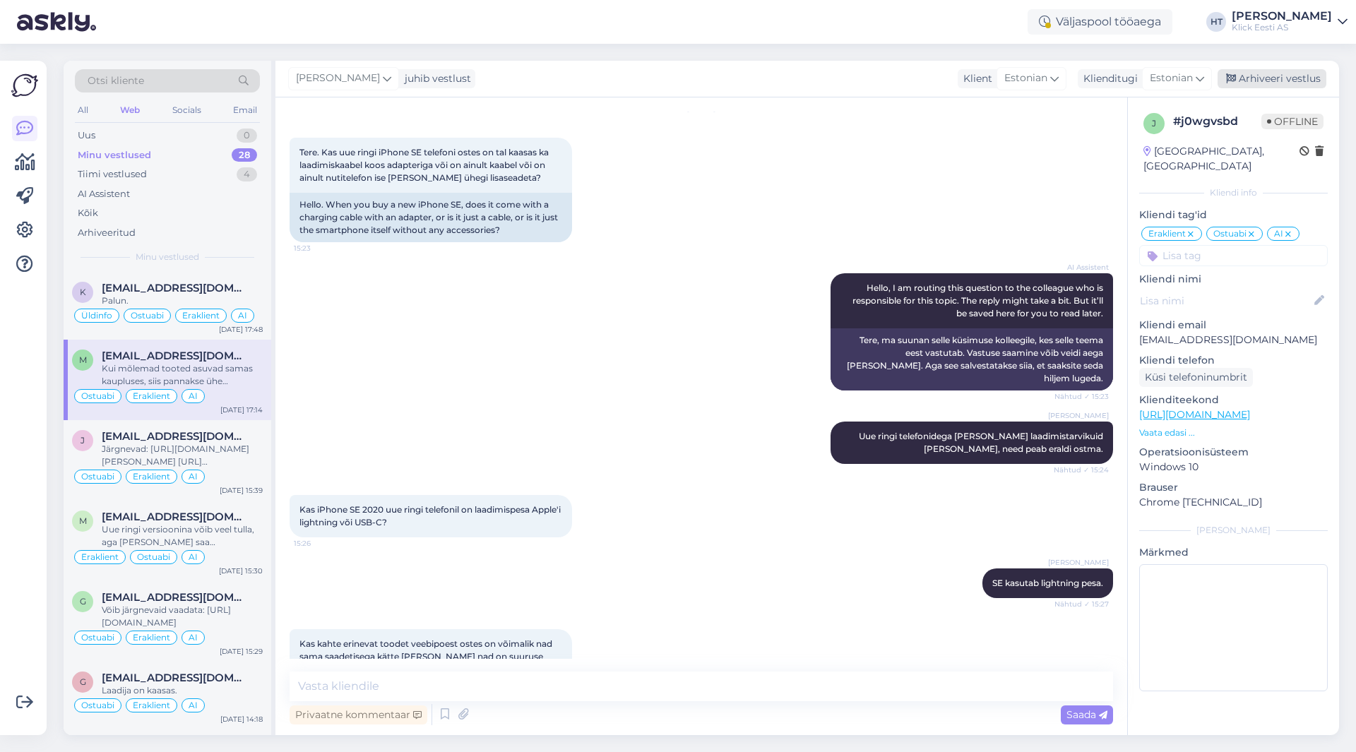
click at [1248, 78] on div "Arhiveeri vestlus" at bounding box center [1272, 78] width 109 height 19
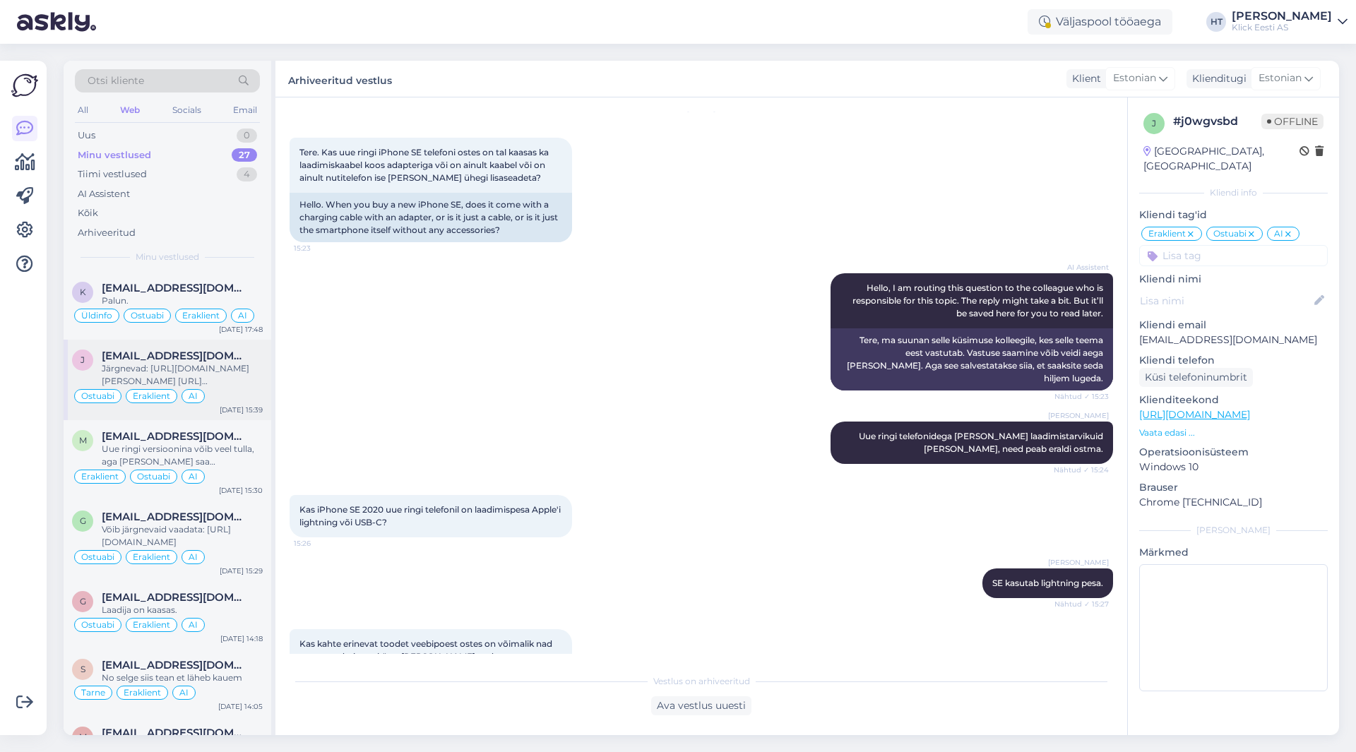
click at [201, 367] on div "Järgnevad: [URL][DOMAIN_NAME][PERSON_NAME] [URL][DOMAIN_NAME][PERSON_NAME]" at bounding box center [182, 374] width 161 height 25
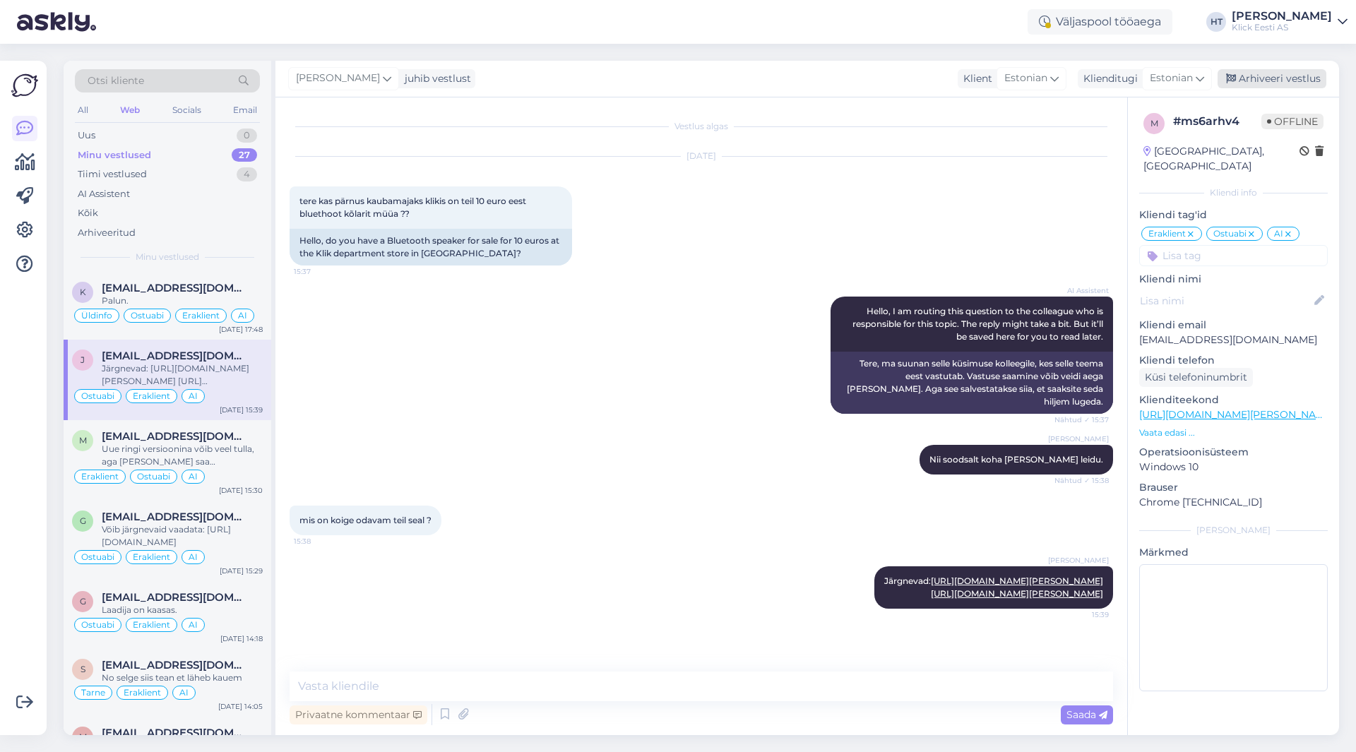
click at [1298, 76] on div "Arhiveeri vestlus" at bounding box center [1272, 78] width 109 height 19
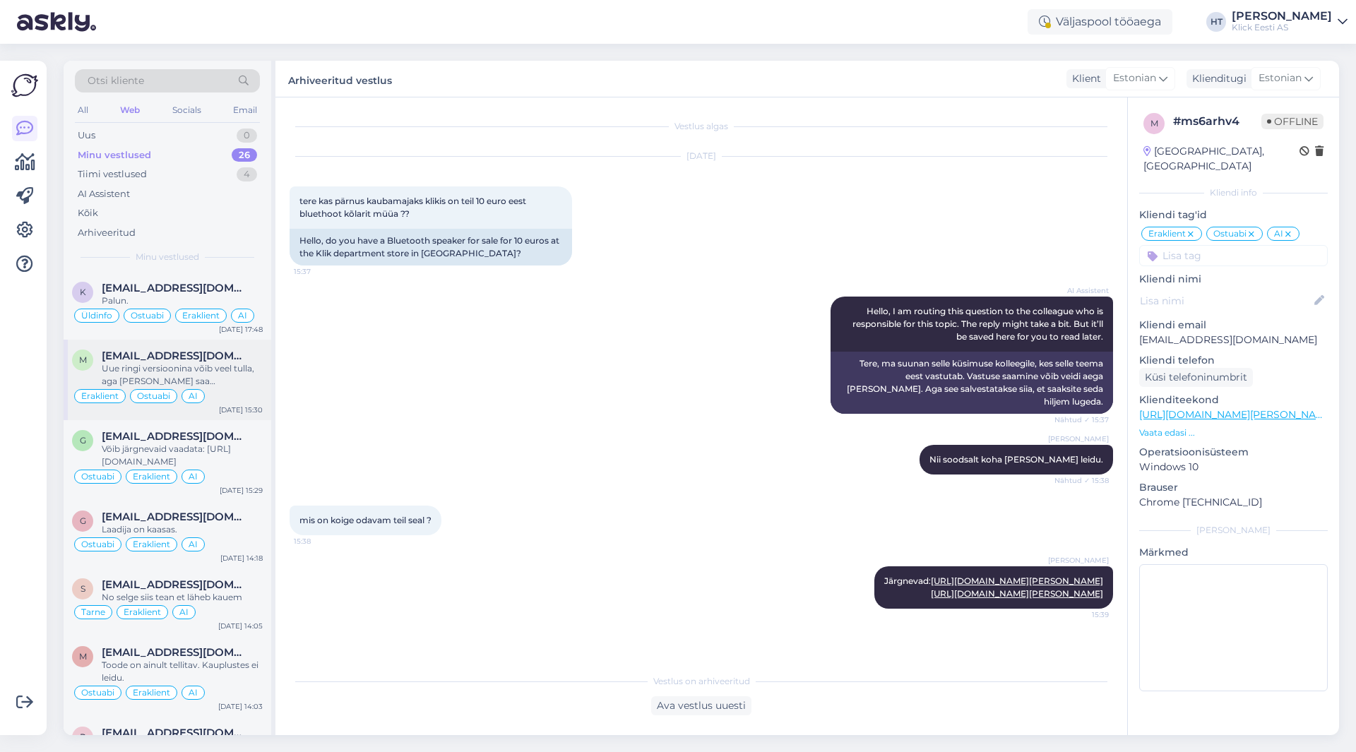
click at [172, 374] on div "Uue ringi versioonina võib veel tulla, aga [PERSON_NAME] saa [PERSON_NAME]." at bounding box center [182, 374] width 161 height 25
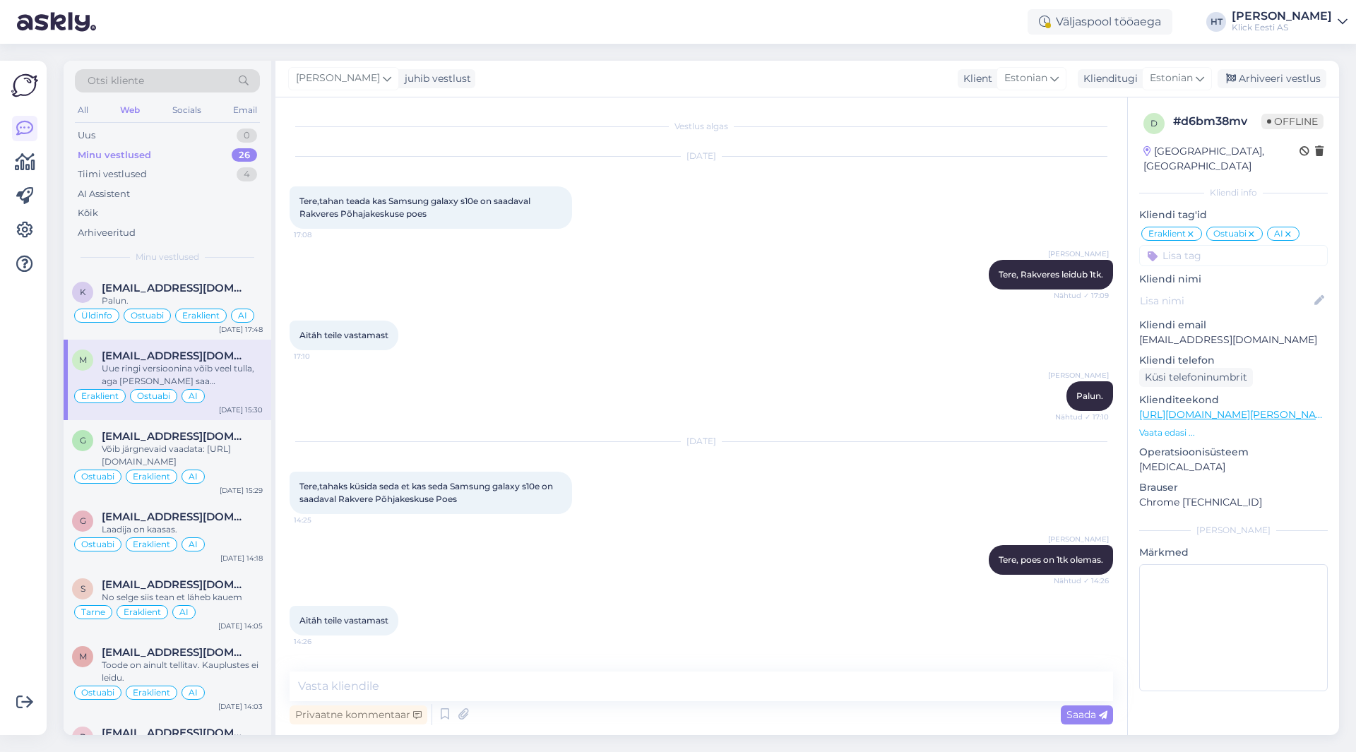
scroll to position [341, 0]
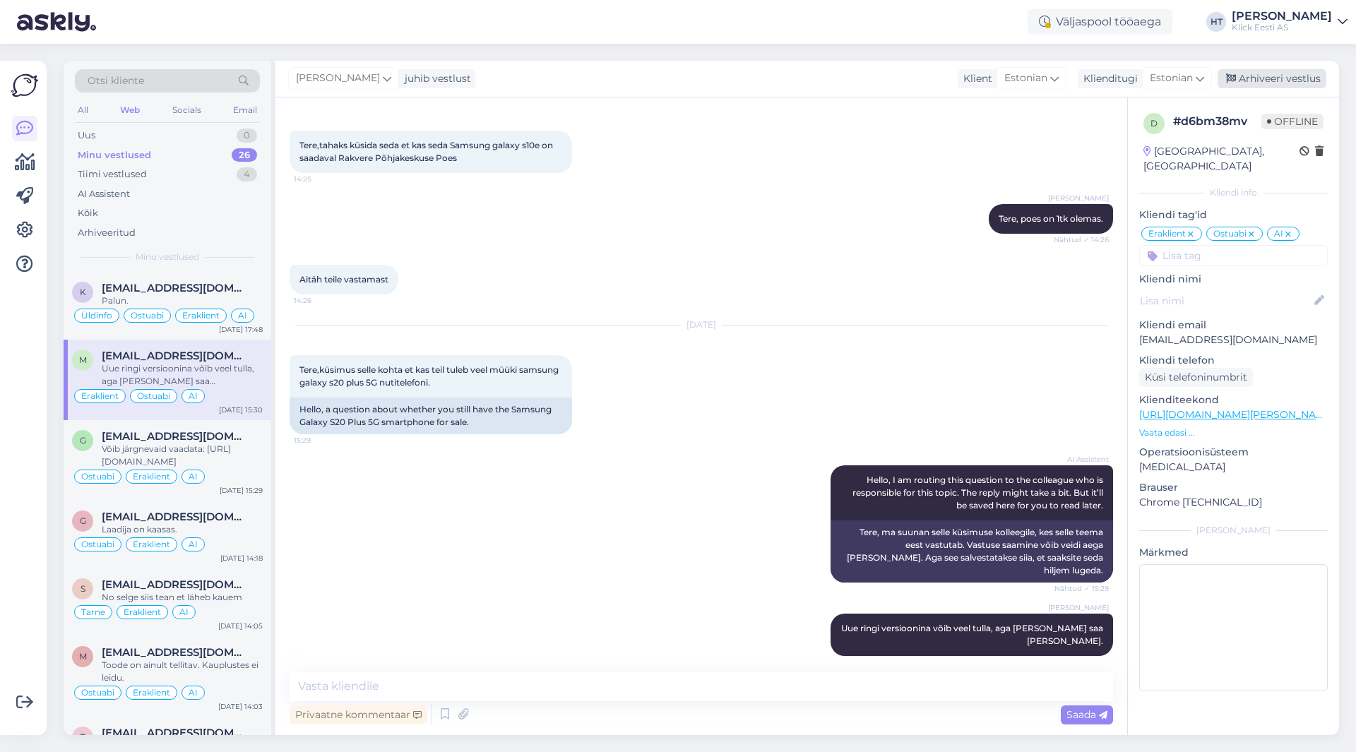
click at [1274, 77] on div "Arhiveeri vestlus" at bounding box center [1272, 78] width 109 height 19
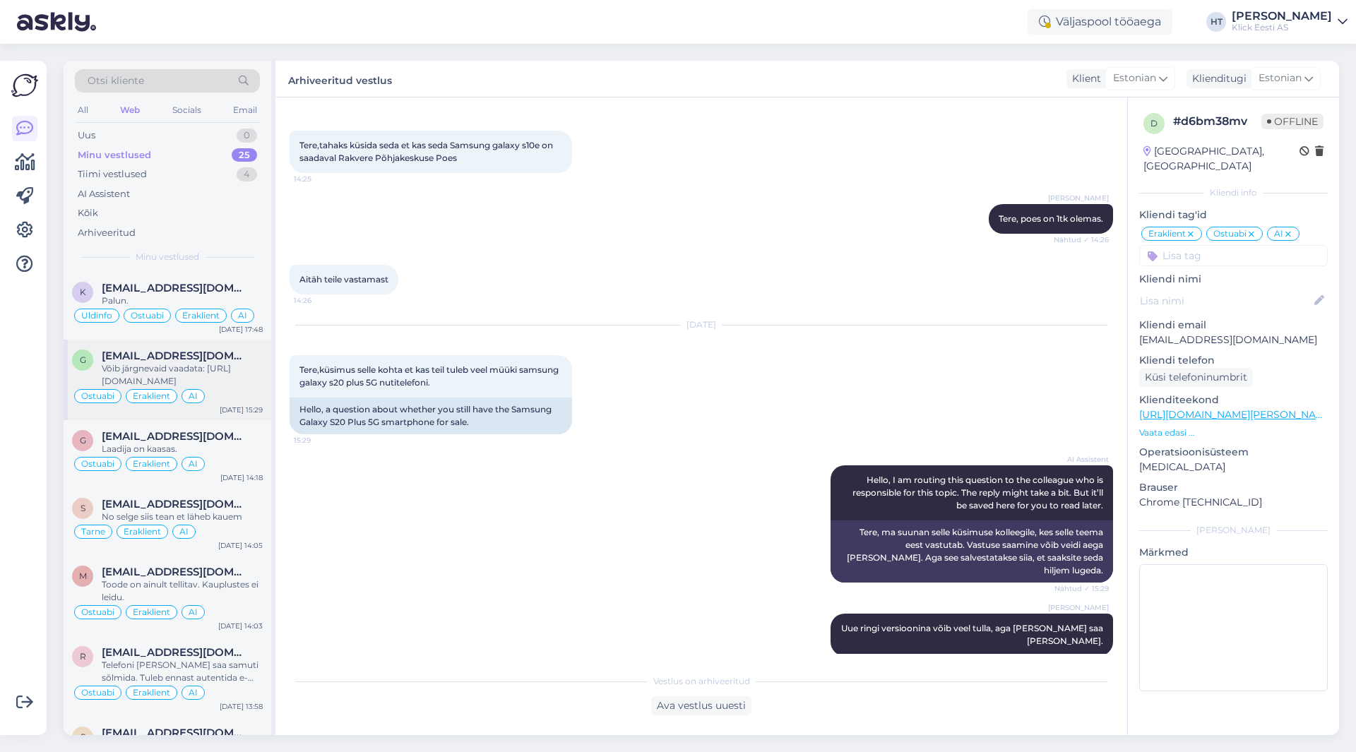
click at [213, 362] on span "[EMAIL_ADDRESS][DOMAIN_NAME]" at bounding box center [175, 356] width 147 height 13
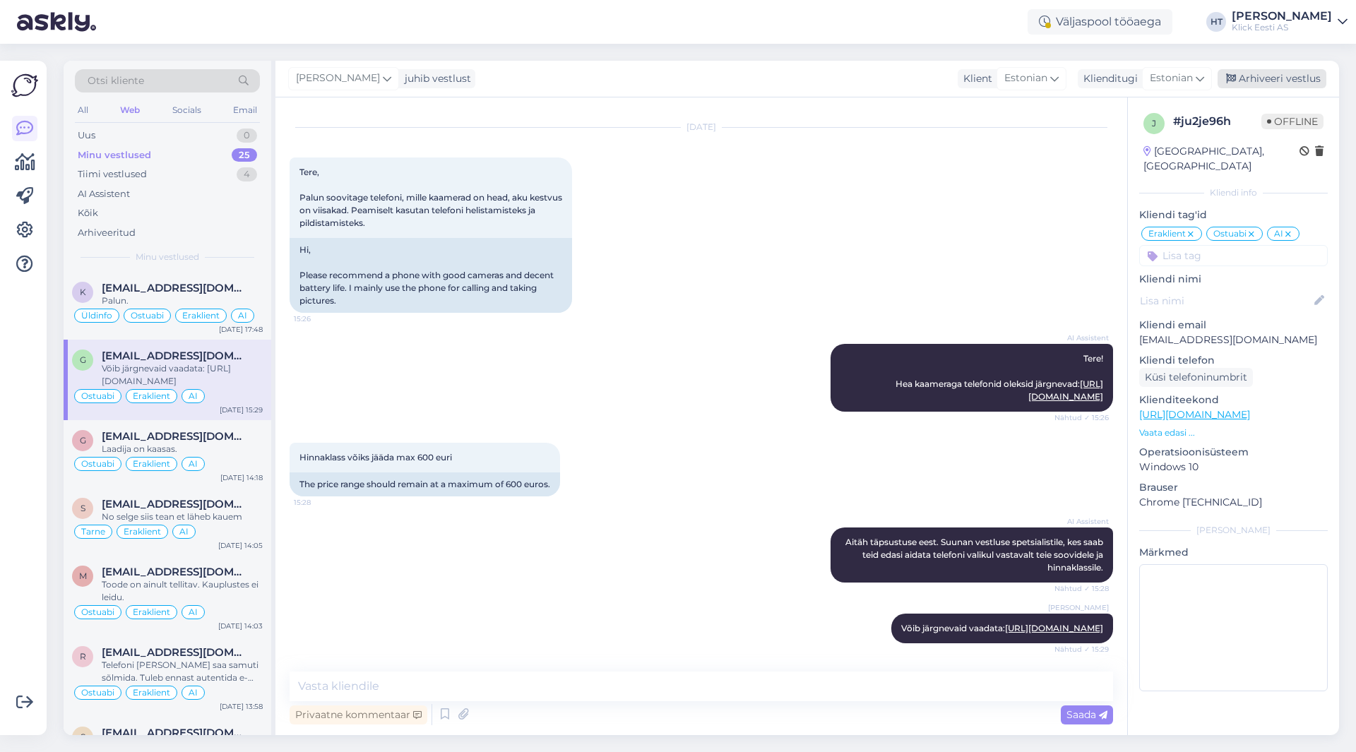
click at [1277, 80] on div "Arhiveeri vestlus" at bounding box center [1272, 78] width 109 height 19
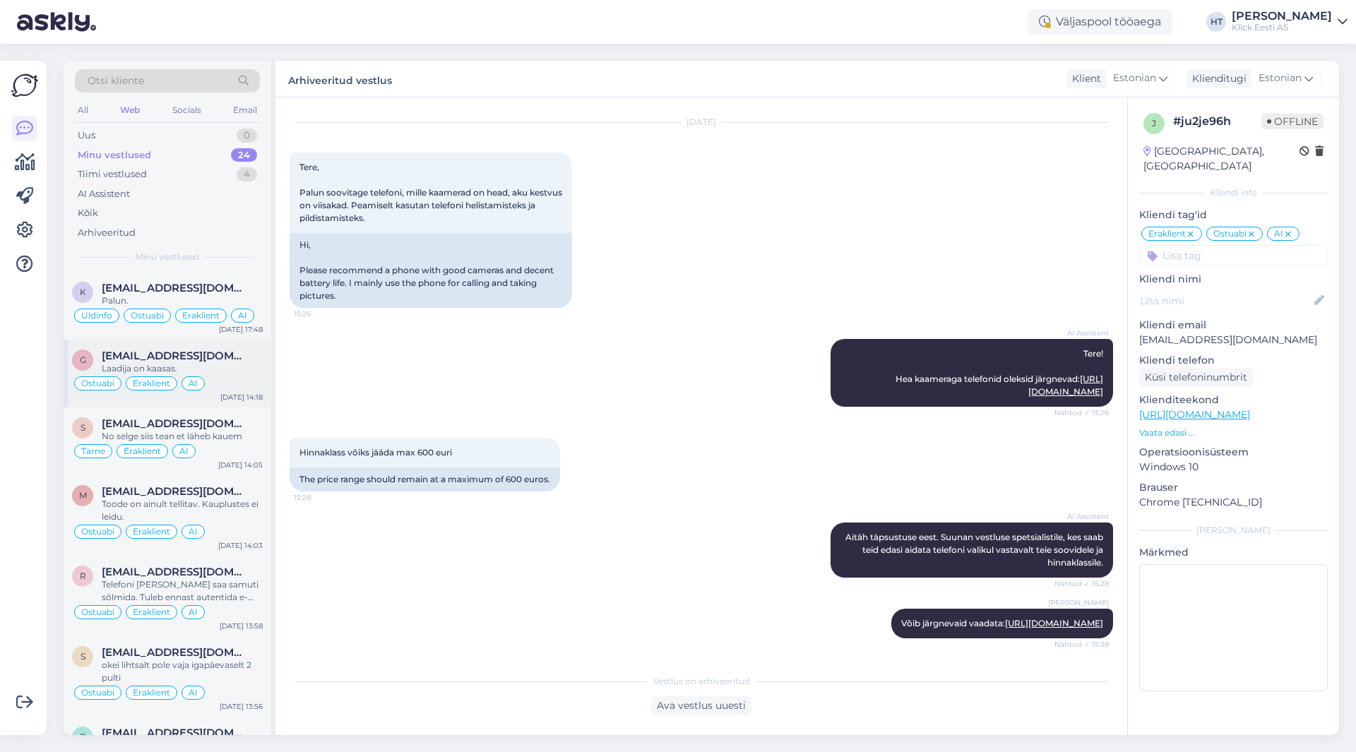
click at [250, 363] on div "Laadija on kaasas." at bounding box center [182, 368] width 161 height 13
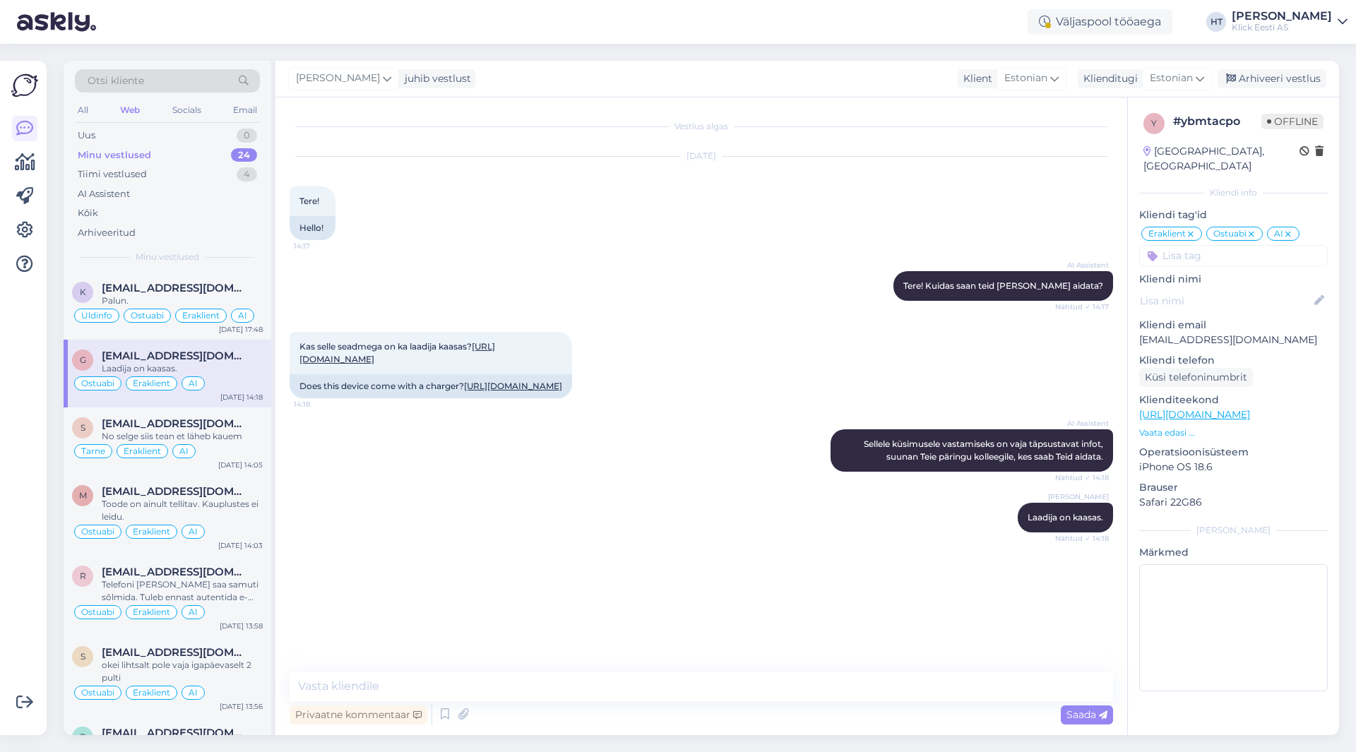
scroll to position [4, 0]
click at [1276, 81] on div "Arhiveeri vestlus" at bounding box center [1272, 78] width 109 height 19
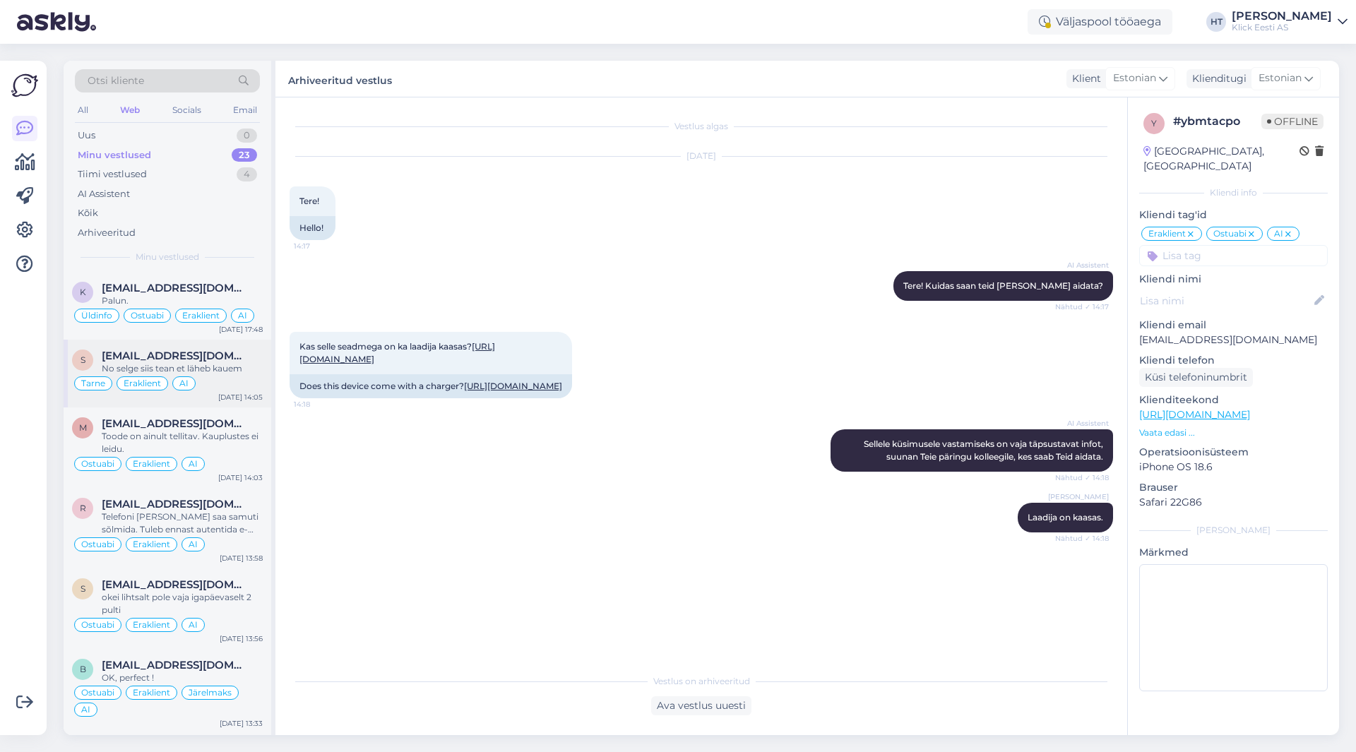
click at [182, 350] on span "[EMAIL_ADDRESS][DOMAIN_NAME]" at bounding box center [175, 356] width 147 height 13
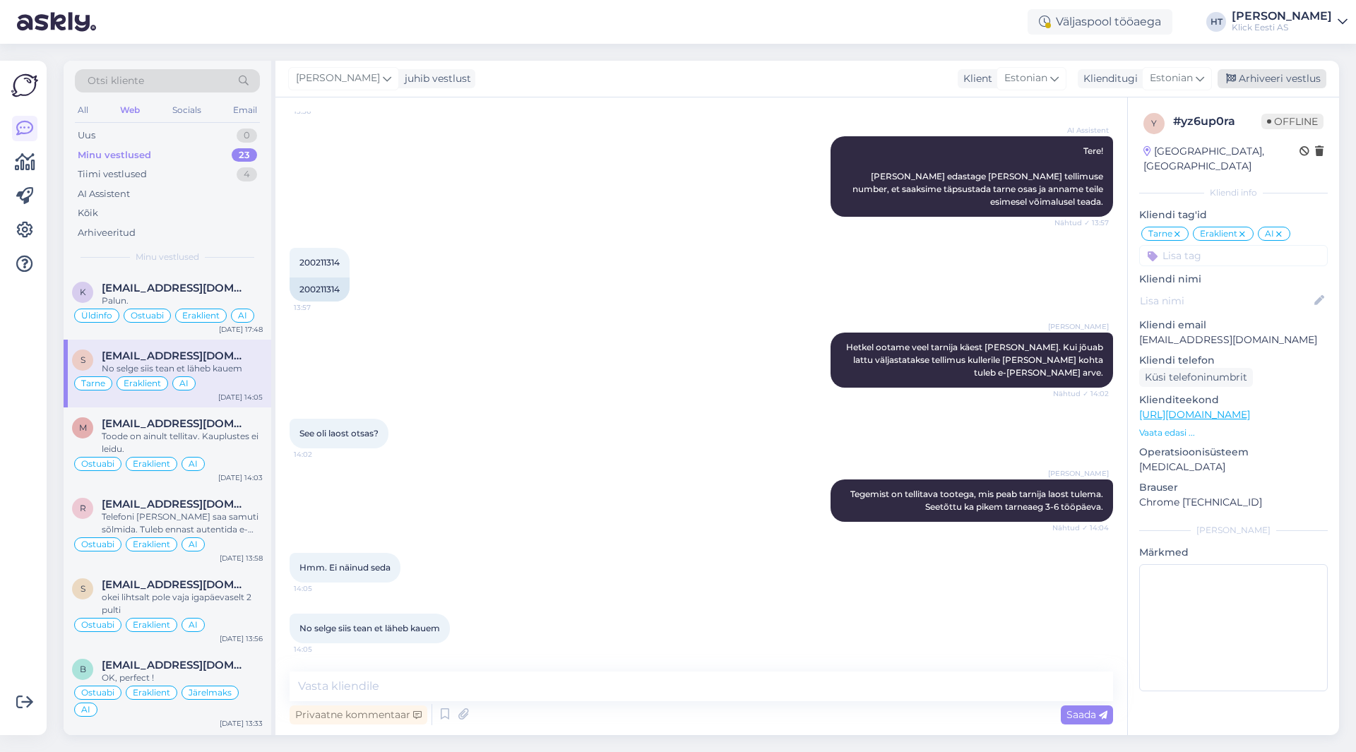
click at [1286, 82] on div "Arhiveeri vestlus" at bounding box center [1272, 78] width 109 height 19
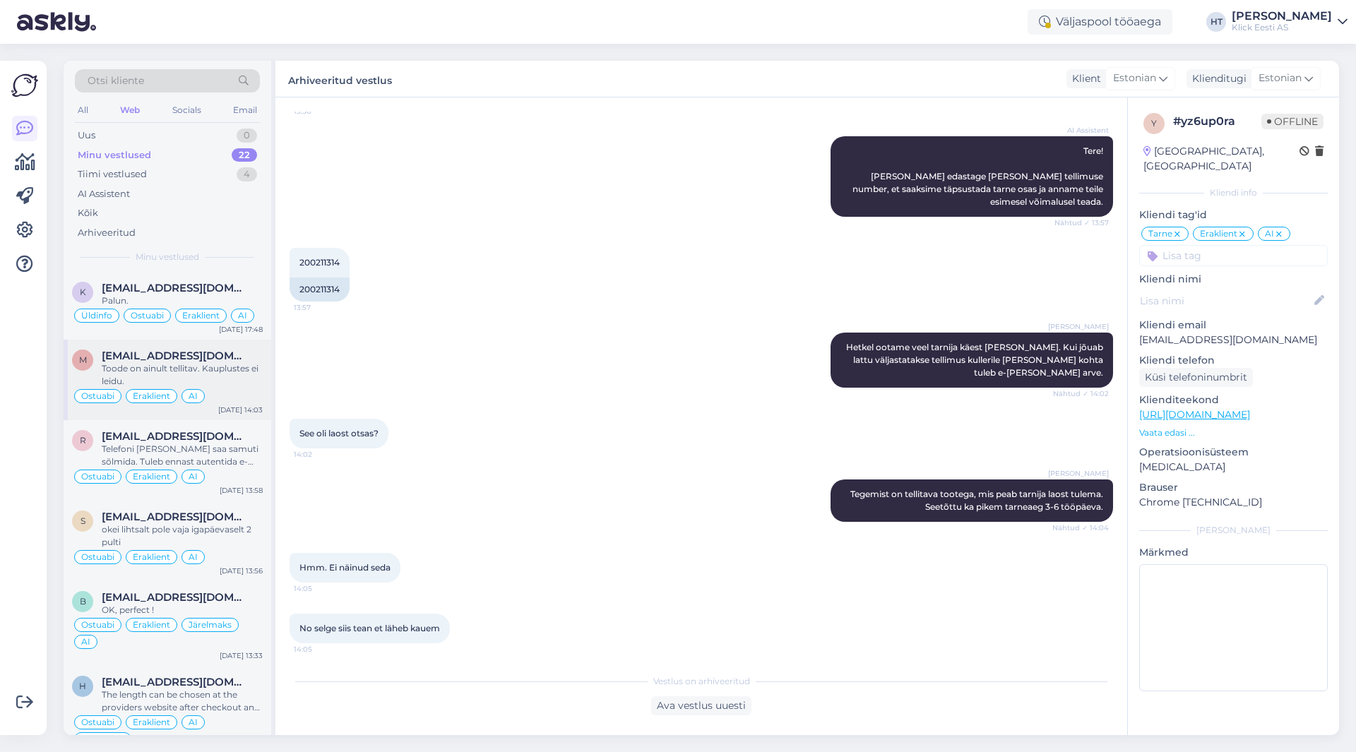
click at [223, 362] on span "[EMAIL_ADDRESS][DOMAIN_NAME]" at bounding box center [175, 356] width 147 height 13
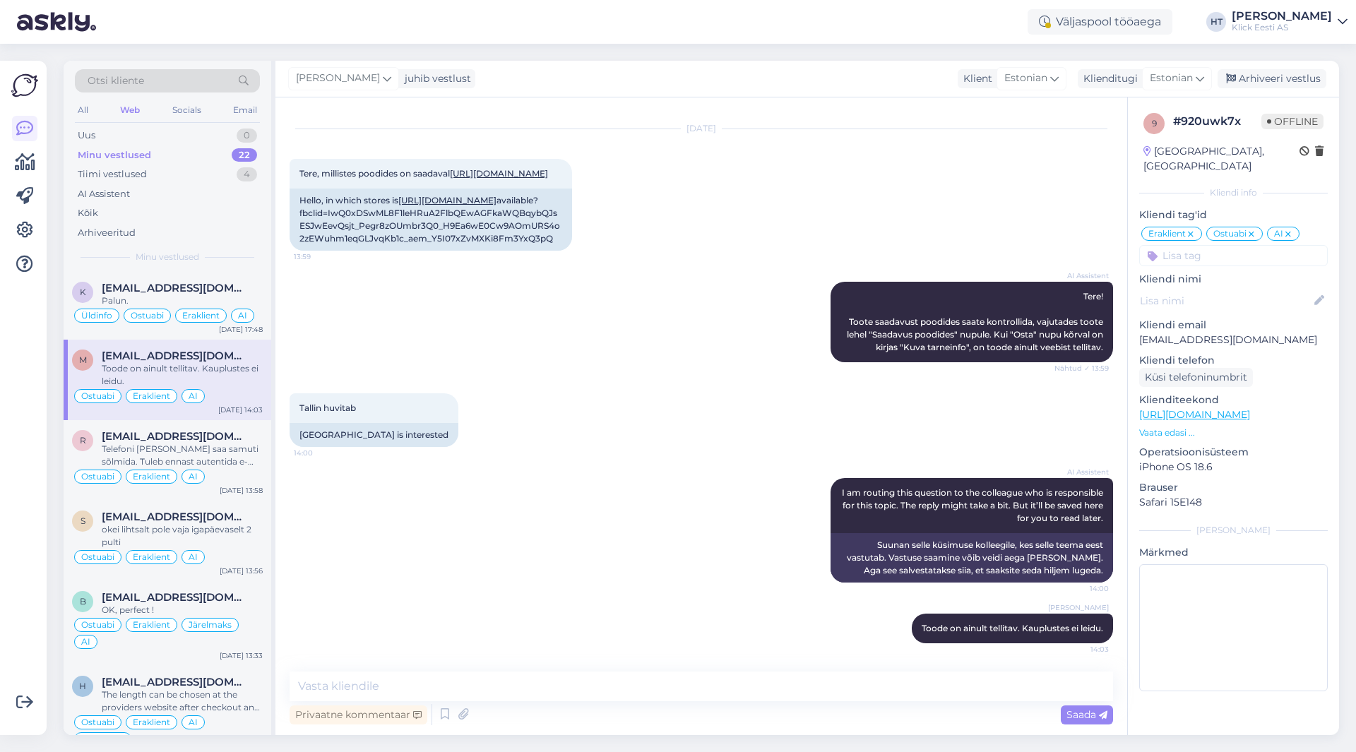
scroll to position [155, 0]
click at [1262, 80] on div "Arhiveeri vestlus" at bounding box center [1272, 78] width 109 height 19
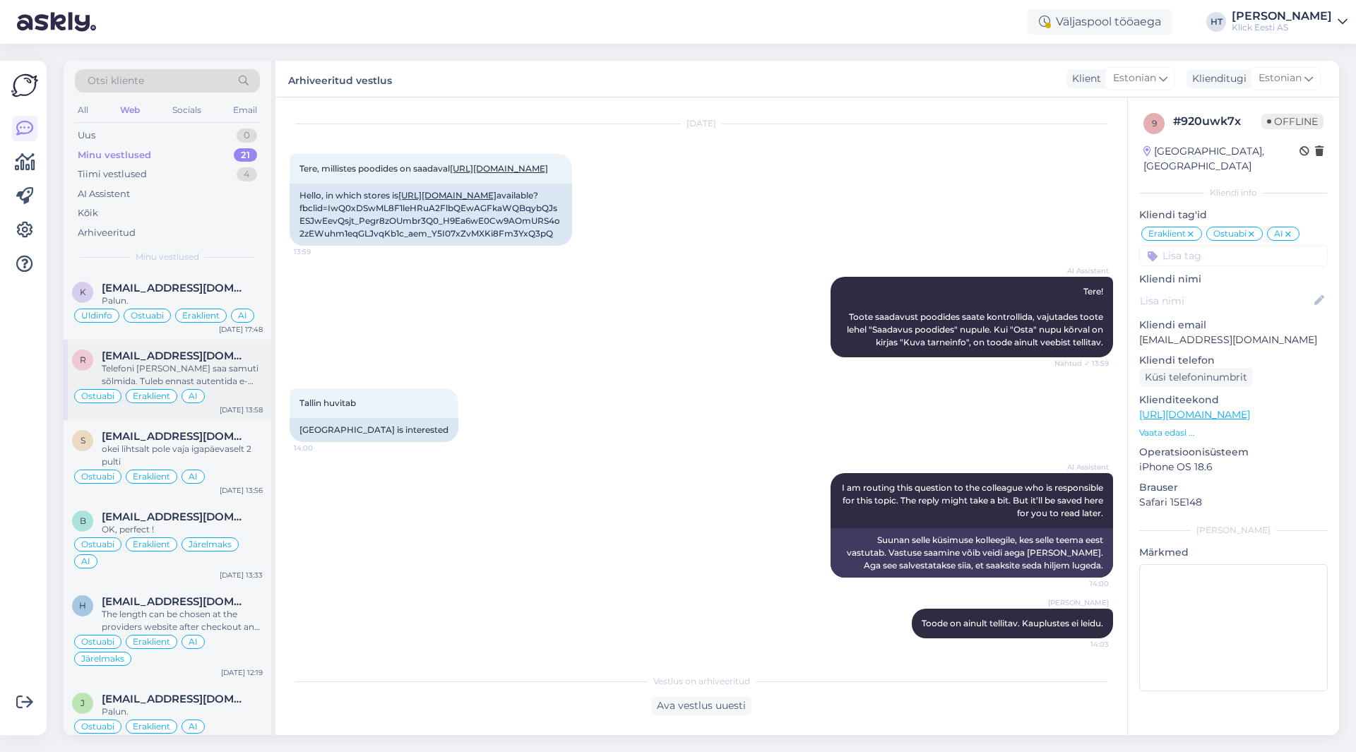
click at [233, 399] on div "Ostuabi Eraklient AI" at bounding box center [167, 396] width 191 height 17
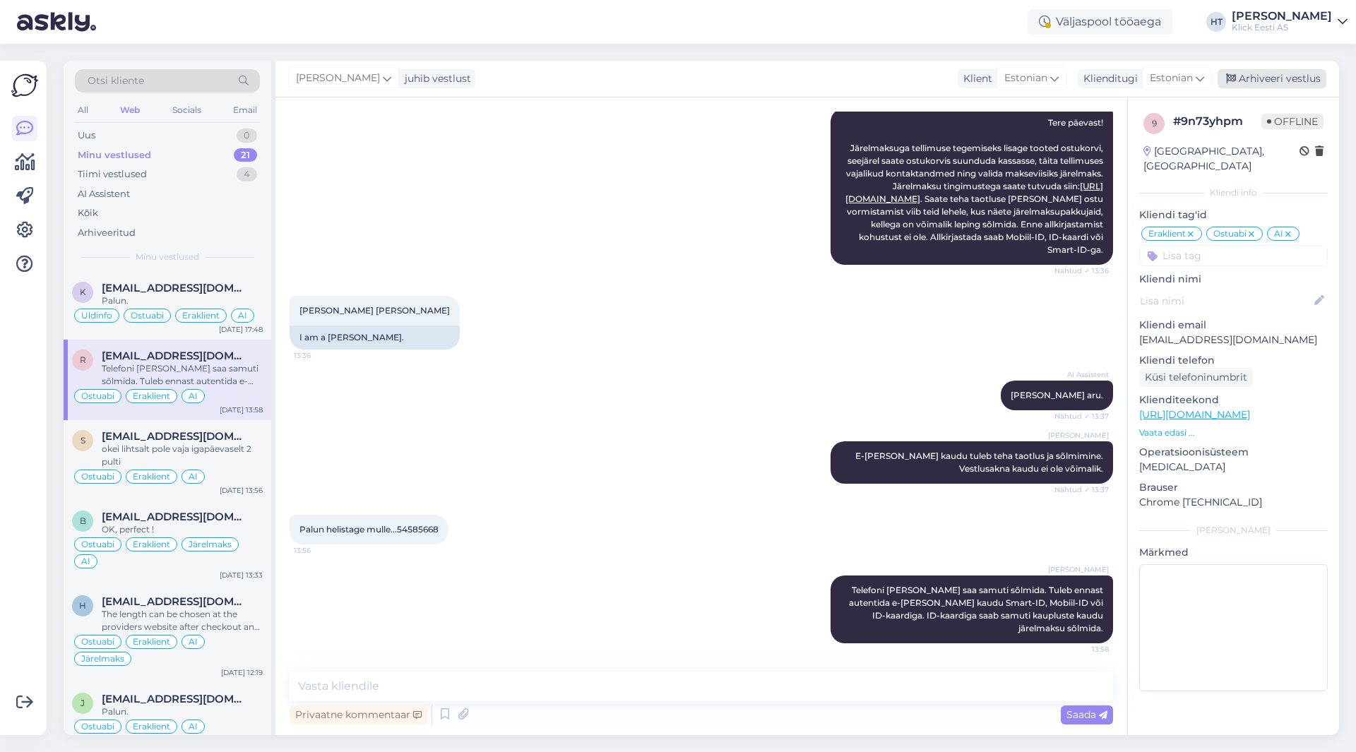
click at [1290, 82] on div "Arhiveeri vestlus" at bounding box center [1272, 78] width 109 height 19
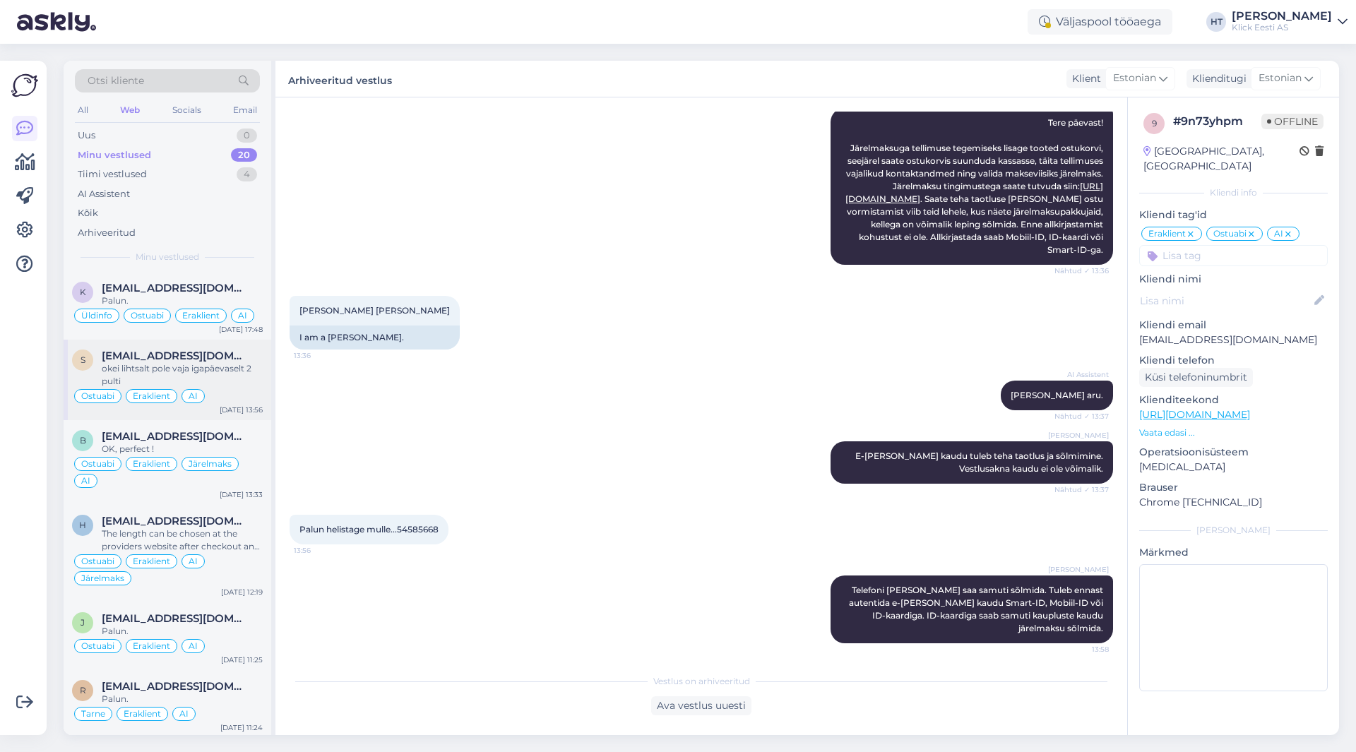
click at [209, 389] on div "Ostuabi Eraklient AI" at bounding box center [167, 396] width 191 height 17
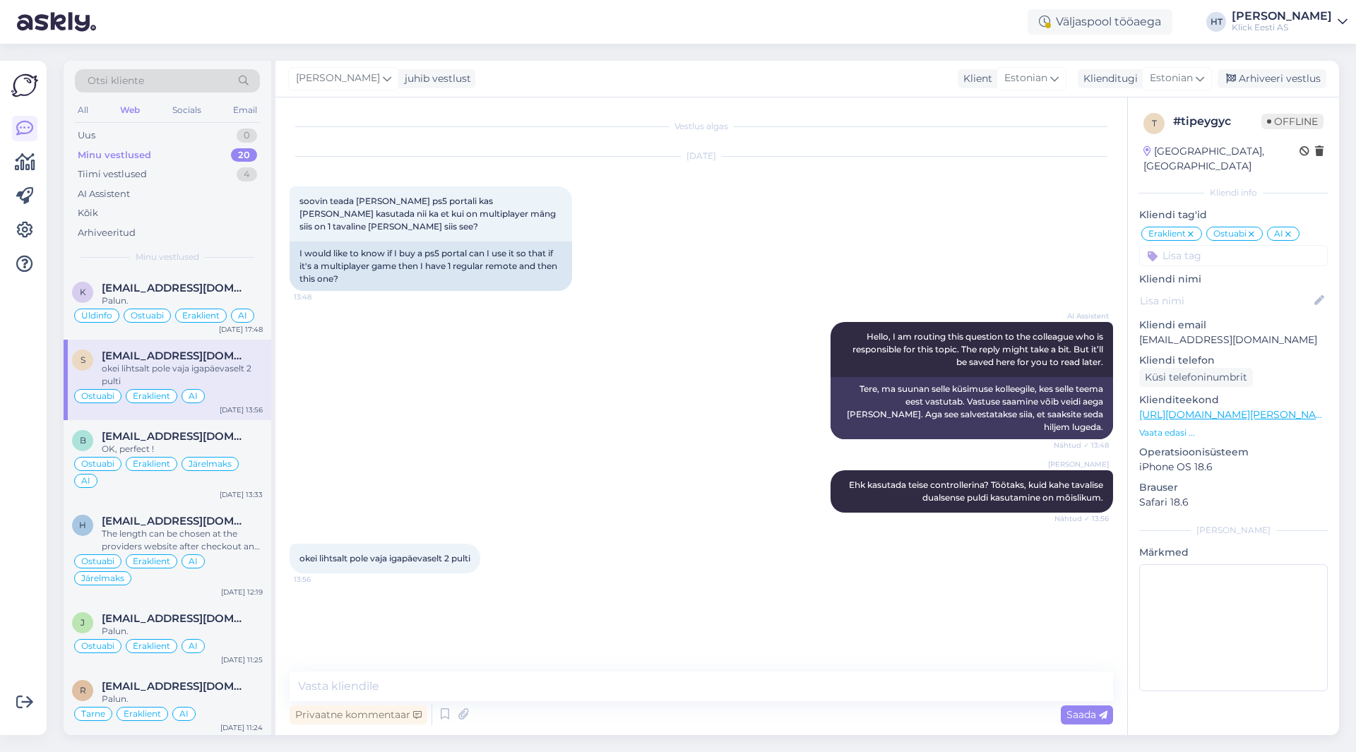
scroll to position [0, 0]
click at [1258, 79] on div "Arhiveeri vestlus" at bounding box center [1272, 78] width 109 height 19
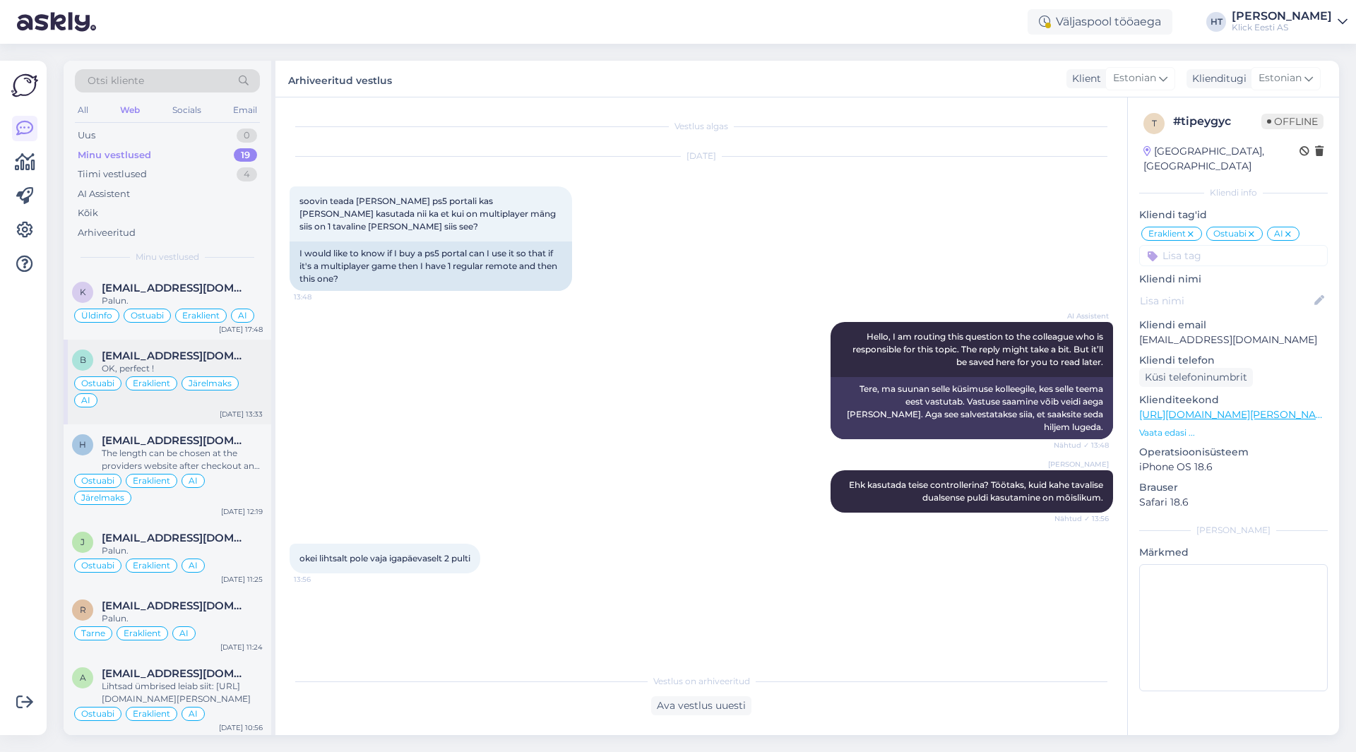
click at [247, 361] on div "[EMAIL_ADDRESS][DOMAIN_NAME]" at bounding box center [182, 356] width 161 height 13
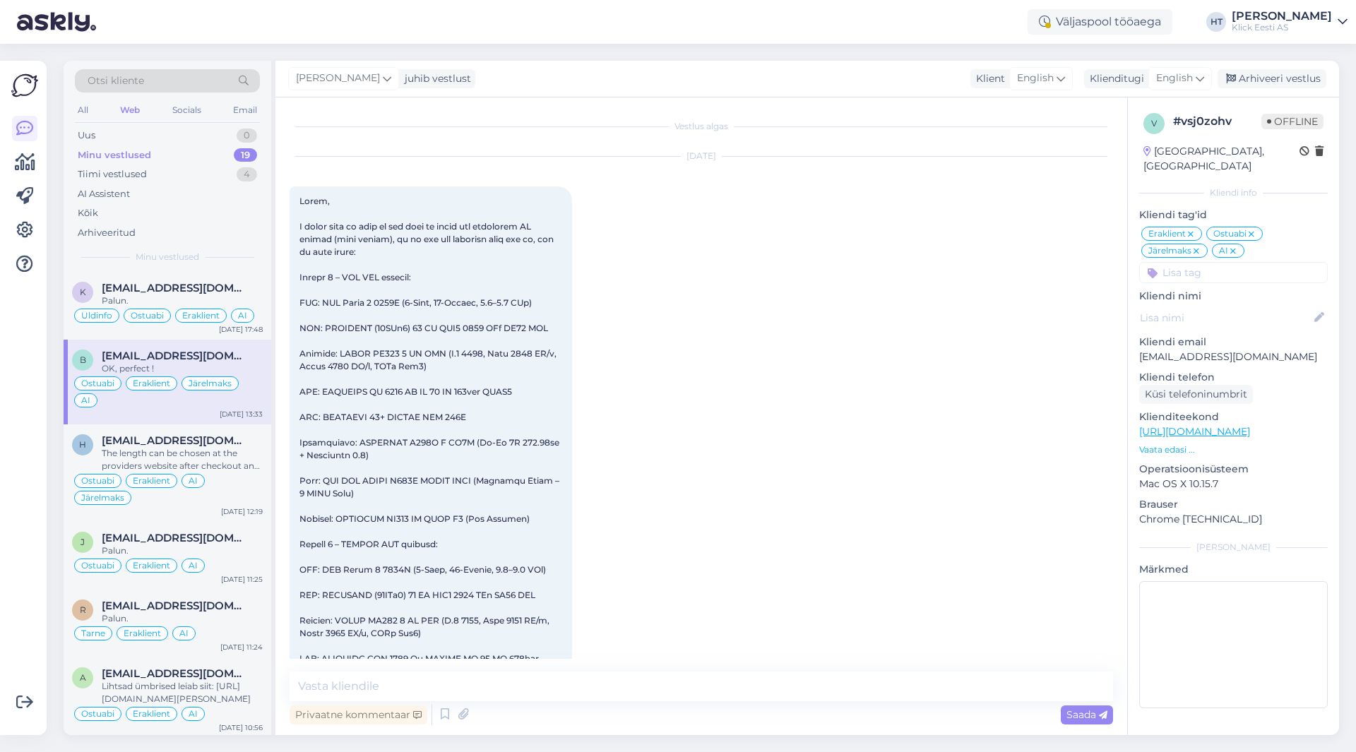
scroll to position [1210, 0]
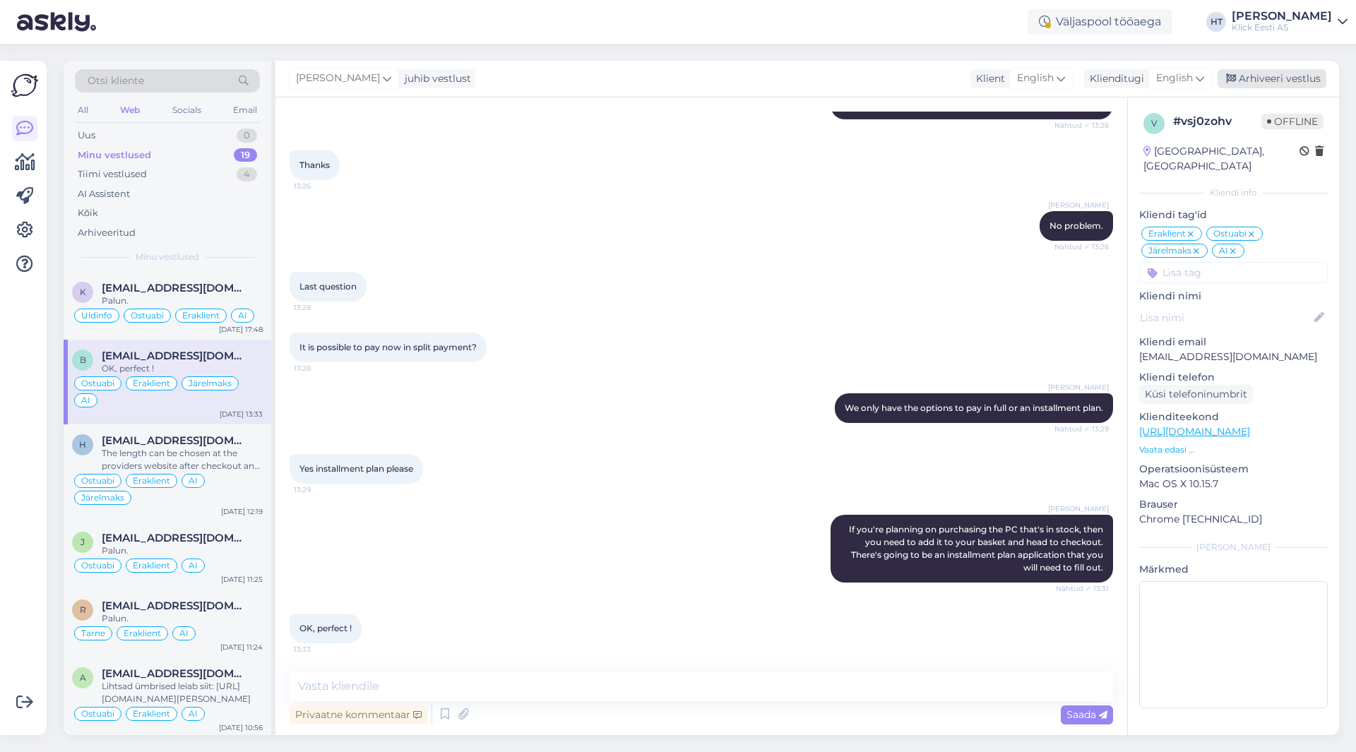
click at [1288, 79] on div "Arhiveeri vestlus" at bounding box center [1272, 78] width 109 height 19
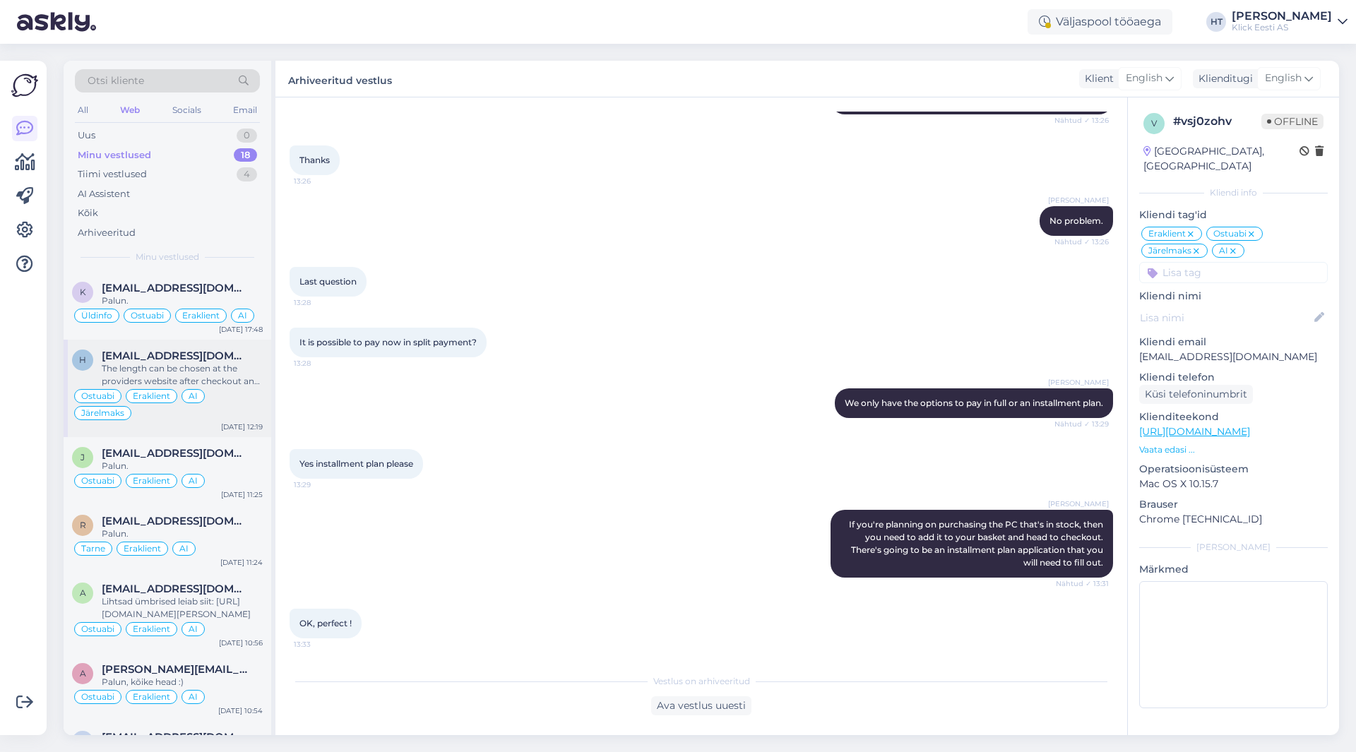
click at [235, 383] on div "The length can be chosen at the providers website after checkout and applicatio…" at bounding box center [182, 374] width 161 height 25
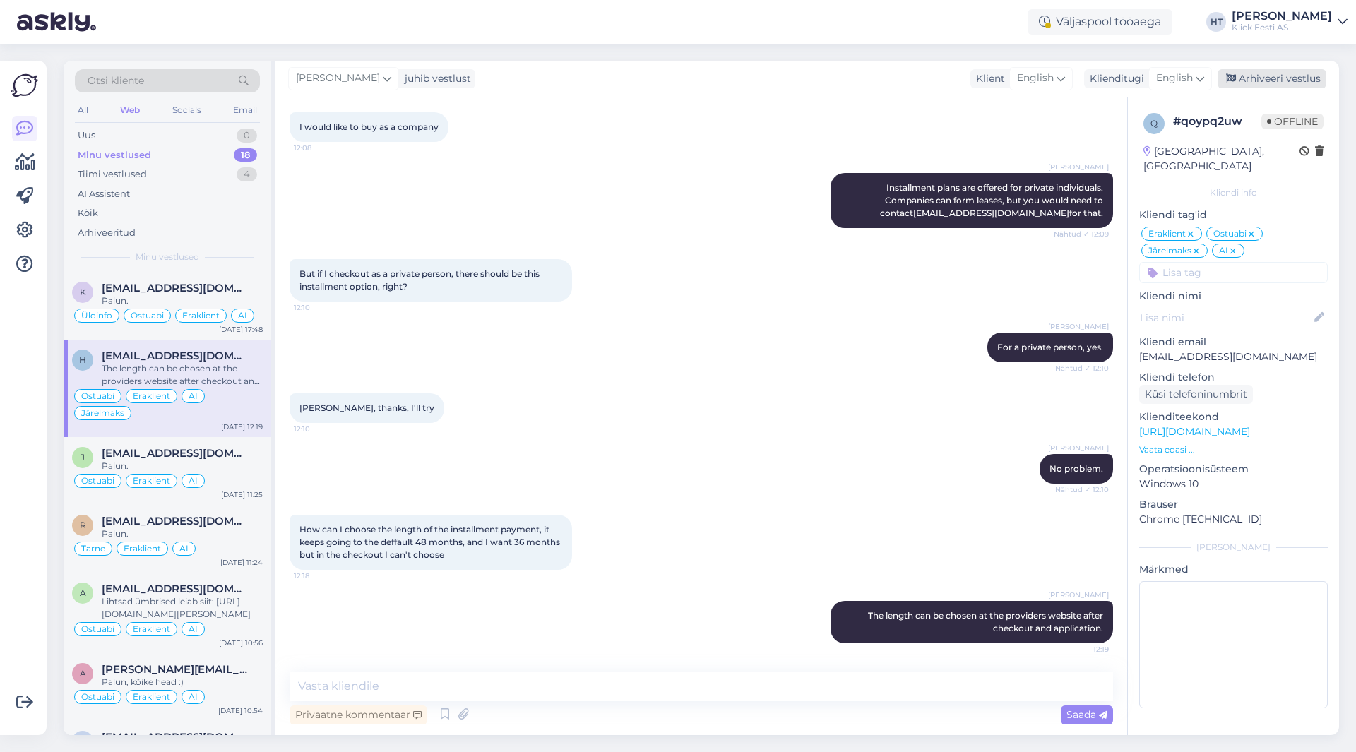
click at [1264, 83] on div "Arhiveeri vestlus" at bounding box center [1272, 78] width 109 height 19
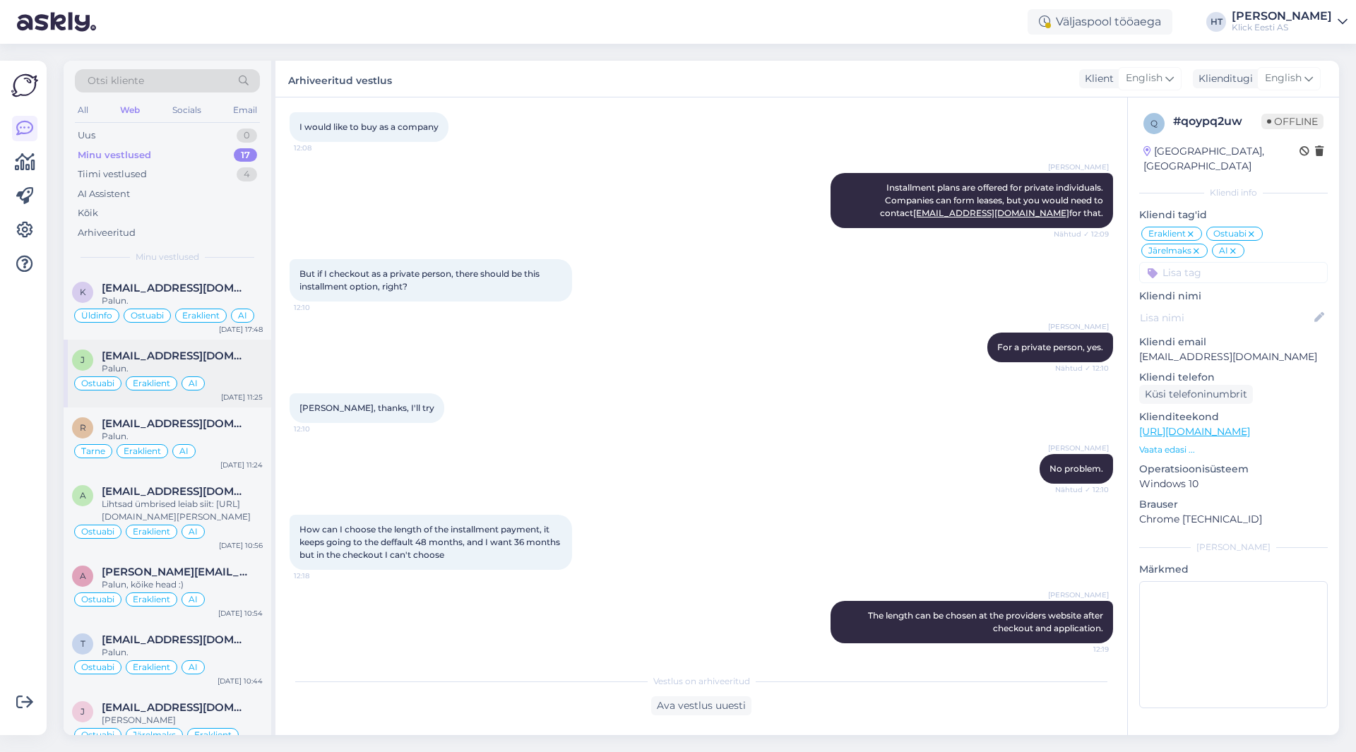
click at [224, 365] on div "Palun." at bounding box center [182, 368] width 161 height 13
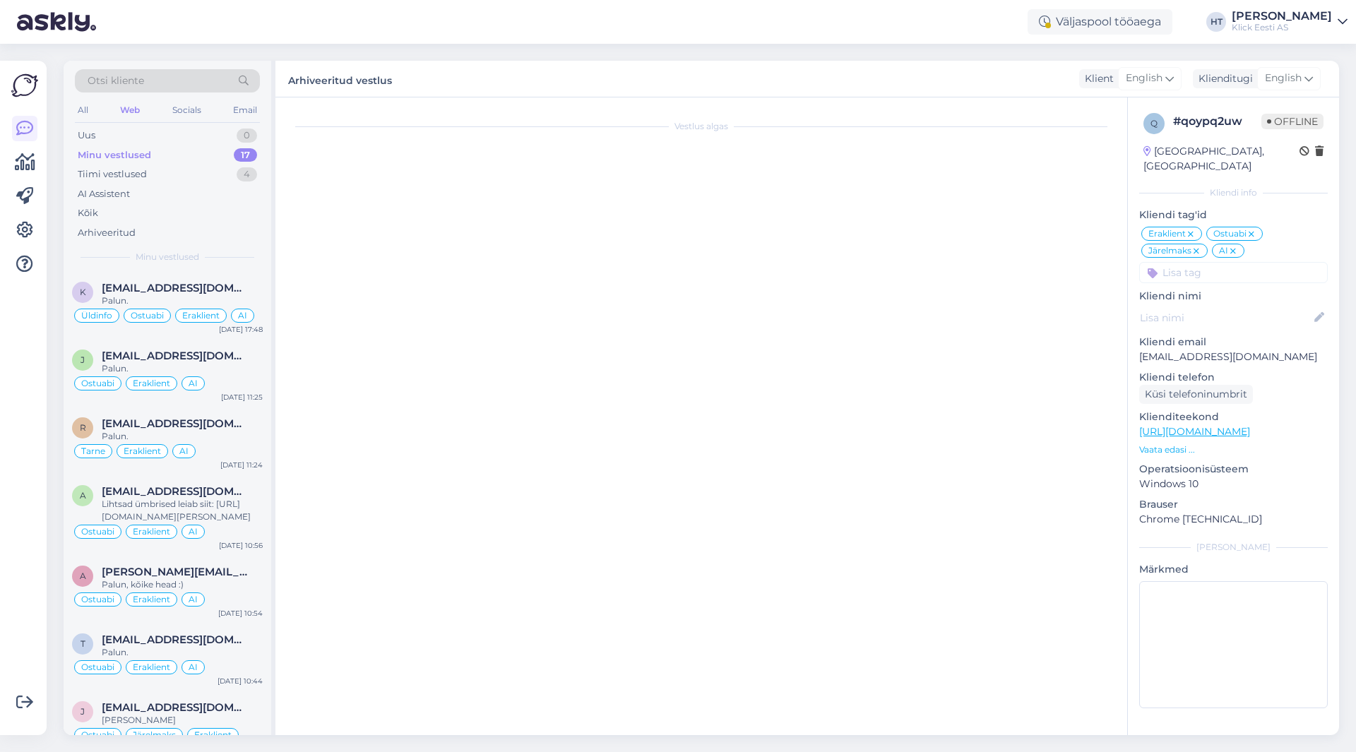
scroll to position [0, 0]
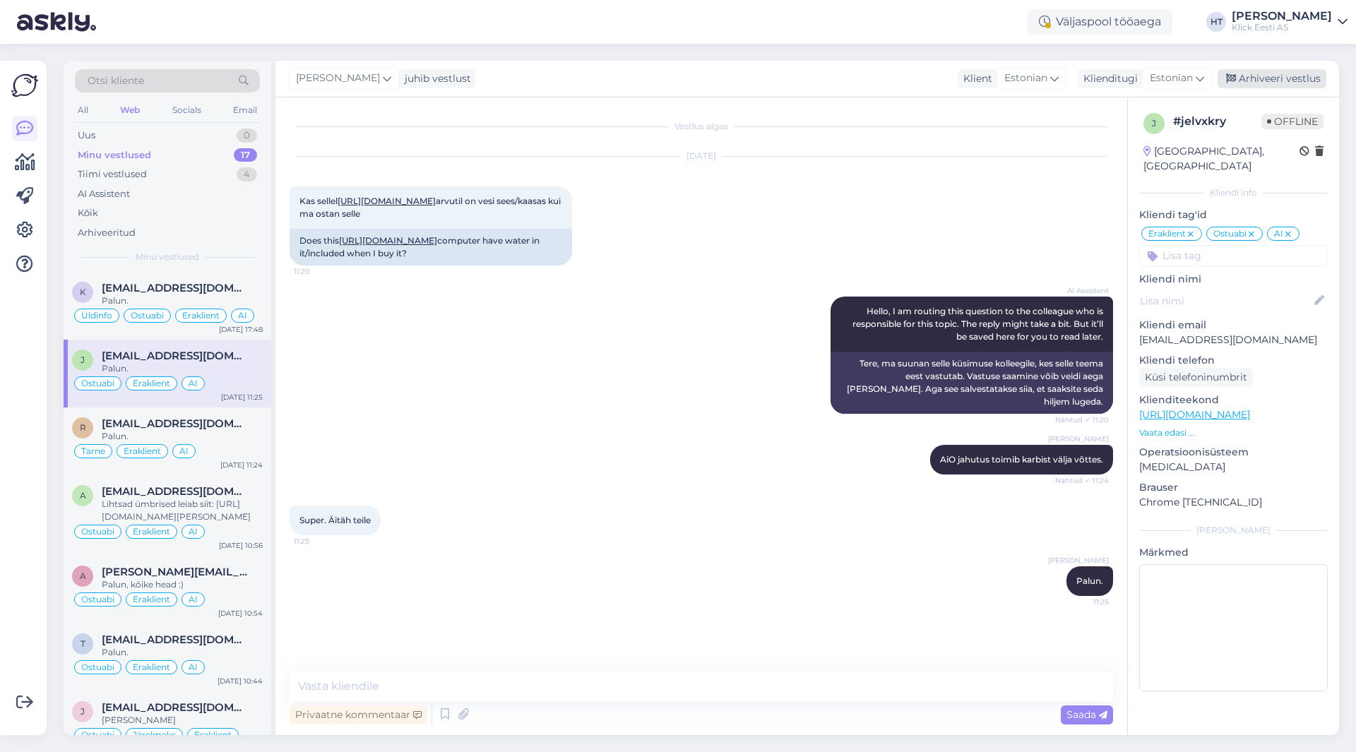
click at [1257, 80] on div "Arhiveeri vestlus" at bounding box center [1272, 78] width 109 height 19
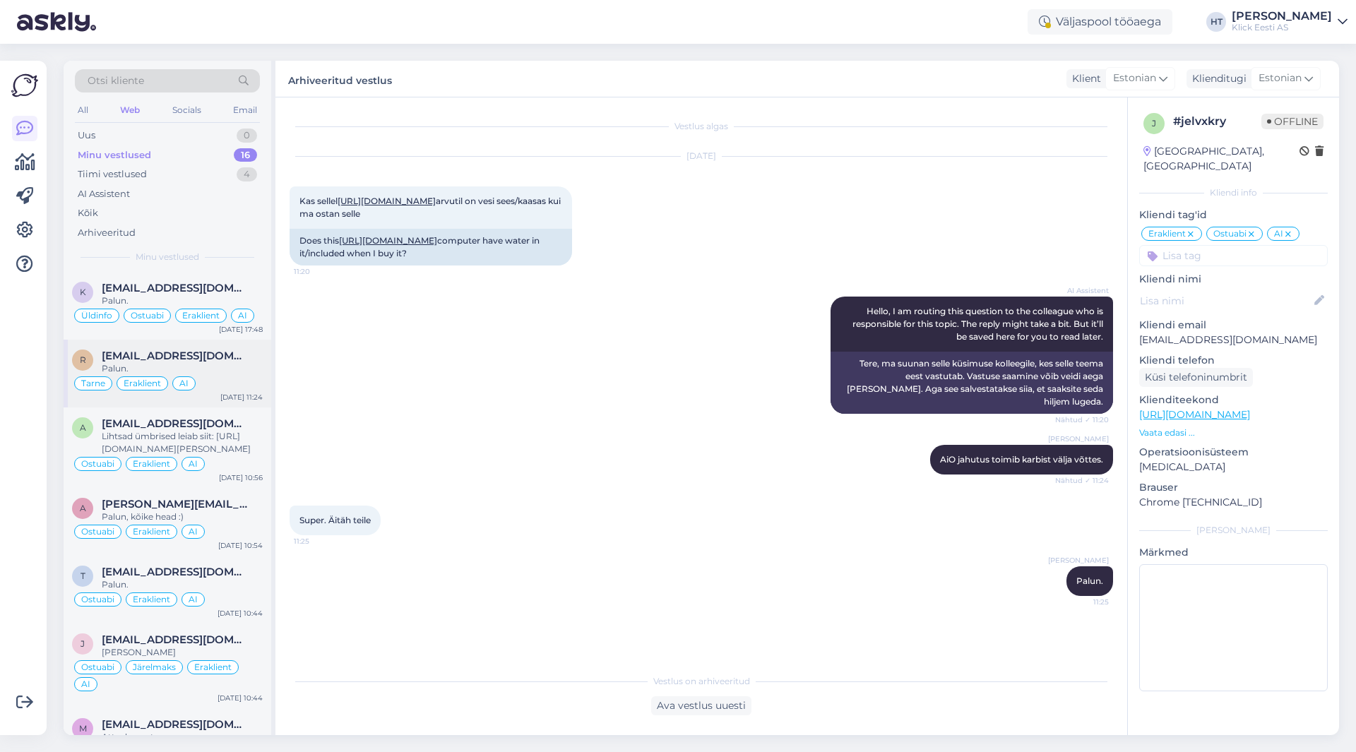
click at [218, 350] on span "[EMAIL_ADDRESS][DOMAIN_NAME]" at bounding box center [175, 356] width 147 height 13
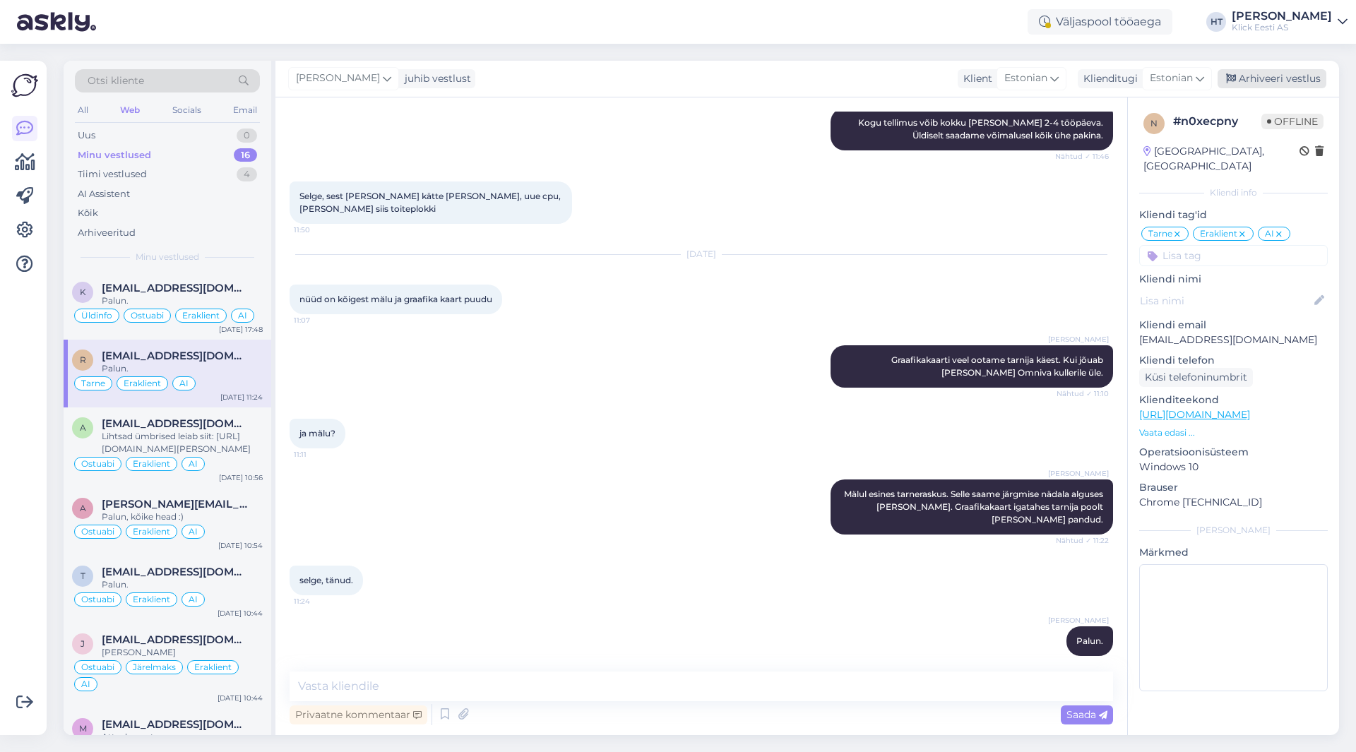
click at [1279, 86] on div "Arhiveeri vestlus" at bounding box center [1272, 78] width 109 height 19
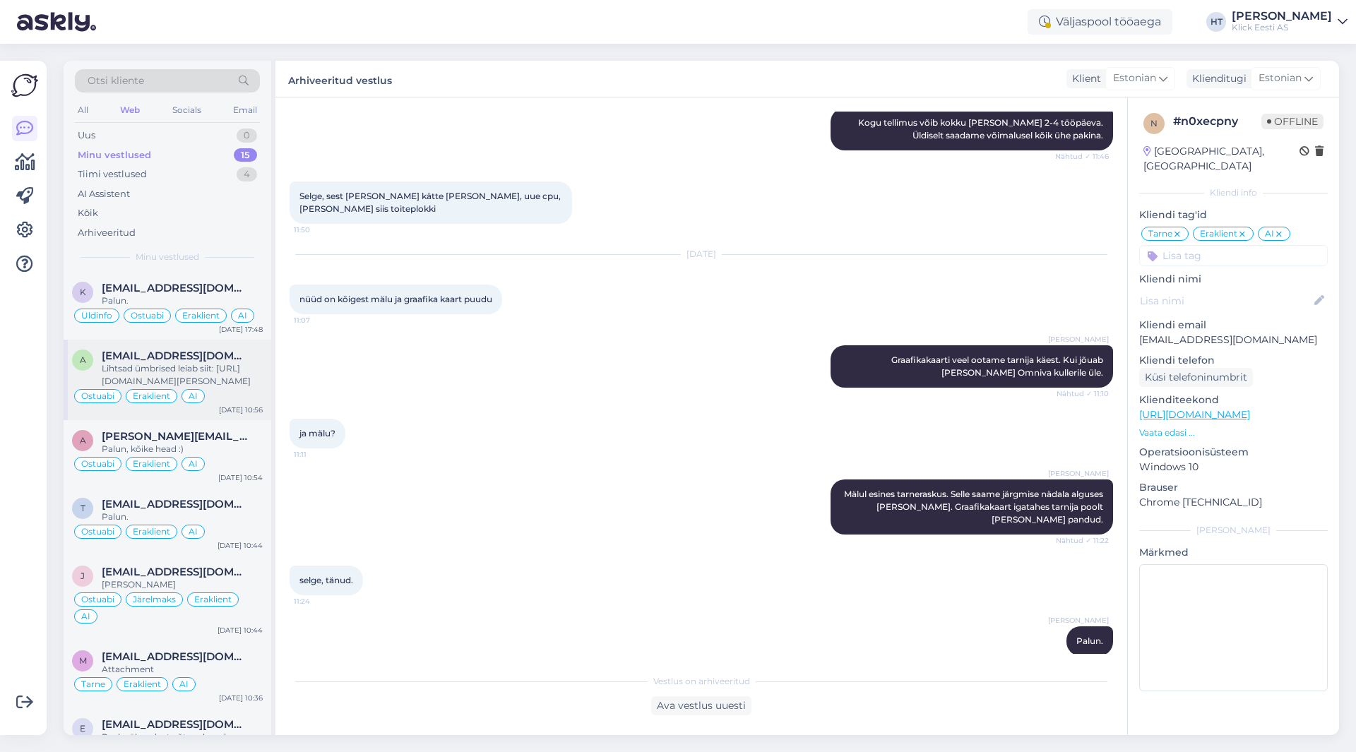
click at [222, 365] on div "Lihtsad ümbrised leiab siit: [URL][DOMAIN_NAME][PERSON_NAME]" at bounding box center [182, 374] width 161 height 25
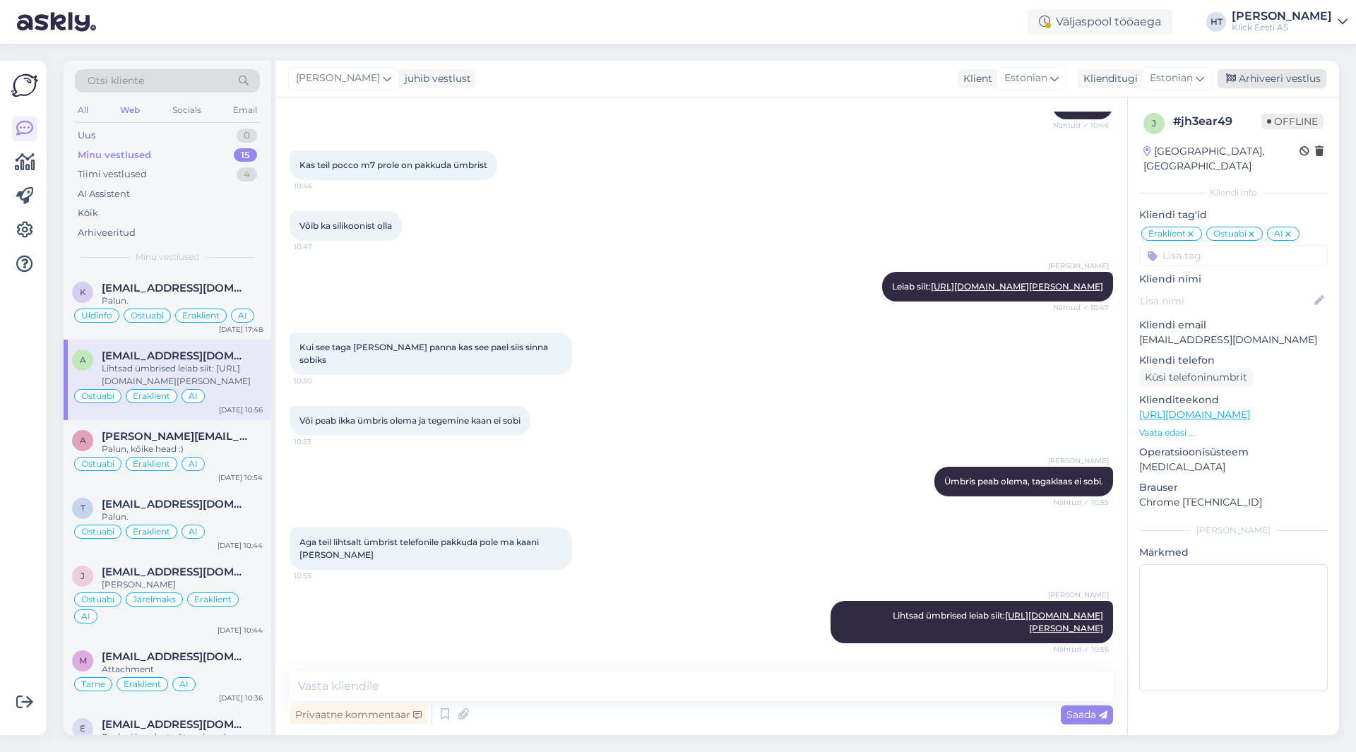
click at [1272, 82] on div "Arhiveeri vestlus" at bounding box center [1272, 78] width 109 height 19
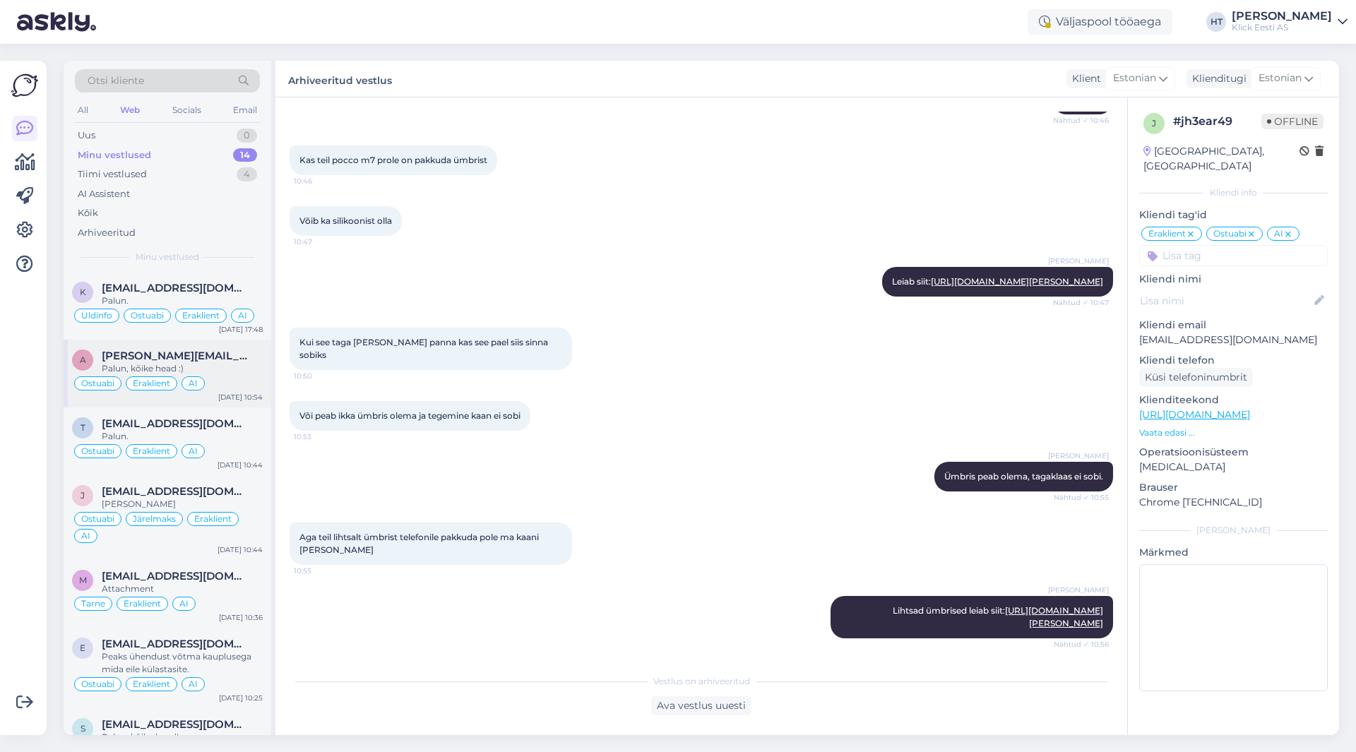
click at [220, 386] on div "Ostuabi Eraklient AI" at bounding box center [167, 383] width 191 height 17
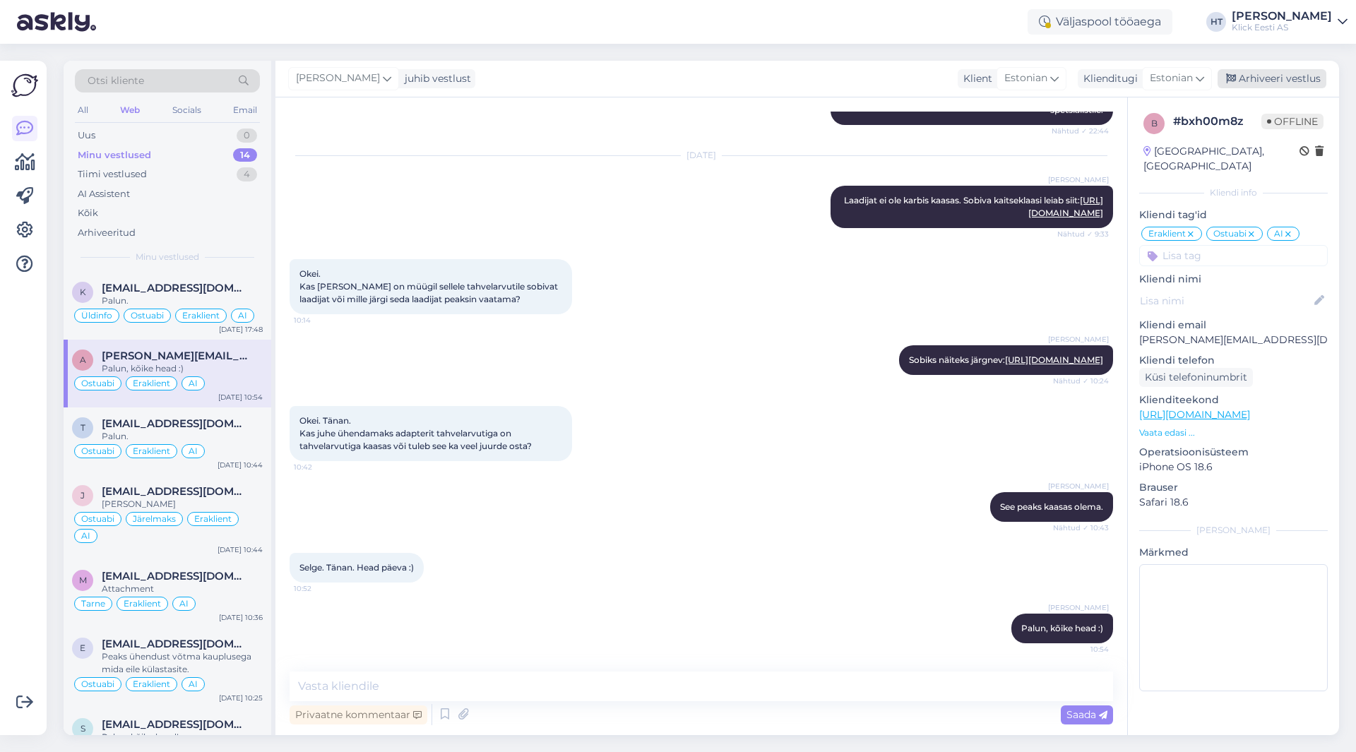
click at [1289, 76] on div "Arhiveeri vestlus" at bounding box center [1272, 78] width 109 height 19
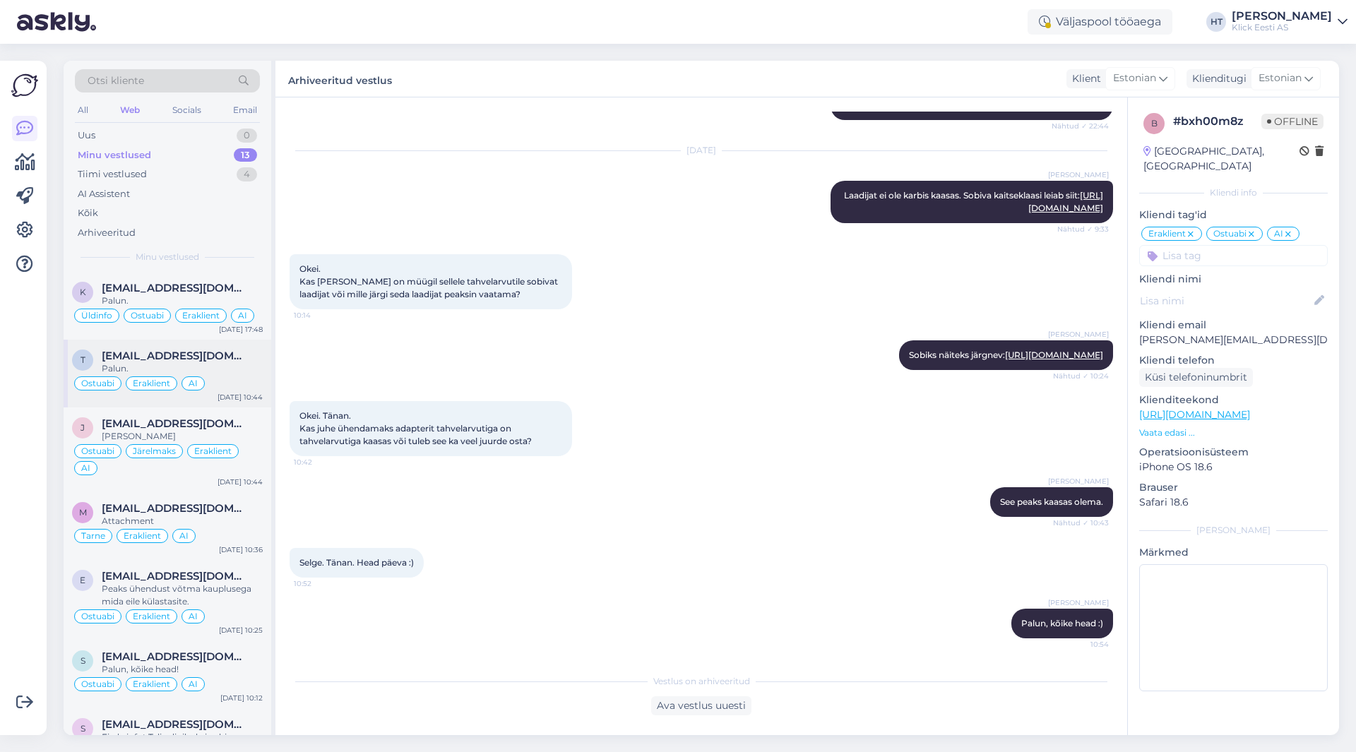
click at [239, 380] on div "Ostuabi Eraklient AI" at bounding box center [167, 383] width 191 height 17
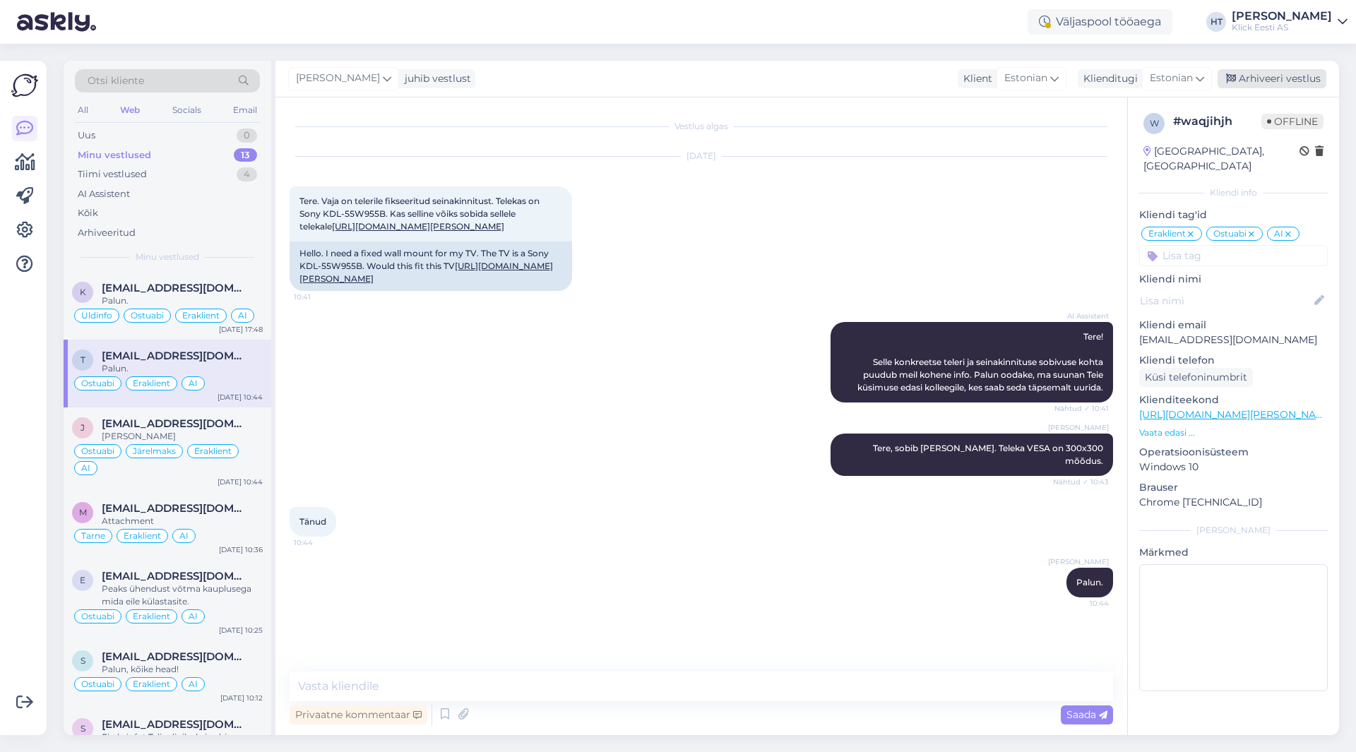
click at [1273, 76] on div "Arhiveeri vestlus" at bounding box center [1272, 78] width 109 height 19
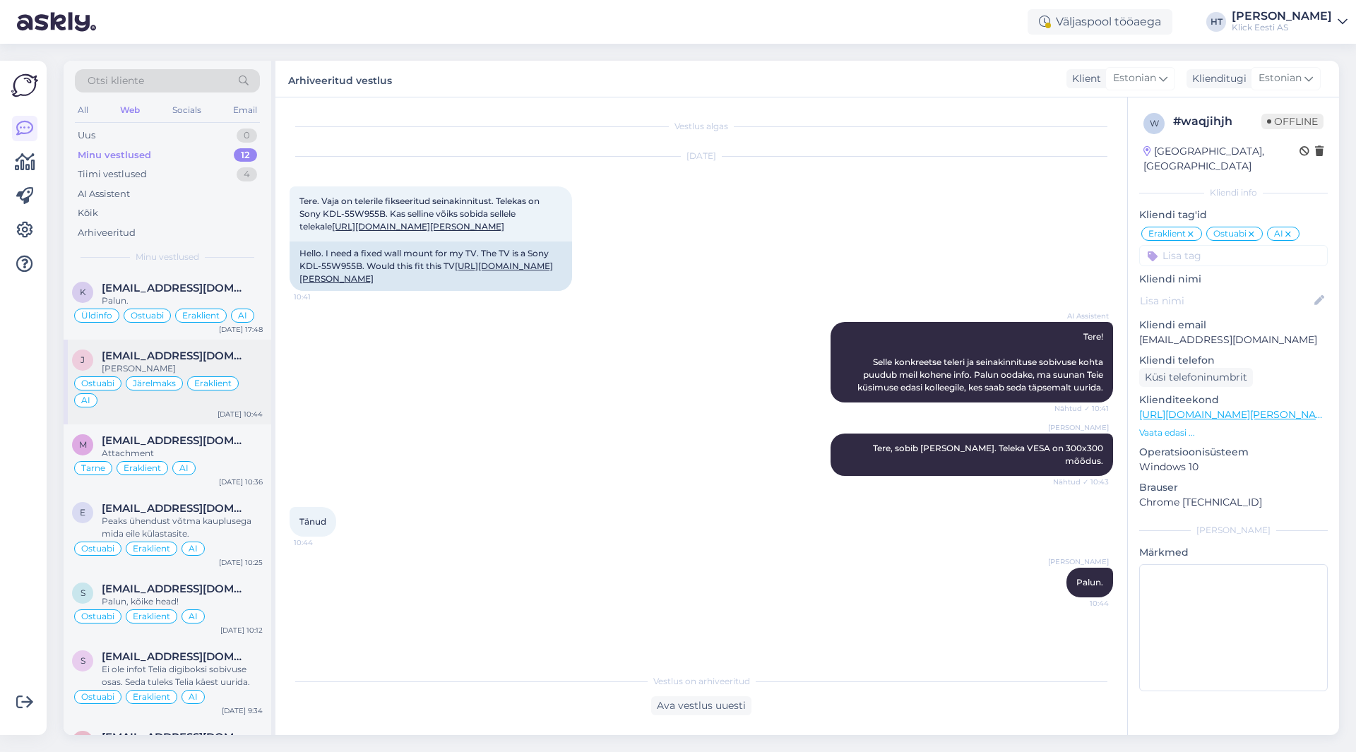
click at [244, 357] on span "[EMAIL_ADDRESS][DOMAIN_NAME]" at bounding box center [175, 356] width 147 height 13
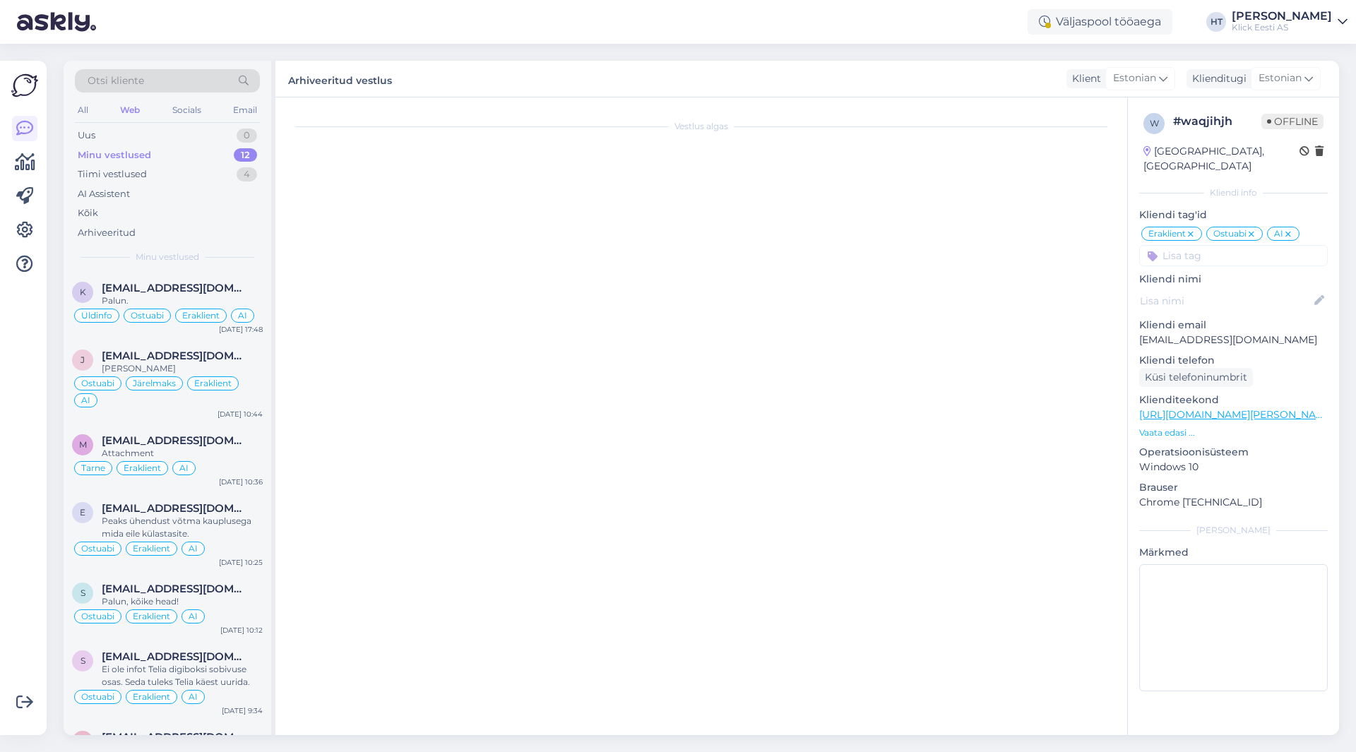
scroll to position [694, 0]
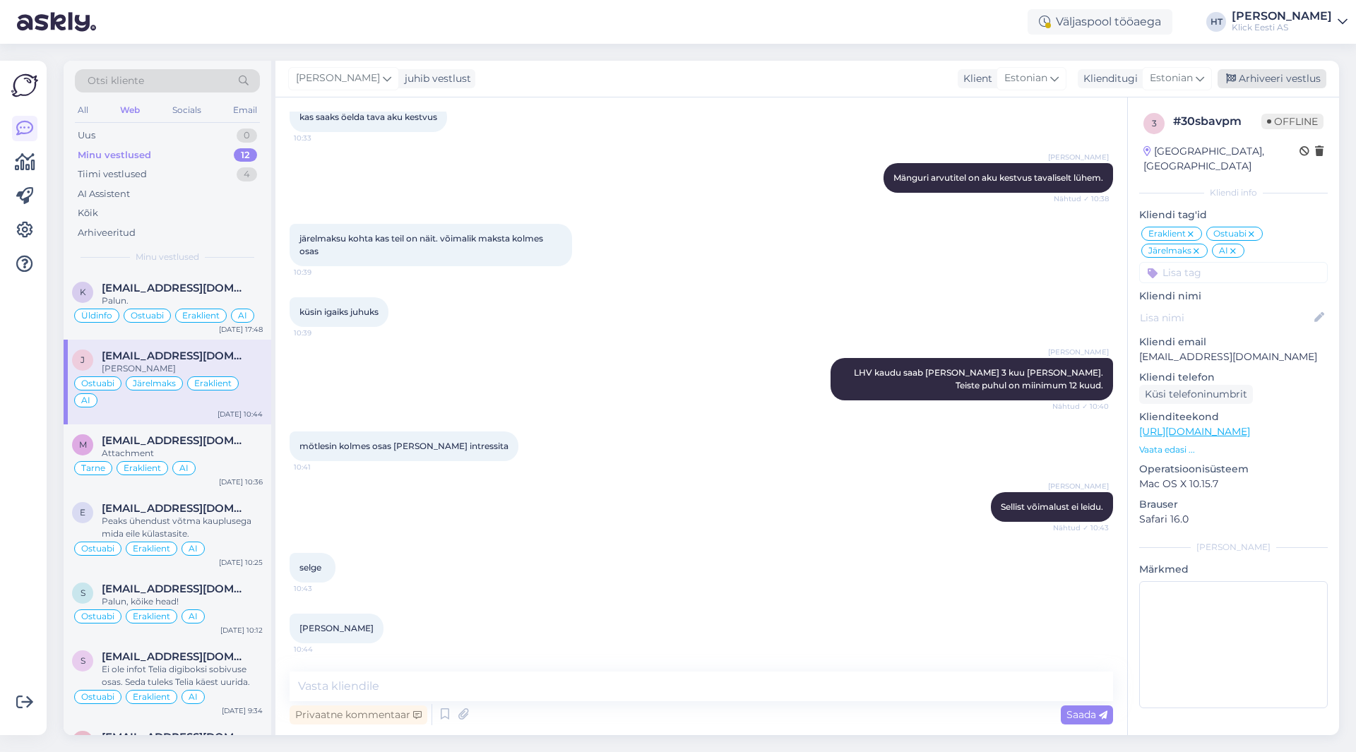
click at [1285, 80] on div "Arhiveeri vestlus" at bounding box center [1272, 78] width 109 height 19
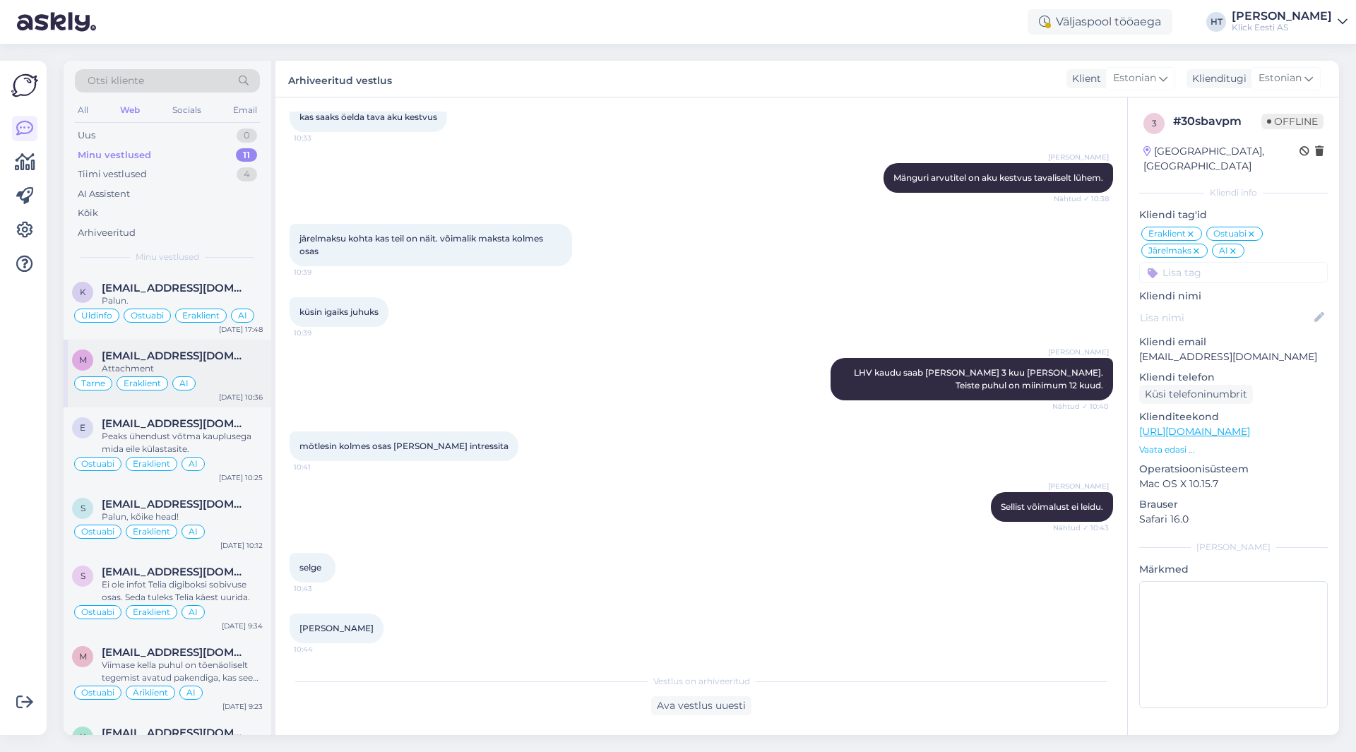
click at [202, 357] on span "[EMAIL_ADDRESS][DOMAIN_NAME]" at bounding box center [175, 356] width 147 height 13
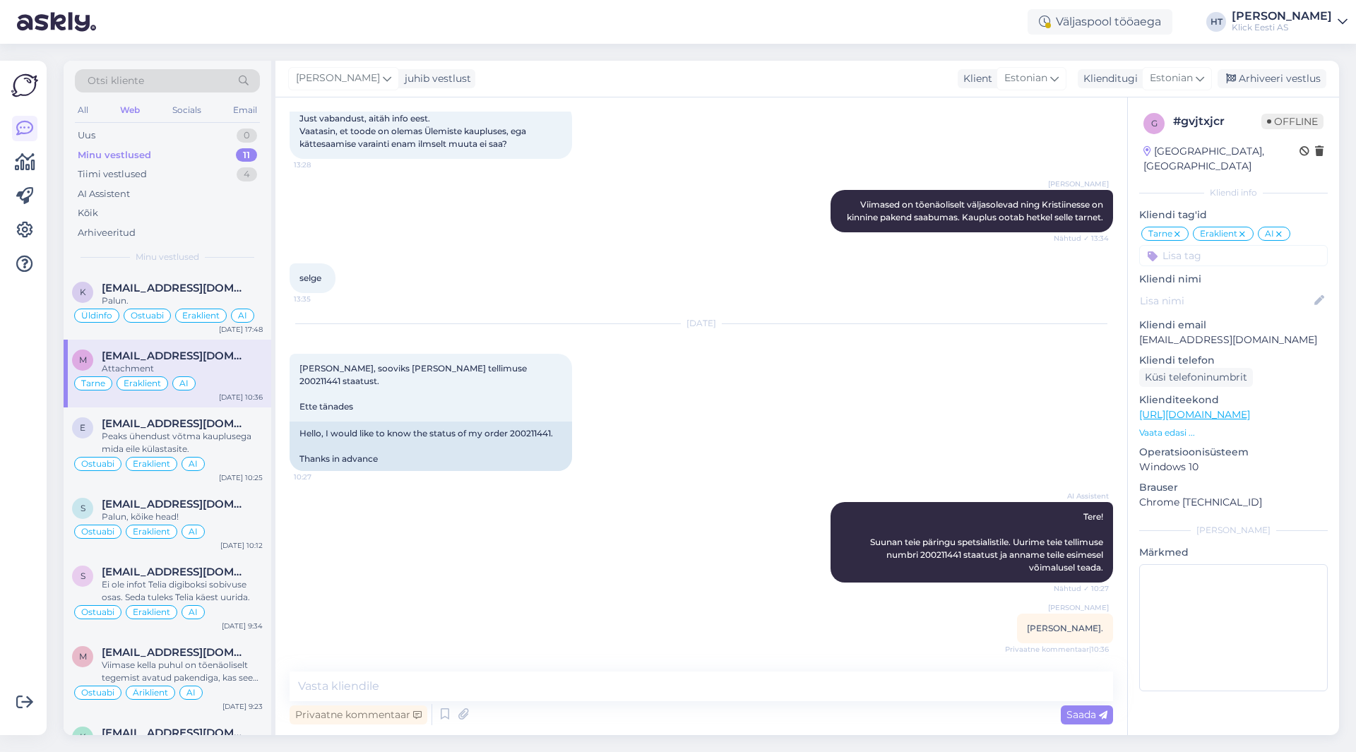
scroll to position [391, 0]
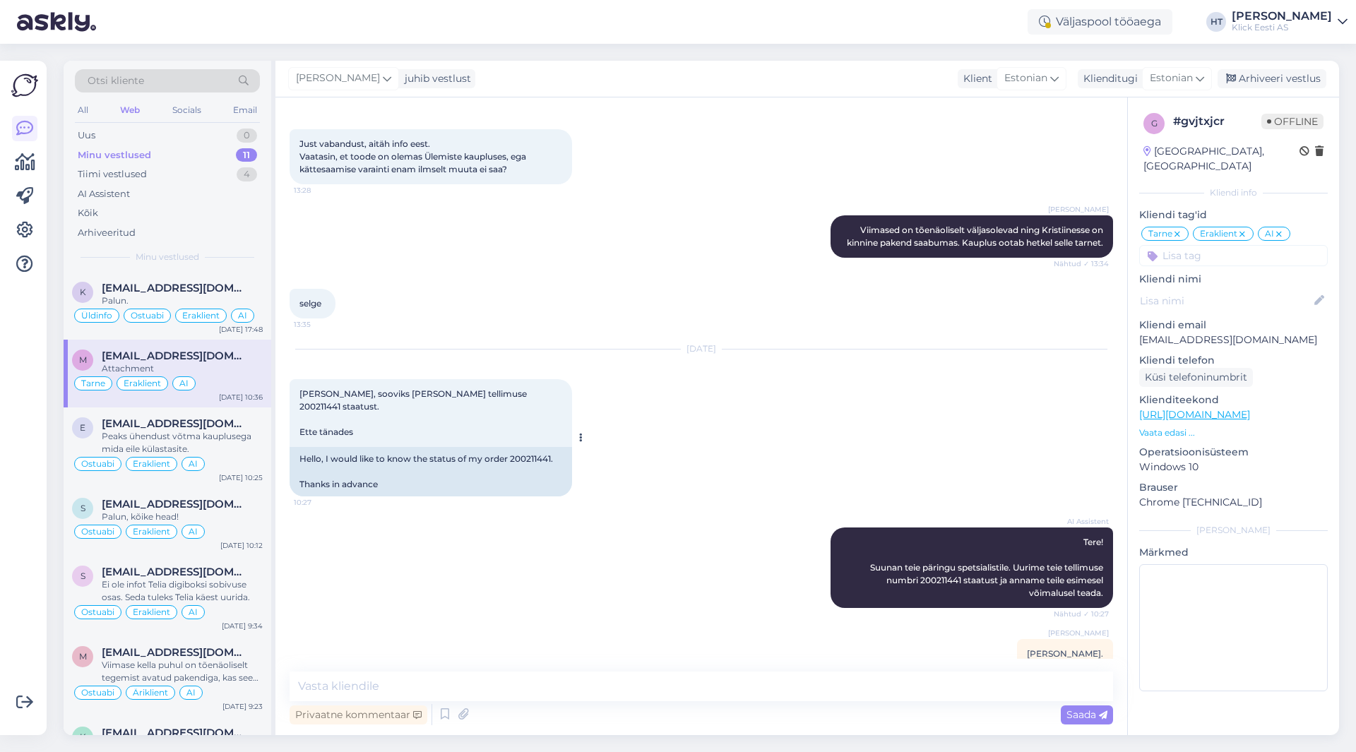
click at [456, 389] on span "[PERSON_NAME], sooviks [PERSON_NAME] tellimuse 200211441 staatust. Ette tänades" at bounding box center [415, 413] width 230 height 49
copy span "200211441"
click at [1290, 78] on div "Arhiveeri vestlus" at bounding box center [1272, 78] width 109 height 19
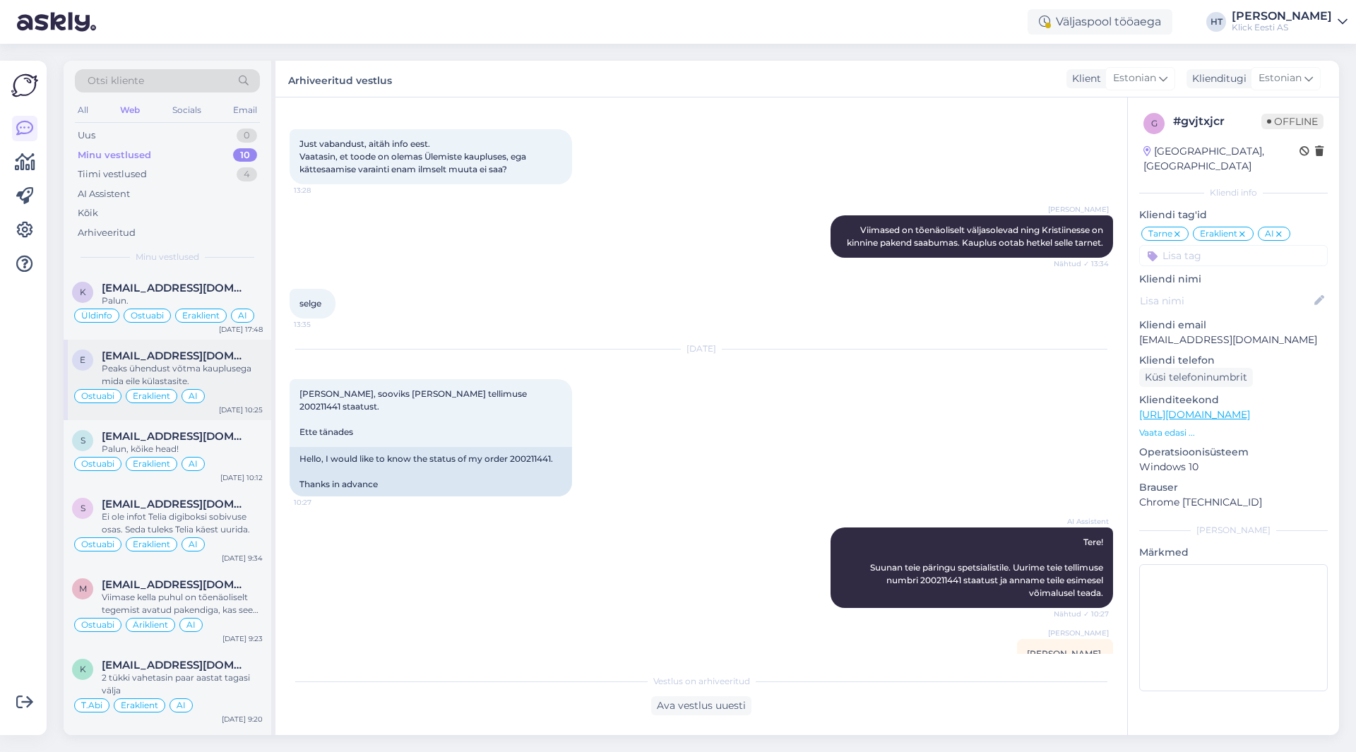
click at [235, 361] on div "[EMAIL_ADDRESS][DOMAIN_NAME]" at bounding box center [182, 356] width 161 height 13
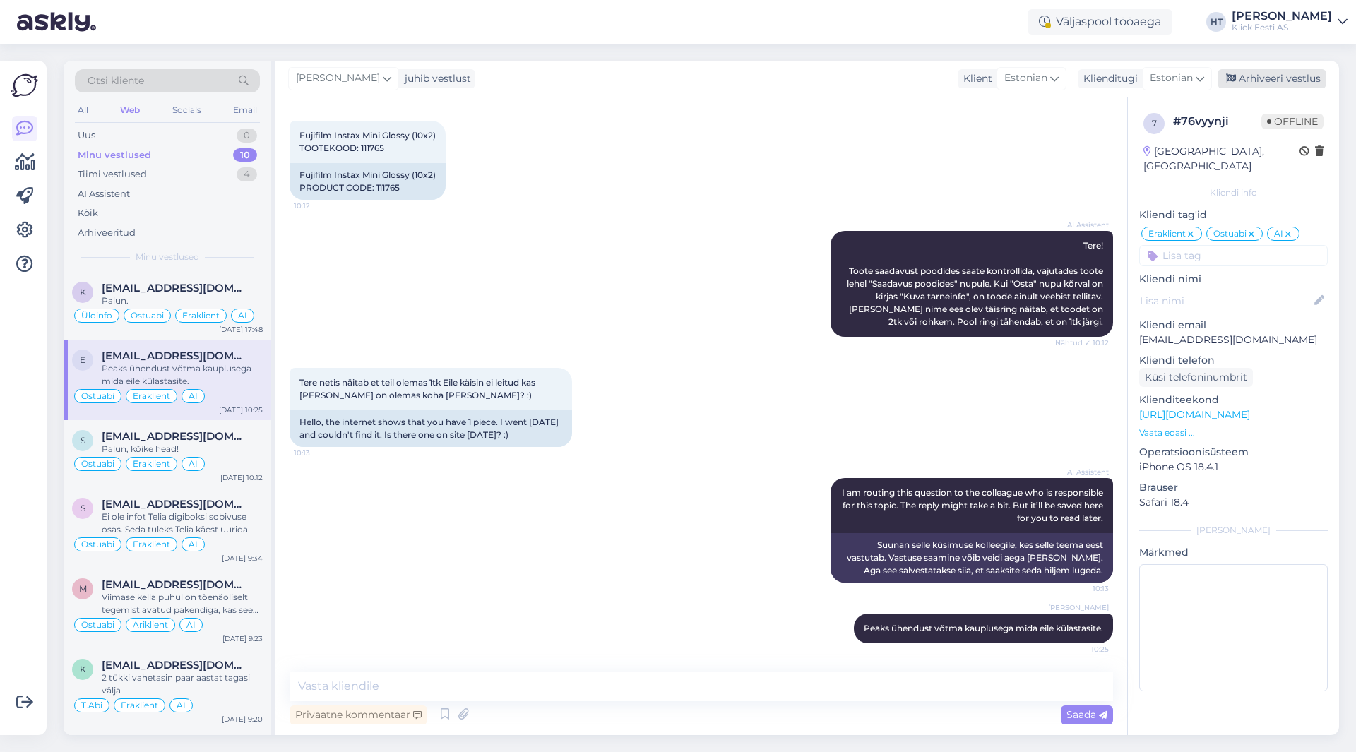
click at [1260, 83] on div "Arhiveeri vestlus" at bounding box center [1272, 78] width 109 height 19
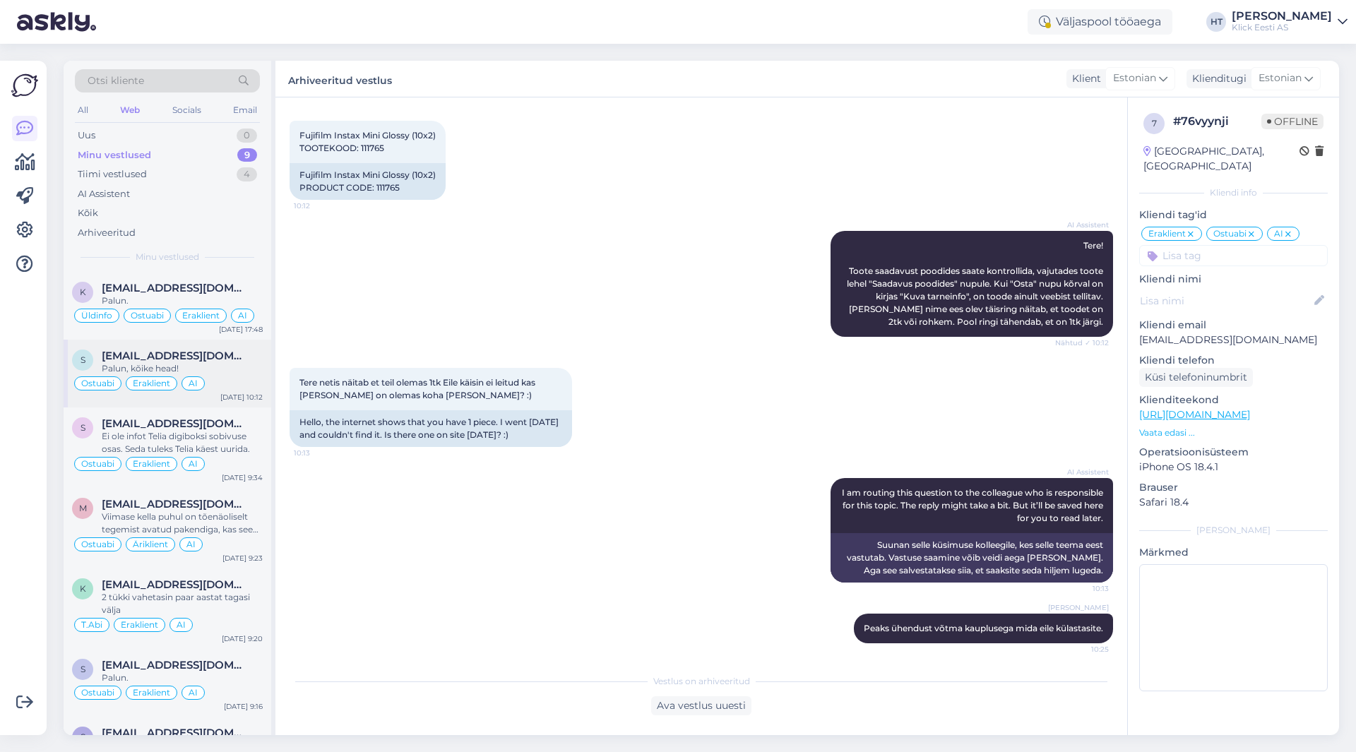
click at [224, 366] on div "Palun, kõike head!" at bounding box center [182, 368] width 161 height 13
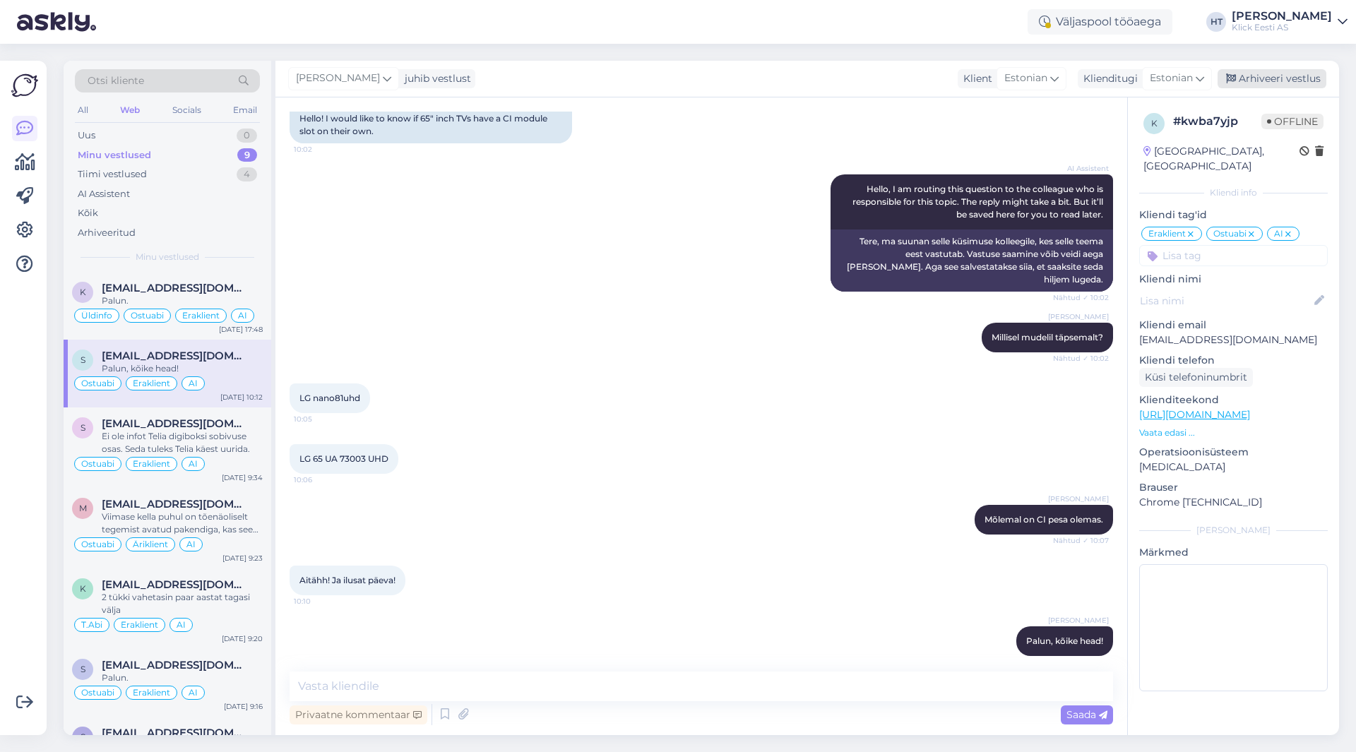
click at [1250, 82] on div "Arhiveeri vestlus" at bounding box center [1272, 78] width 109 height 19
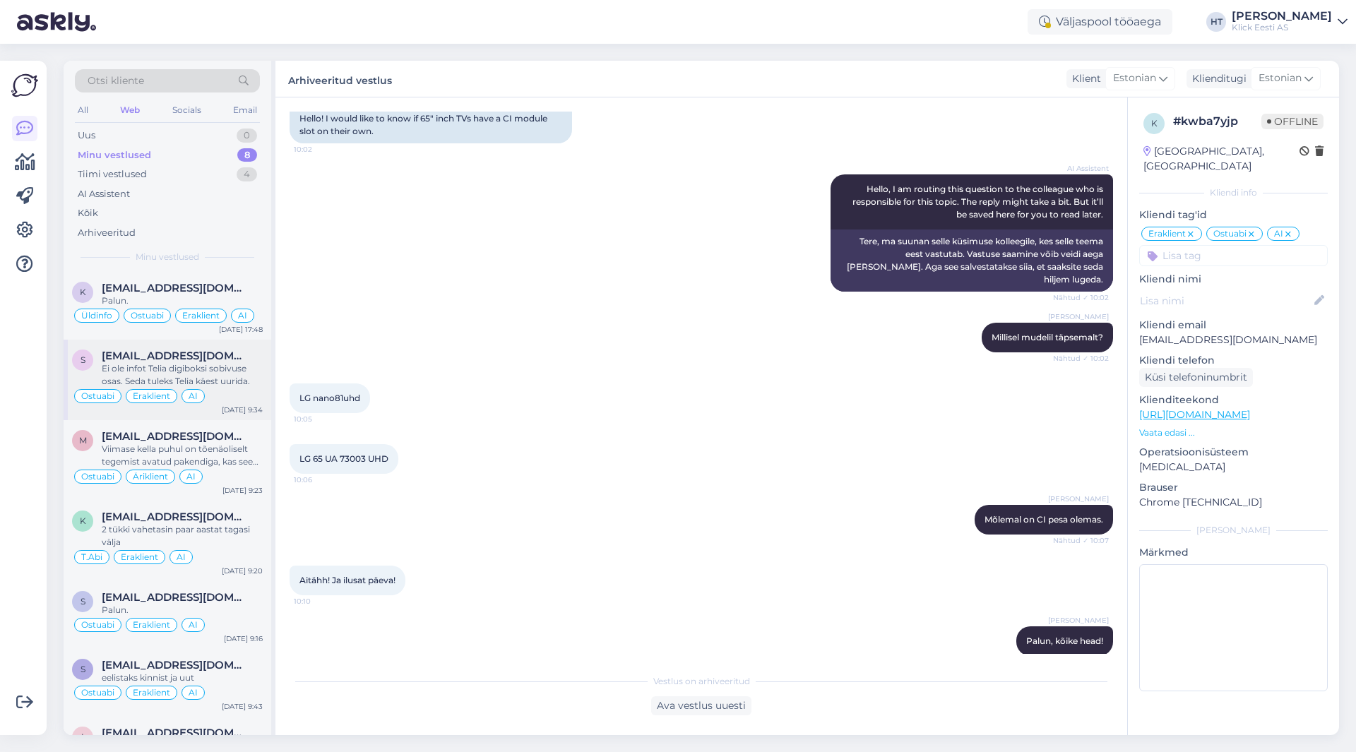
click at [227, 357] on span "[EMAIL_ADDRESS][DOMAIN_NAME]" at bounding box center [175, 356] width 147 height 13
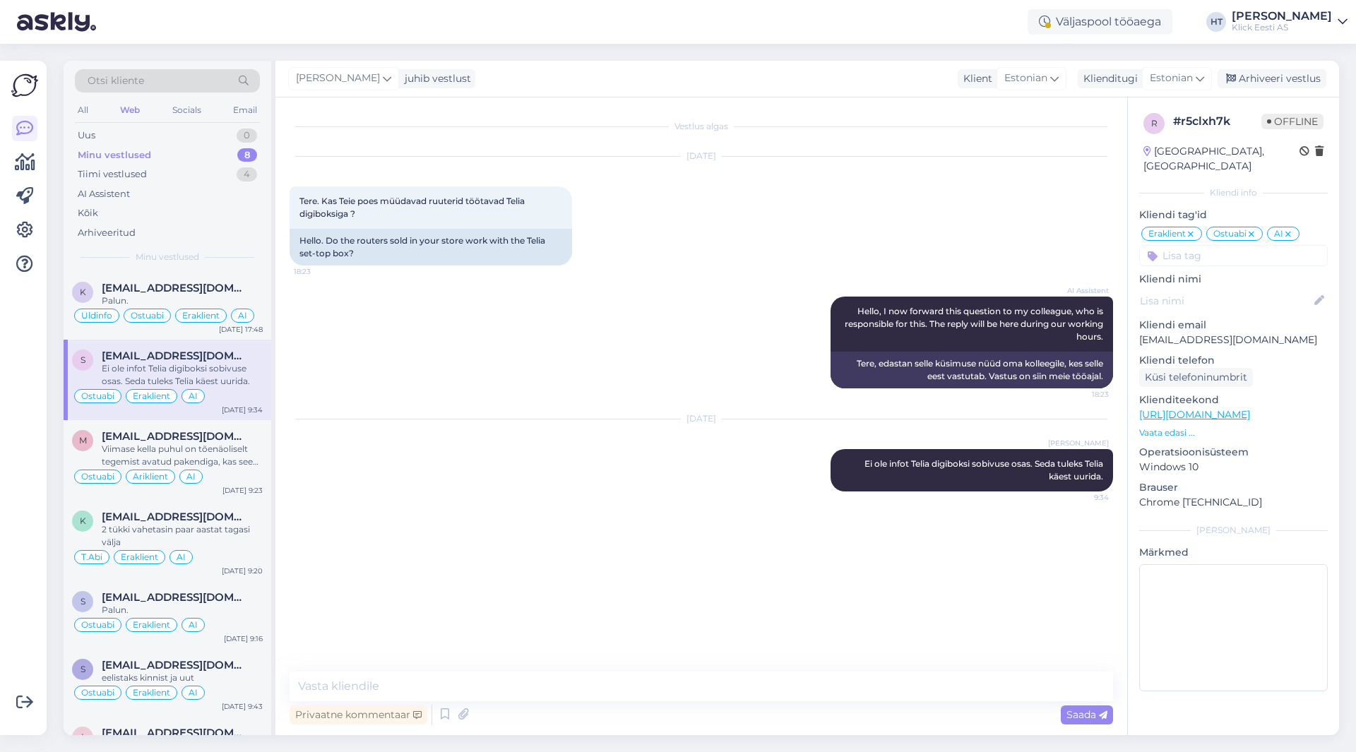
scroll to position [0, 0]
click at [1248, 78] on div "Arhiveeri vestlus" at bounding box center [1272, 78] width 109 height 19
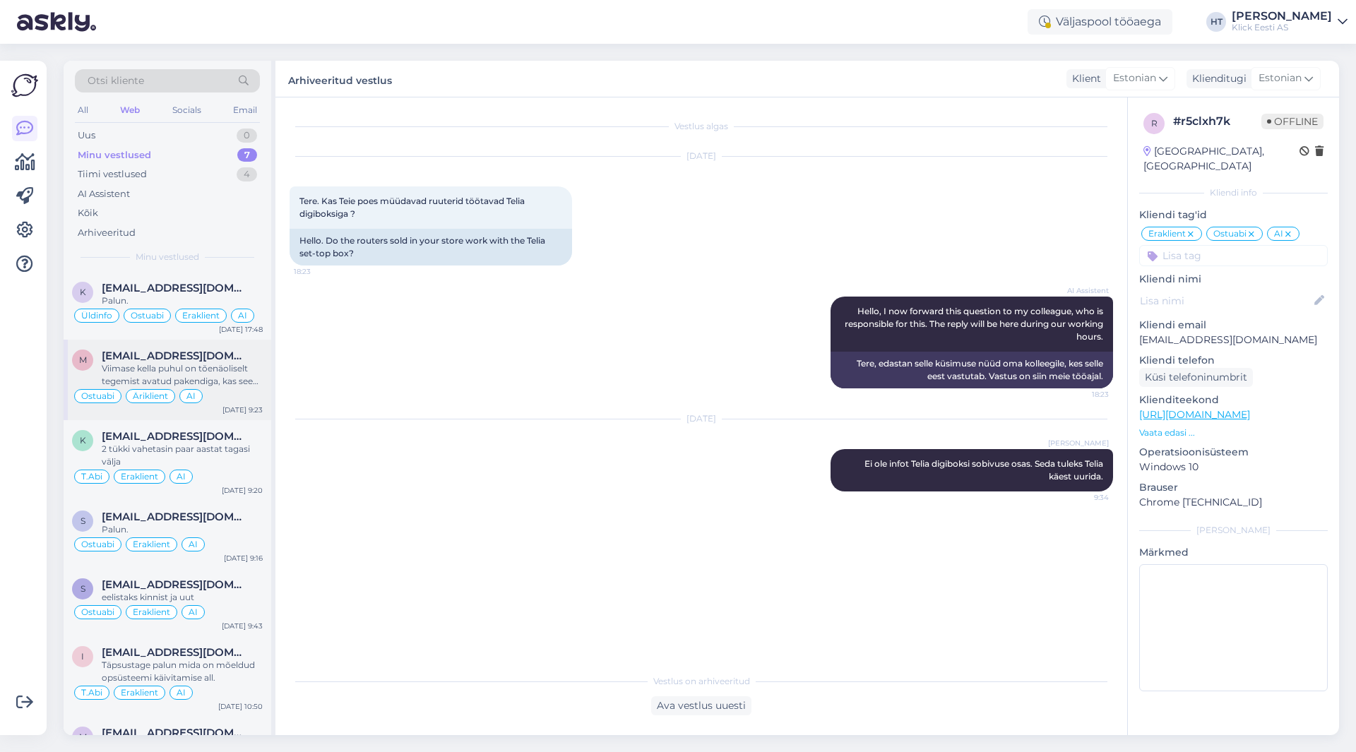
click at [203, 378] on div "Viimase kella puhul on tõenäoliselt tegemist avatud pakendiga, kas see oleks so…" at bounding box center [182, 374] width 161 height 25
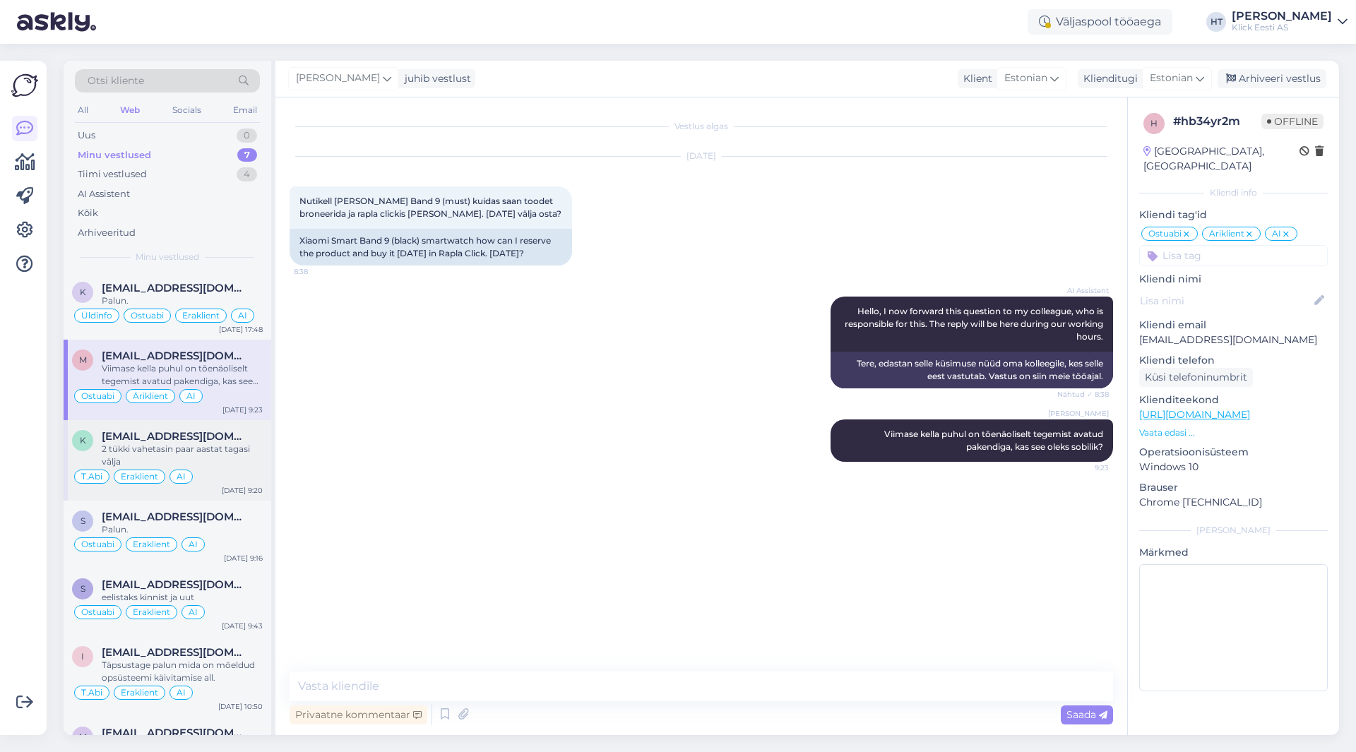
click at [213, 442] on span "[EMAIL_ADDRESS][DOMAIN_NAME]" at bounding box center [175, 436] width 147 height 13
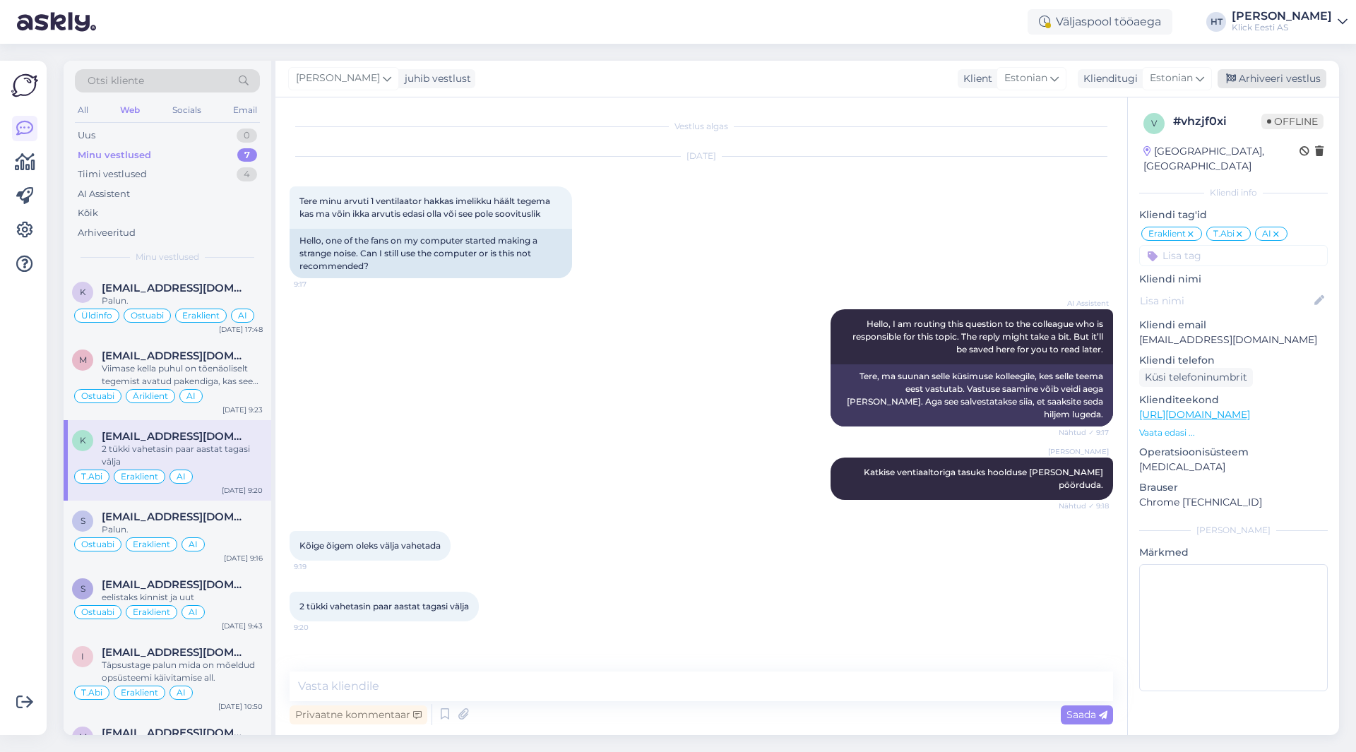
click at [1277, 78] on div "Arhiveeri vestlus" at bounding box center [1272, 78] width 109 height 19
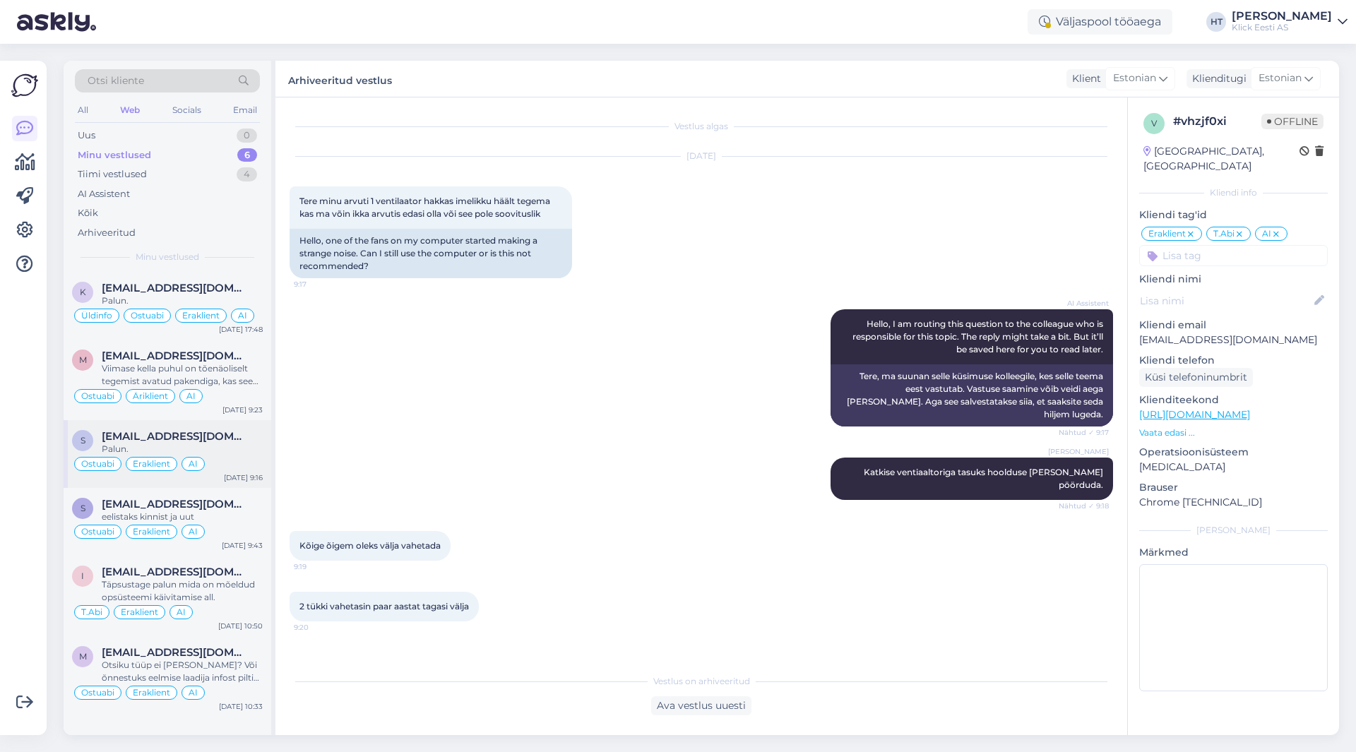
click at [230, 437] on span "[EMAIL_ADDRESS][DOMAIN_NAME]" at bounding box center [175, 436] width 147 height 13
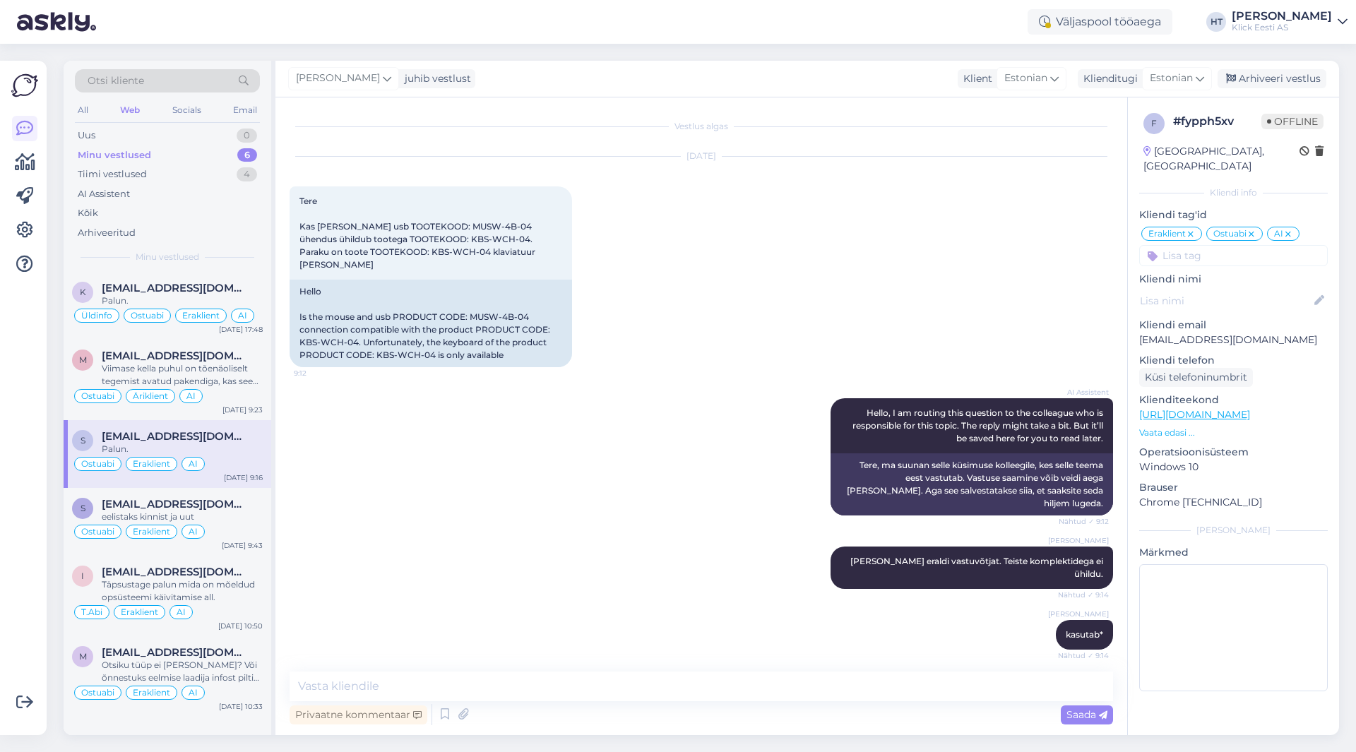
scroll to position [345, 0]
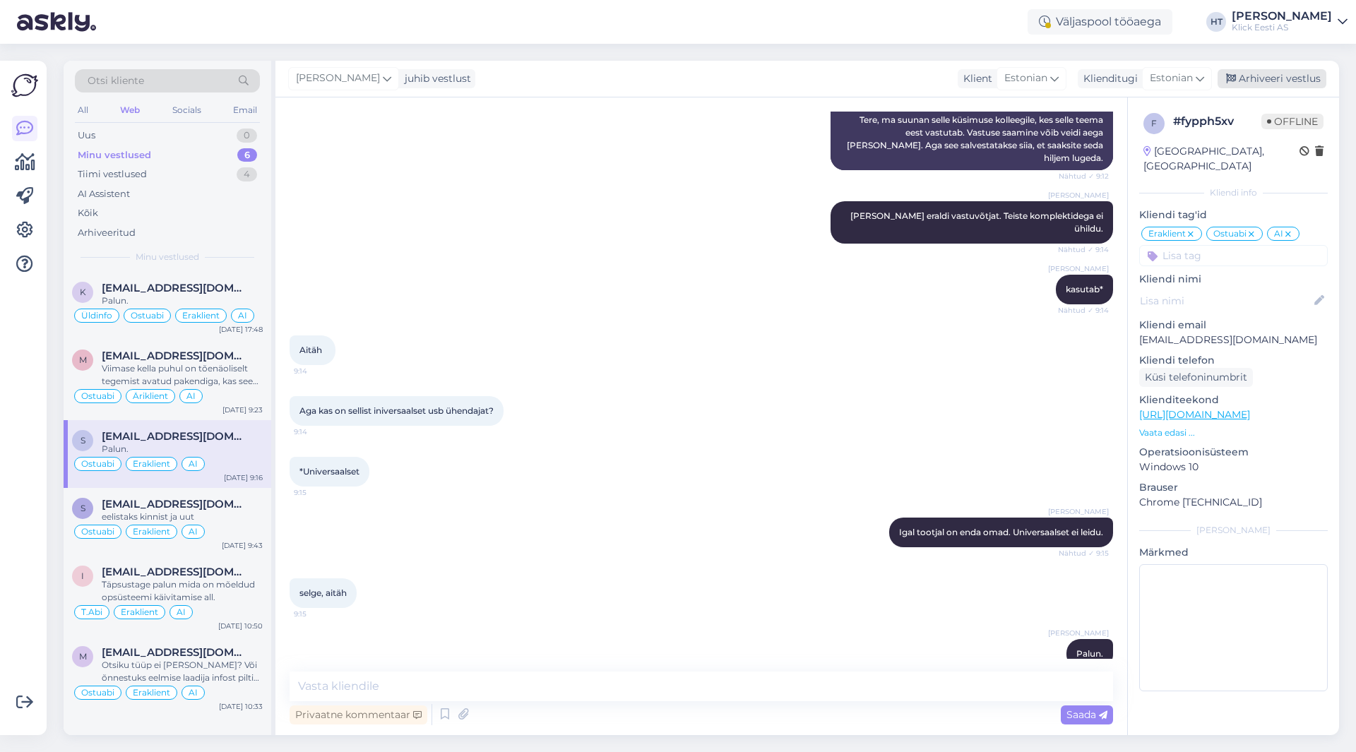
click at [1262, 77] on div "Arhiveeri vestlus" at bounding box center [1272, 78] width 109 height 19
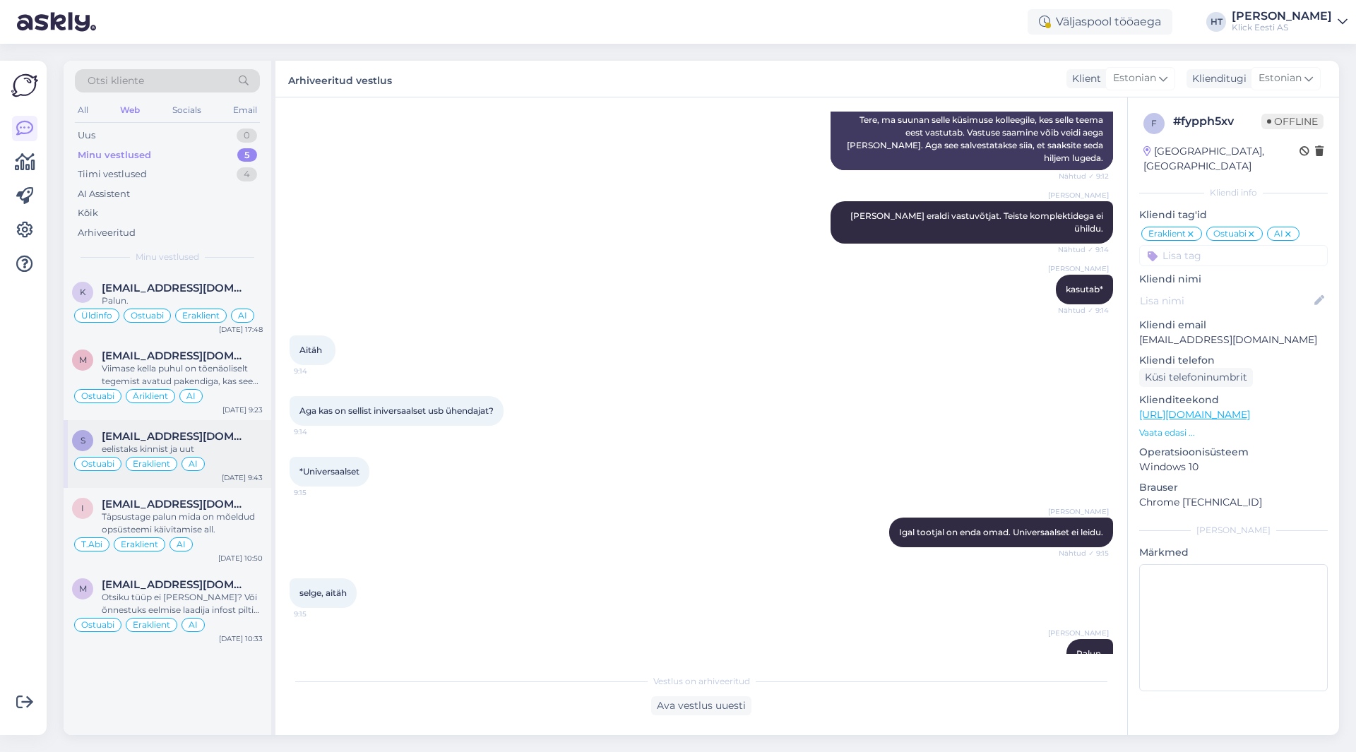
click at [241, 453] on div "eelistaks kinnist ja uut" at bounding box center [182, 449] width 161 height 13
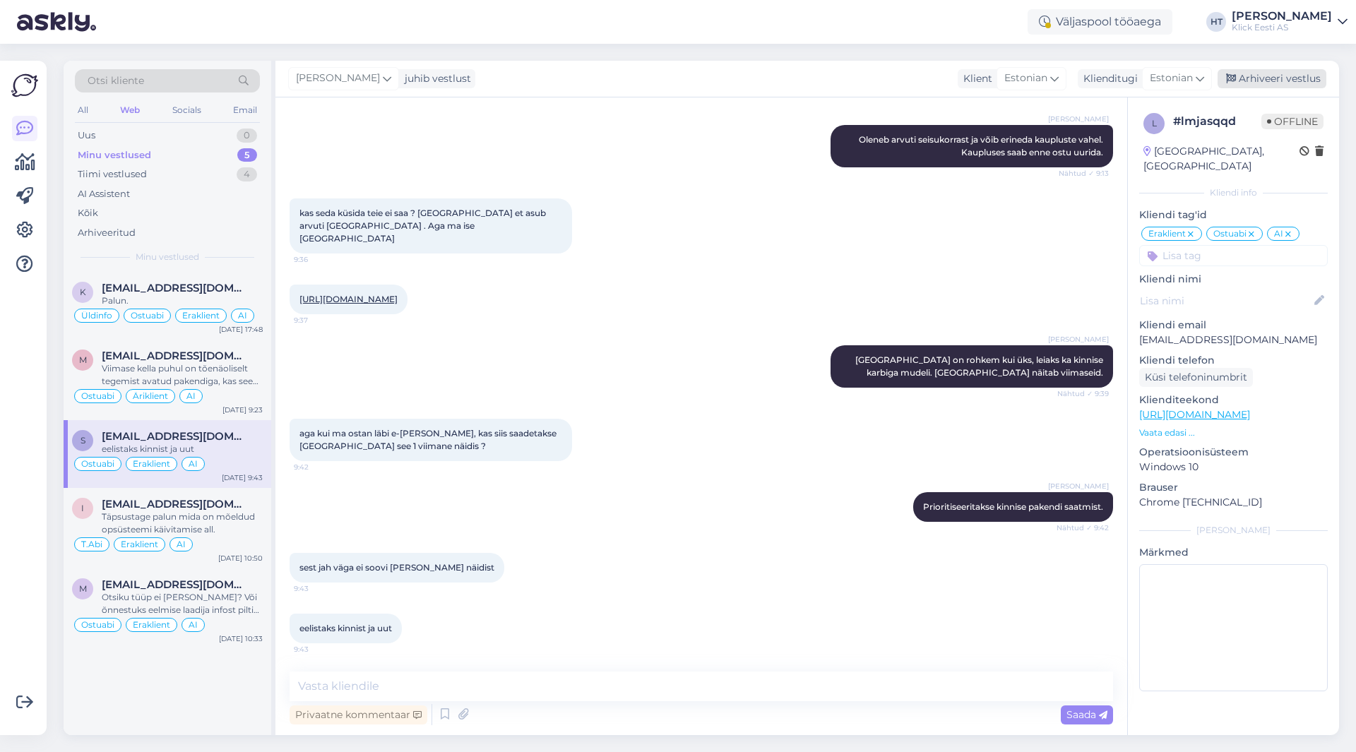
click at [1262, 82] on div "Arhiveeri vestlus" at bounding box center [1272, 78] width 109 height 19
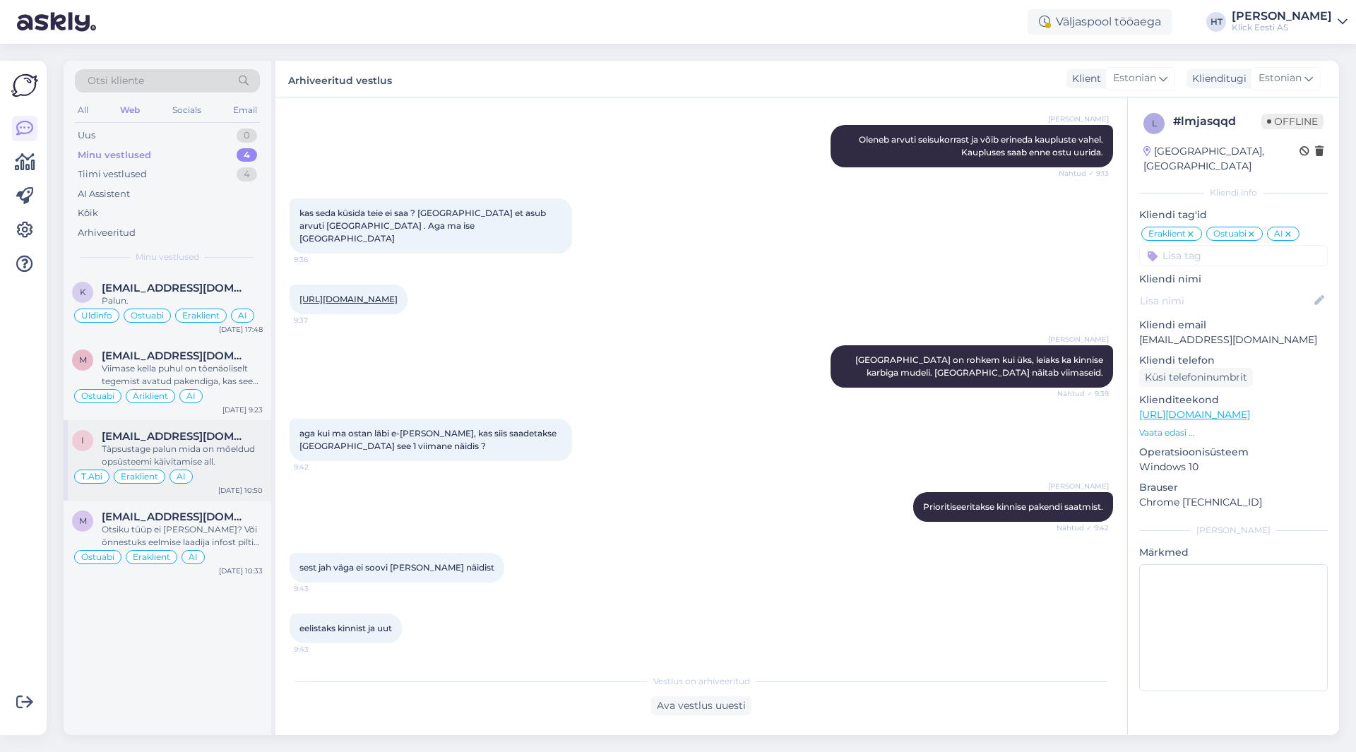
click at [239, 468] on div "T.[PERSON_NAME] AI" at bounding box center [167, 476] width 191 height 17
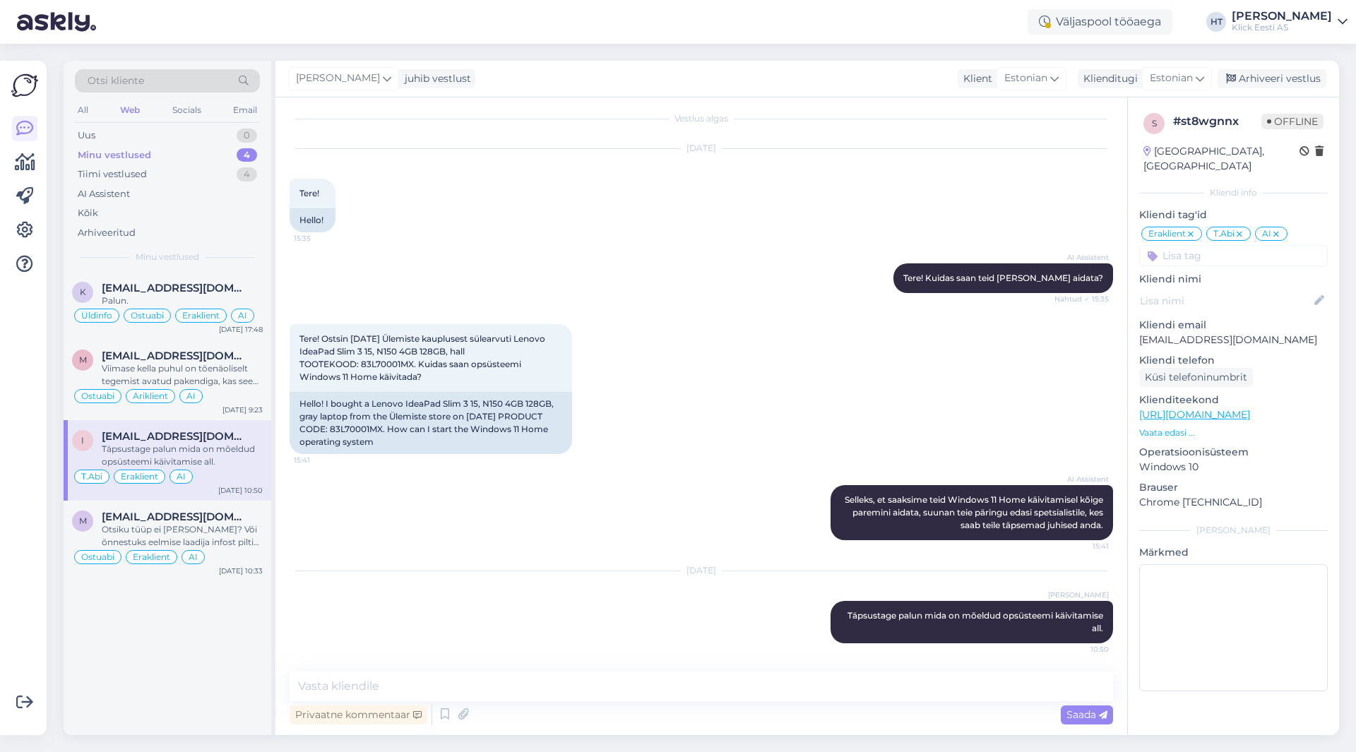
scroll to position [20, 0]
click at [237, 521] on span "[EMAIL_ADDRESS][DOMAIN_NAME]" at bounding box center [175, 517] width 147 height 13
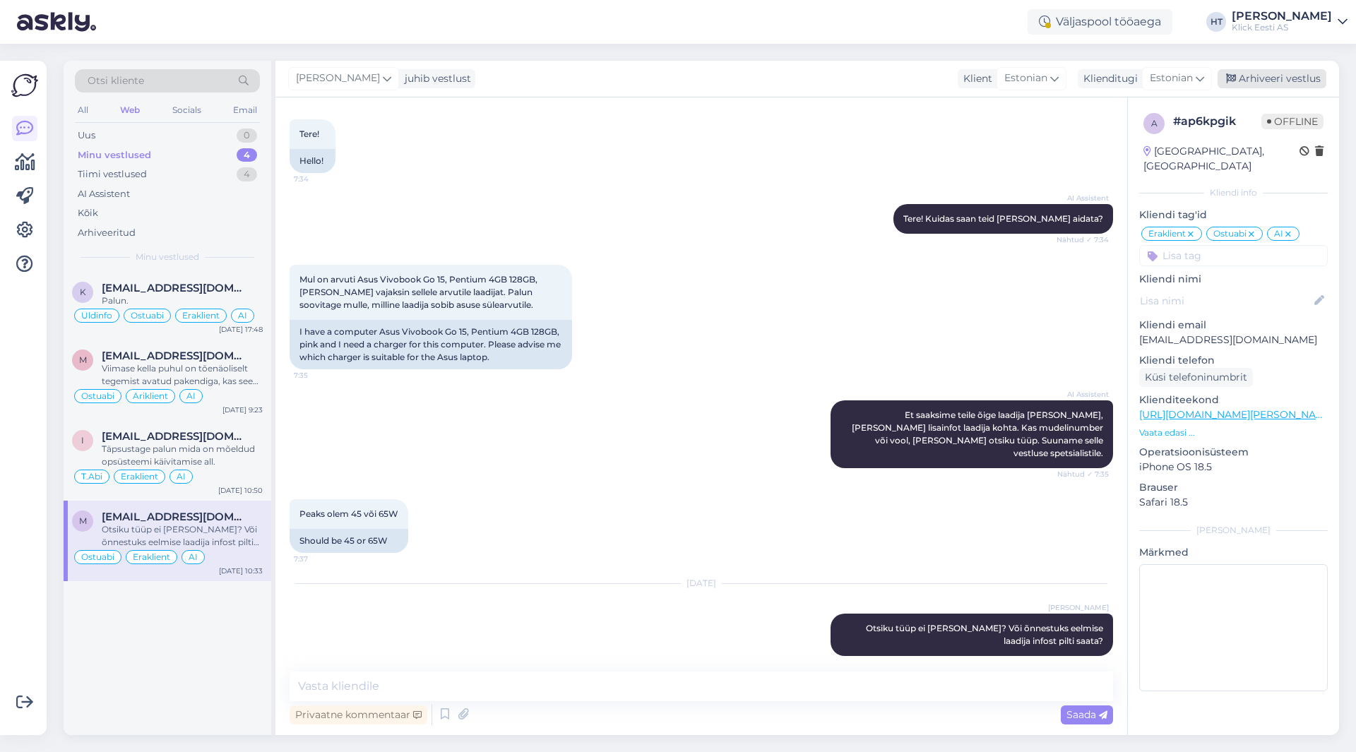
click at [1244, 85] on div "Arhiveeri vestlus" at bounding box center [1272, 78] width 109 height 19
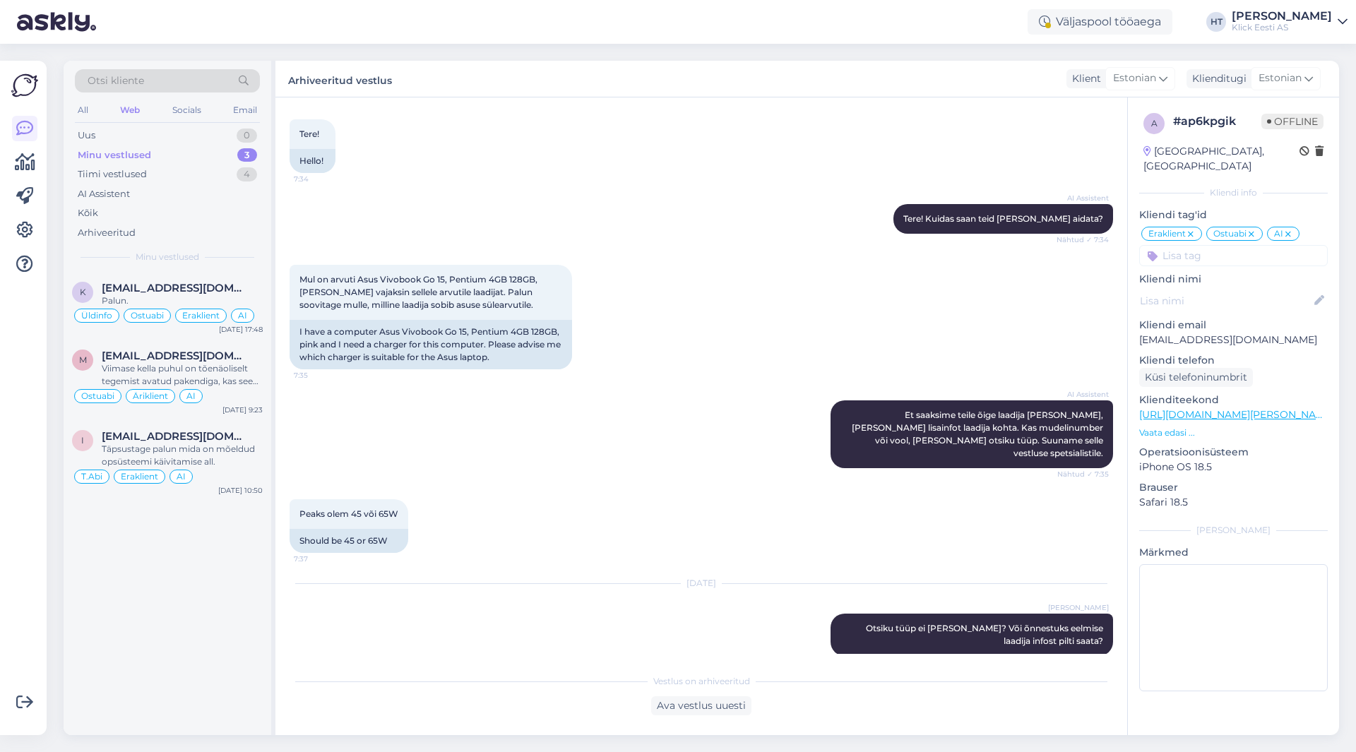
click at [478, 167] on div "[DATE] Tere! 7:34 Hello!" at bounding box center [702, 131] width 824 height 114
click at [201, 184] on div "AI Assistent" at bounding box center [167, 194] width 185 height 20
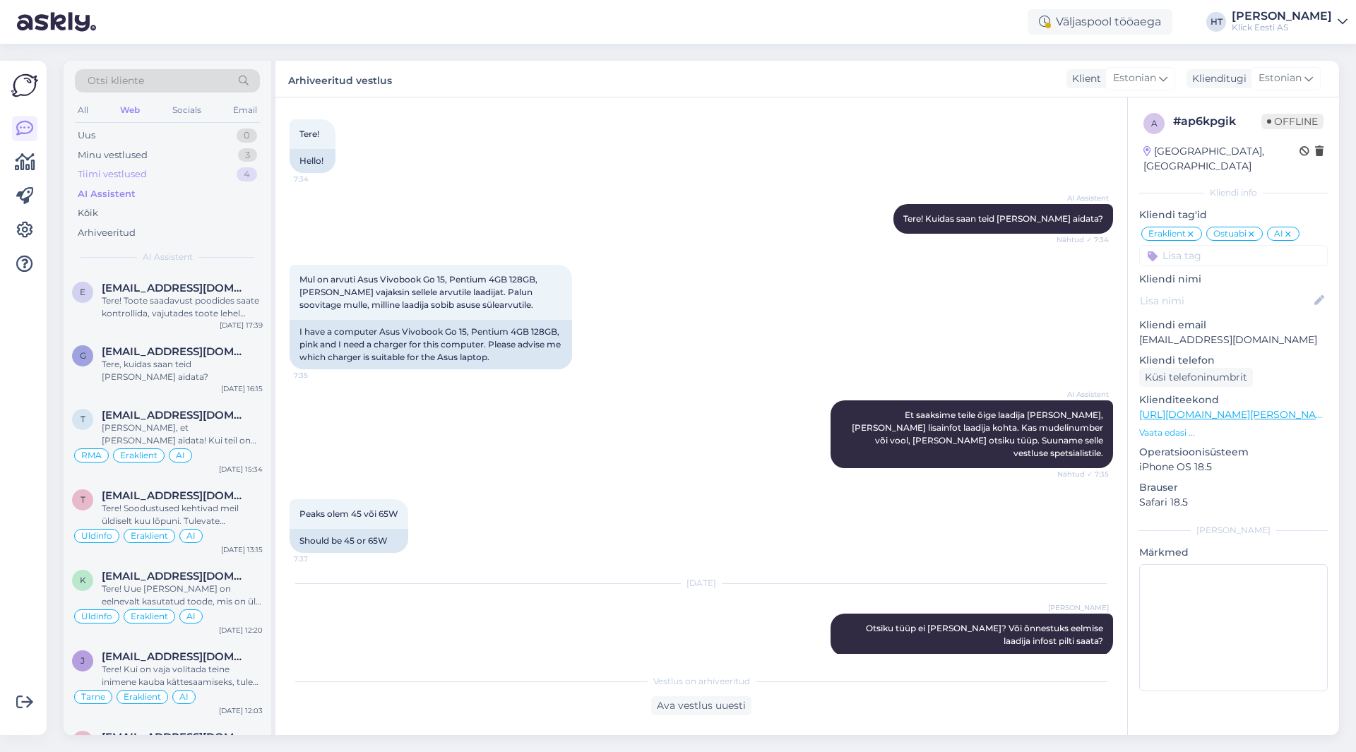
click at [201, 179] on div "Tiimi vestlused 4" at bounding box center [167, 175] width 185 height 20
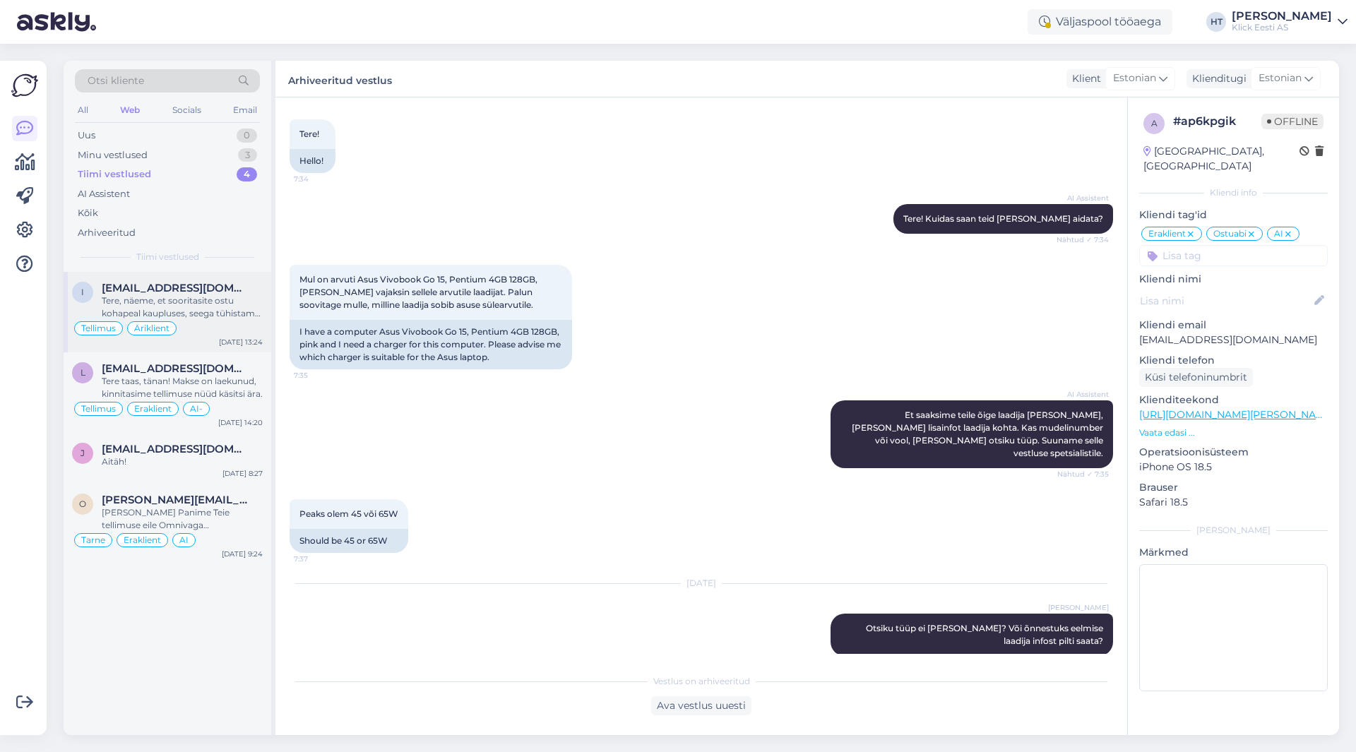
click at [221, 297] on div "Tere, näeme, et sooritasite ostu kohapeal kaupluses, seega tühistame epoe telli…" at bounding box center [182, 307] width 161 height 25
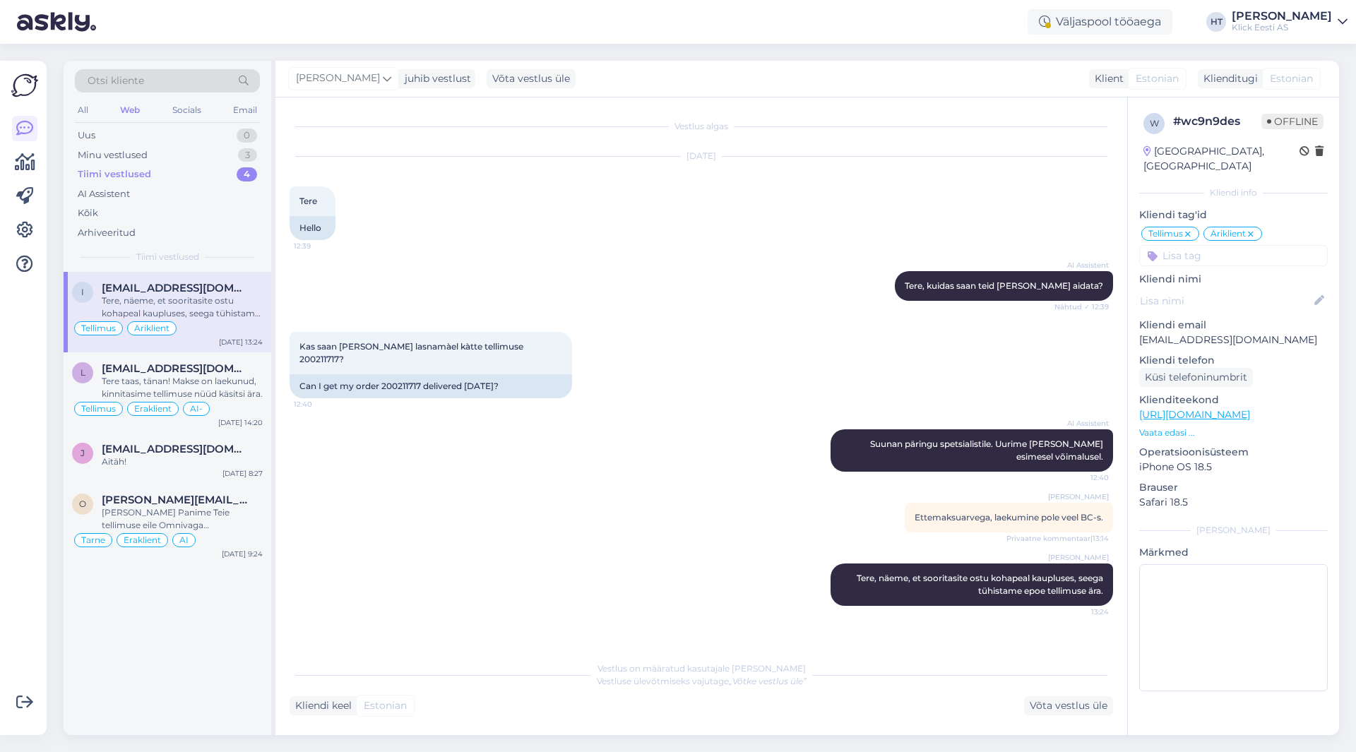
scroll to position [0, 0]
click at [228, 370] on span "[EMAIL_ADDRESS][DOMAIN_NAME]" at bounding box center [175, 368] width 147 height 13
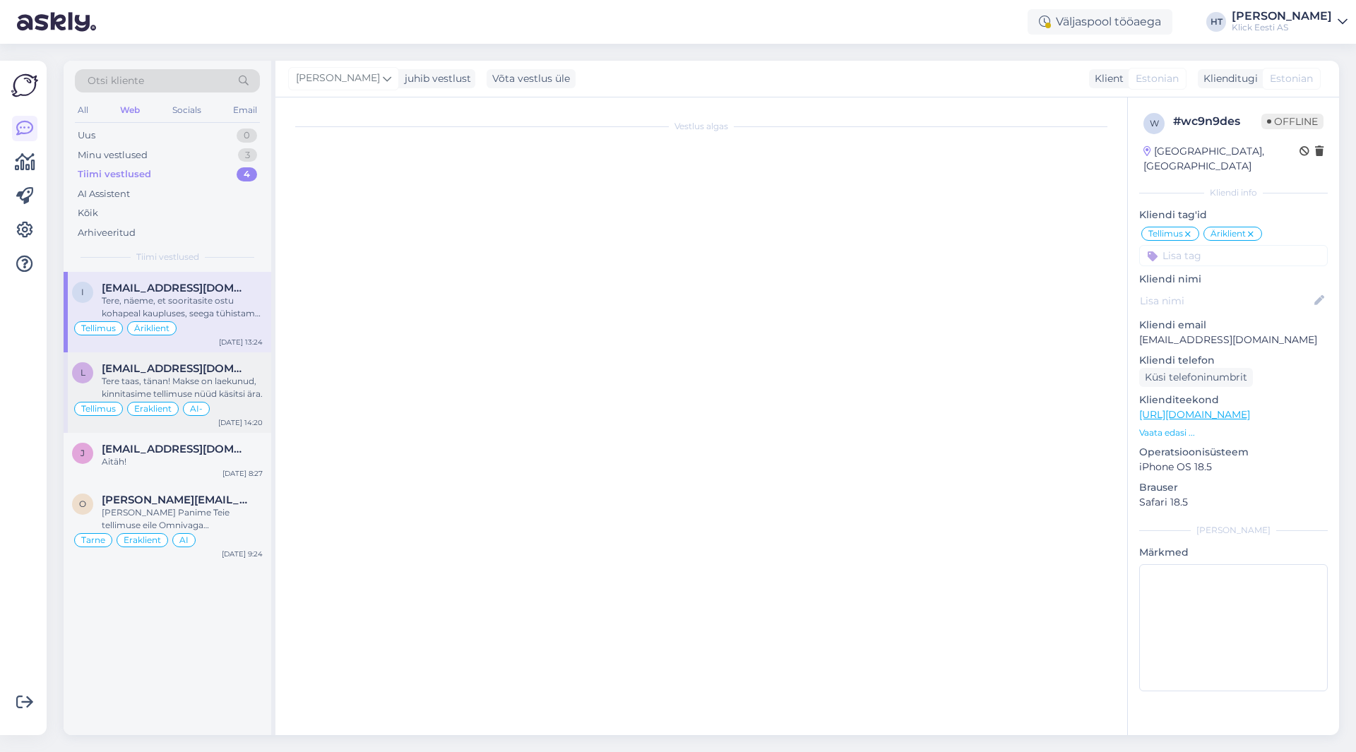
scroll to position [705, 0]
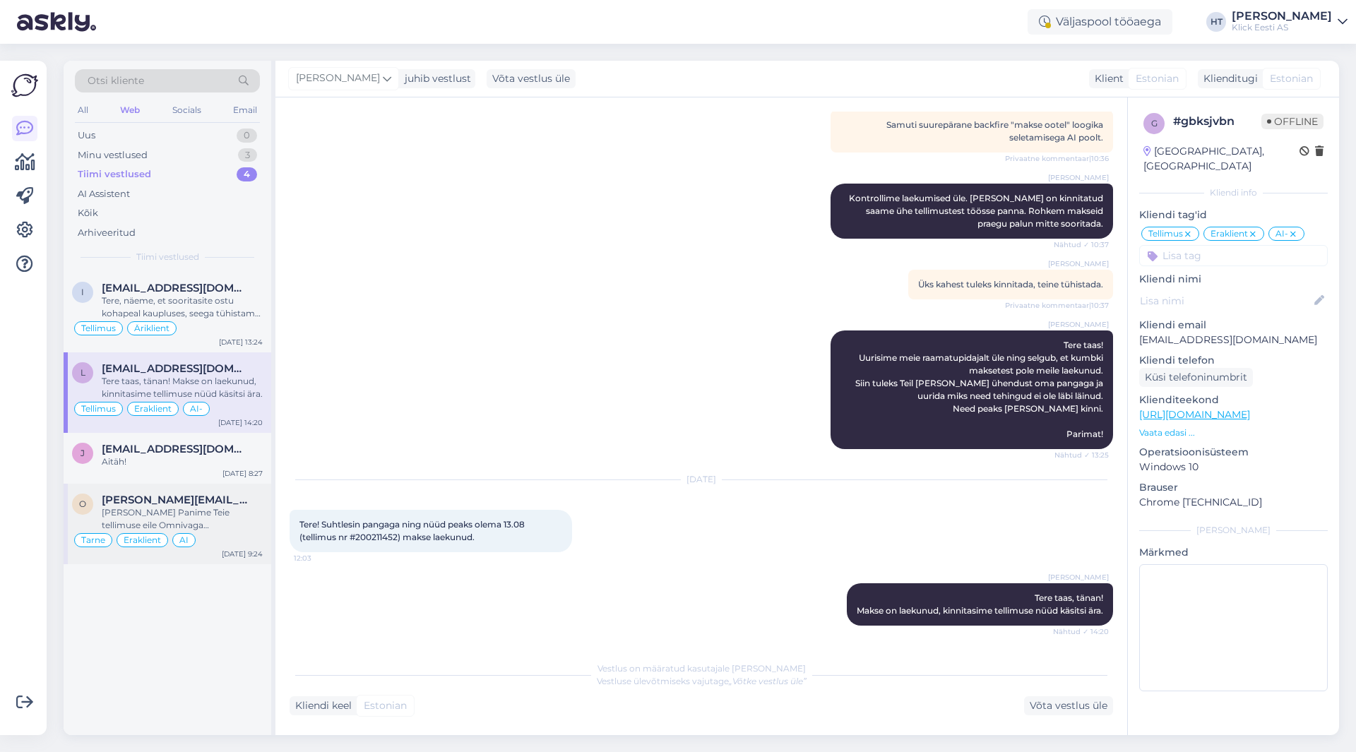
click at [231, 514] on div "[PERSON_NAME] Panime Teie tellimuse eile Omnivaga [PERSON_NAME]. Kõigi eelduste…" at bounding box center [182, 519] width 161 height 25
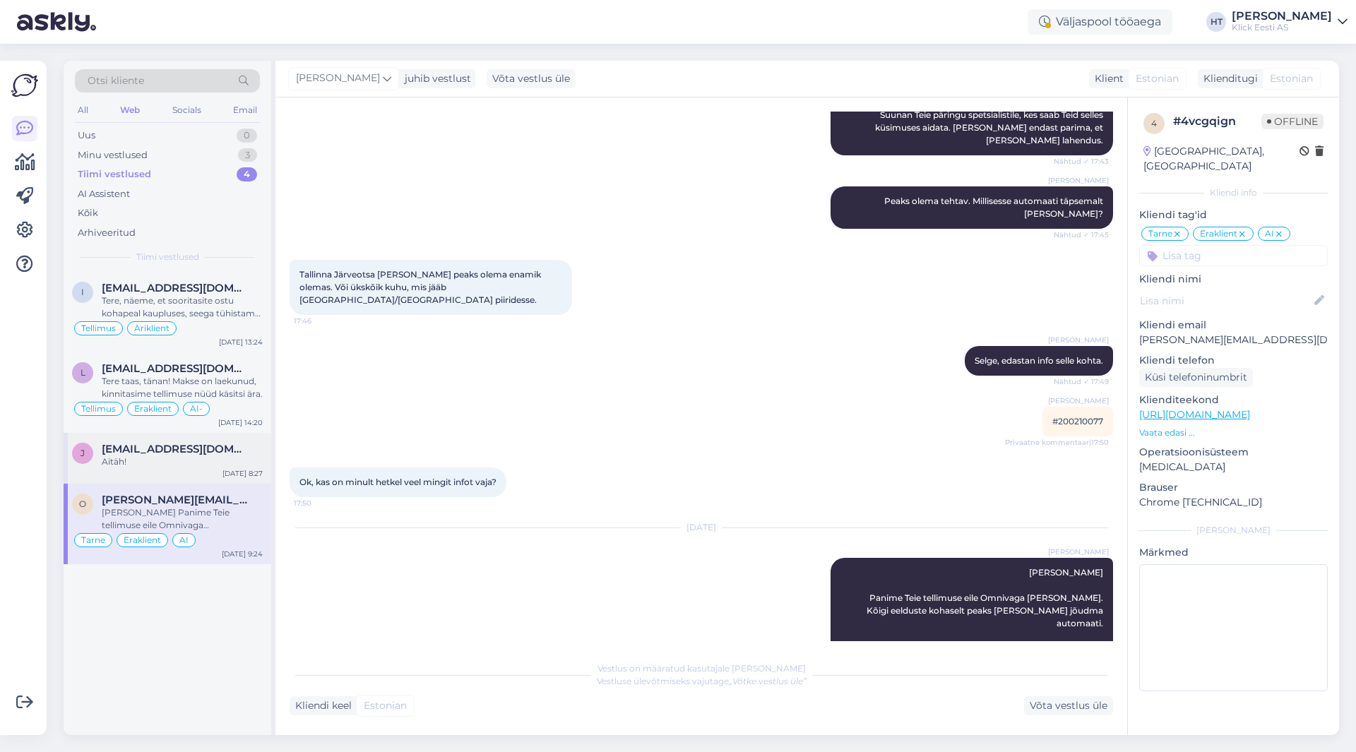
click at [253, 456] on div "Aitäh!" at bounding box center [182, 462] width 161 height 13
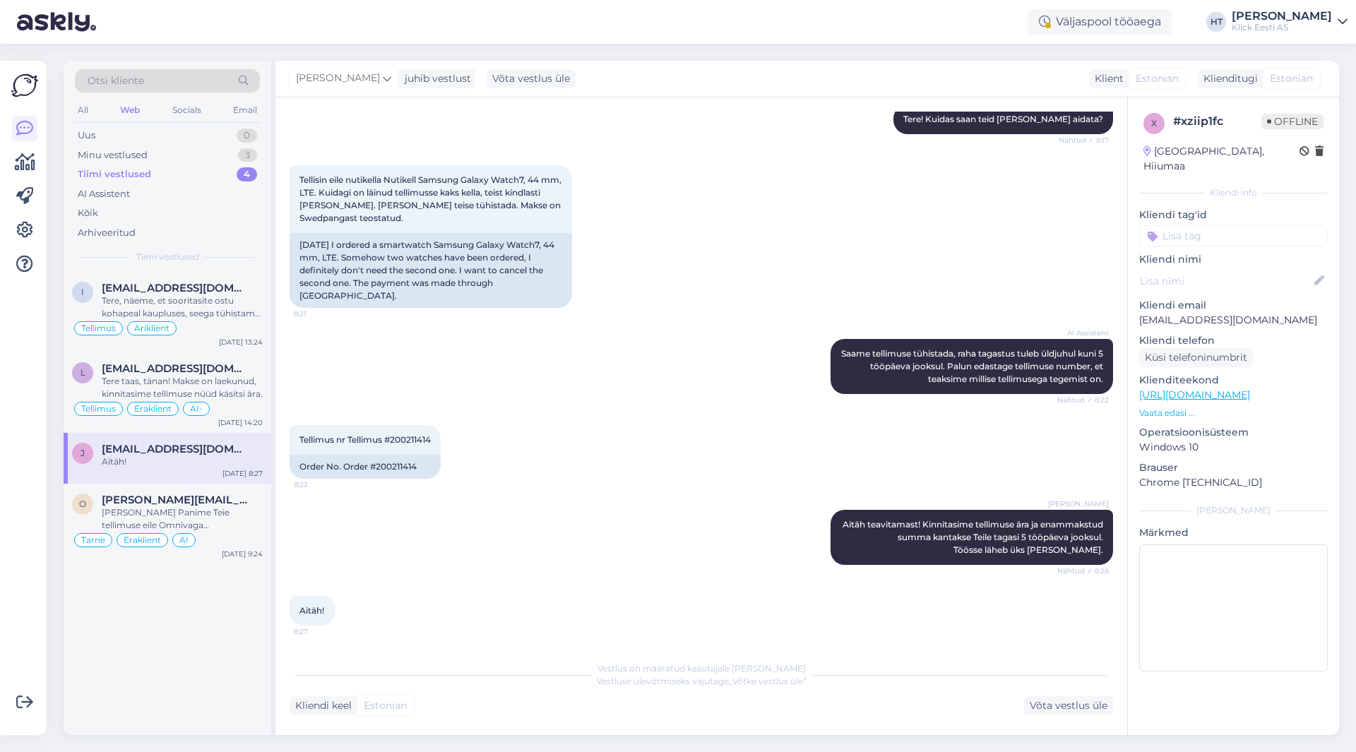
scroll to position [167, 0]
click at [250, 383] on div "Tere taas, tänan! Makse on laekunud, kinnitasime tellimuse nüüd käsitsi ära." at bounding box center [182, 387] width 161 height 25
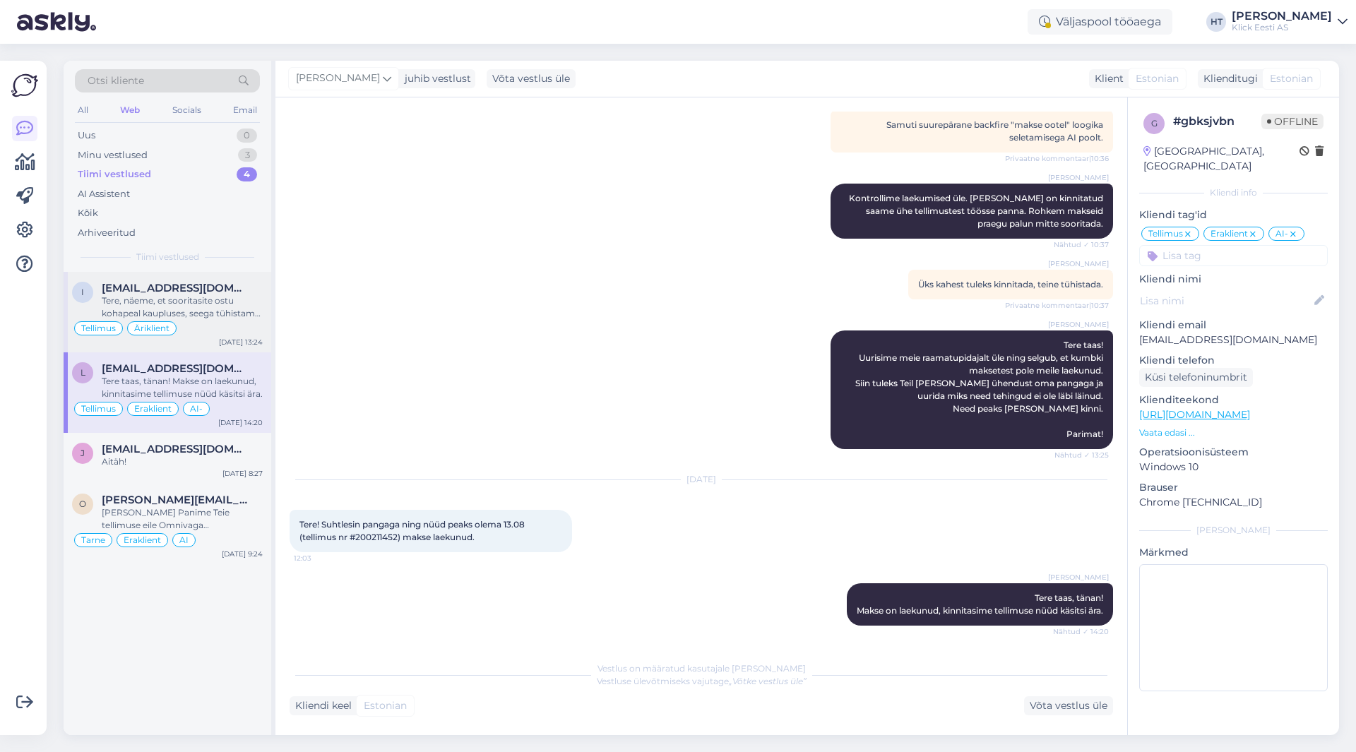
click at [244, 314] on div "Tere, näeme, et sooritasite ostu kohapeal kaupluses, seega tühistame epoe telli…" at bounding box center [182, 307] width 161 height 25
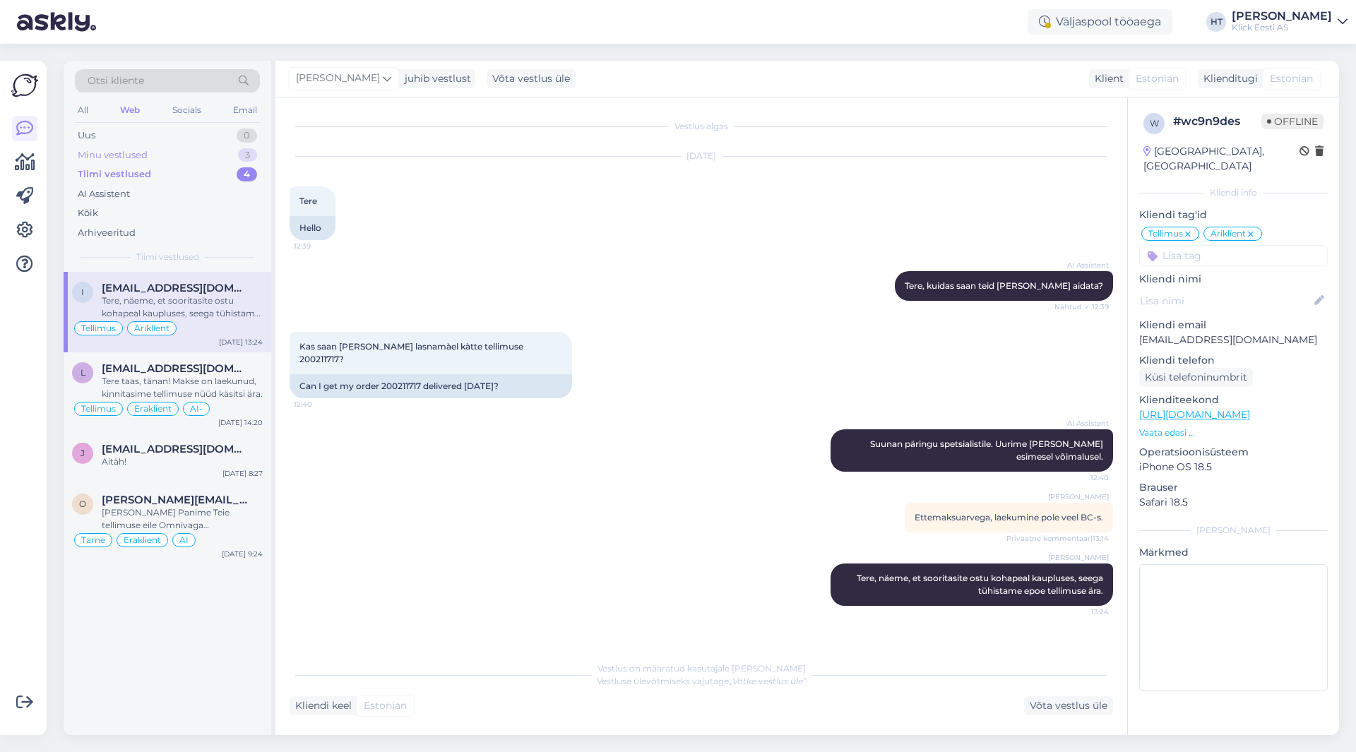
click at [220, 147] on div "Minu vestlused 3" at bounding box center [167, 156] width 185 height 20
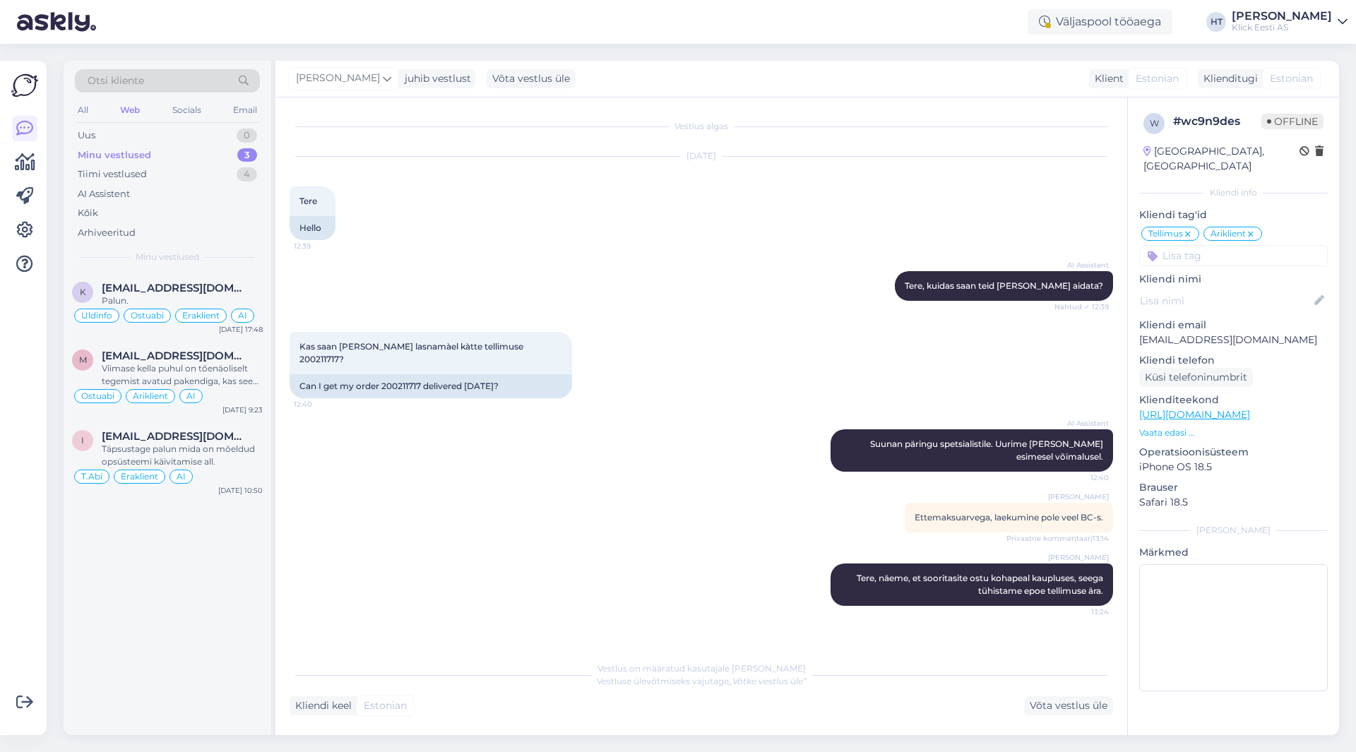
click at [1281, 20] on div "[PERSON_NAME]" at bounding box center [1282, 16] width 100 height 11
click at [1278, 124] on div "Logi välja" at bounding box center [1221, 120] width 251 height 25
